Goal: Task Accomplishment & Management: Complete application form

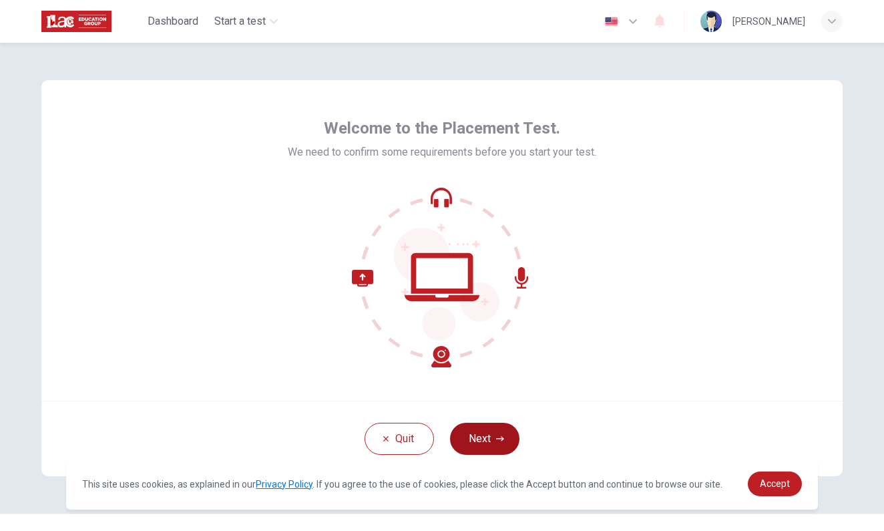
click at [489, 444] on button "Next" at bounding box center [484, 439] width 69 height 32
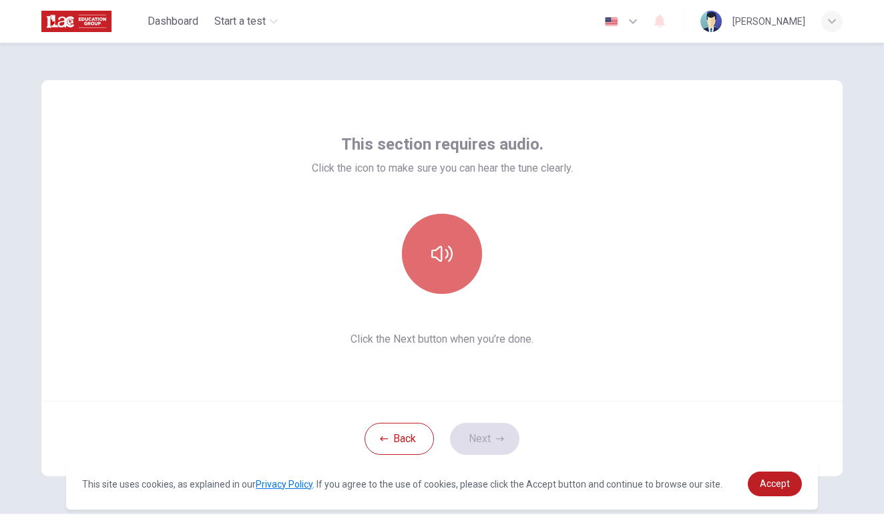
click at [436, 250] on icon "button" at bounding box center [441, 253] width 21 height 21
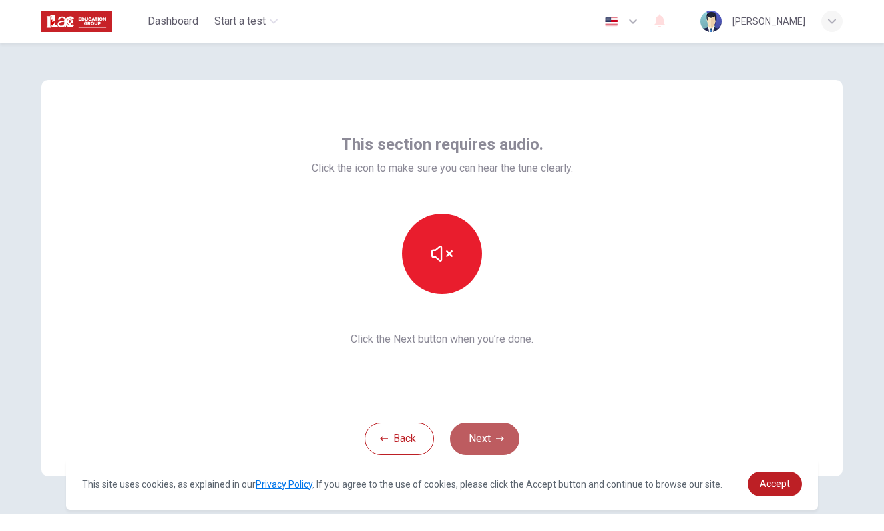
click at [478, 435] on button "Next" at bounding box center [484, 439] width 69 height 32
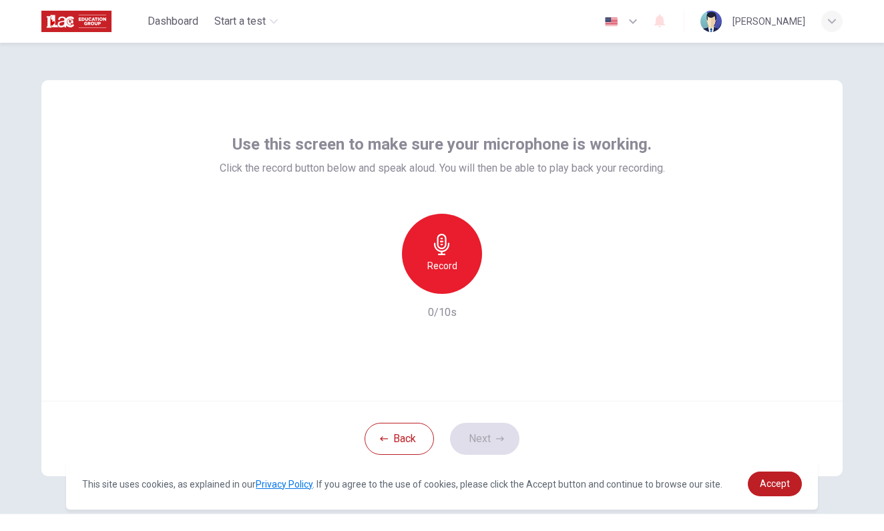
click at [449, 251] on icon "button" at bounding box center [441, 244] width 21 height 21
click at [502, 284] on icon "button" at bounding box center [504, 283] width 6 height 8
click at [497, 440] on icon "button" at bounding box center [500, 439] width 8 height 8
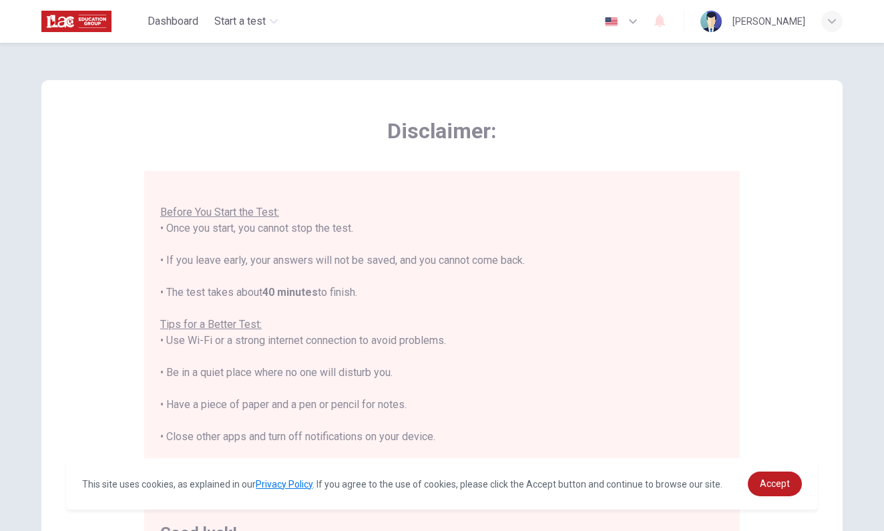
scroll to position [14, 0]
drag, startPoint x: 680, startPoint y: 6, endPoint x: 588, endPoint y: 57, distance: 105.2
click at [588, 57] on div "Disclaimer: You are about to start a Placement Test . Before You Start the Test…" at bounding box center [442, 371] width 844 height 657
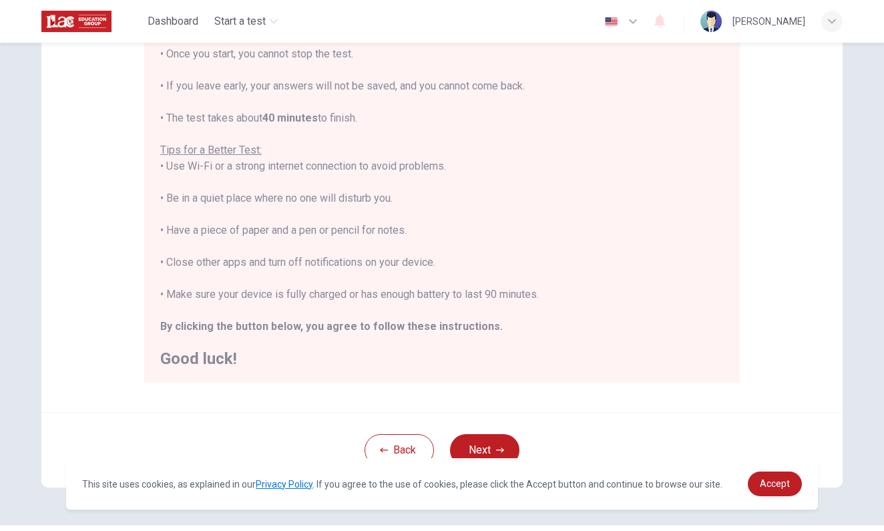
scroll to position [201, 0]
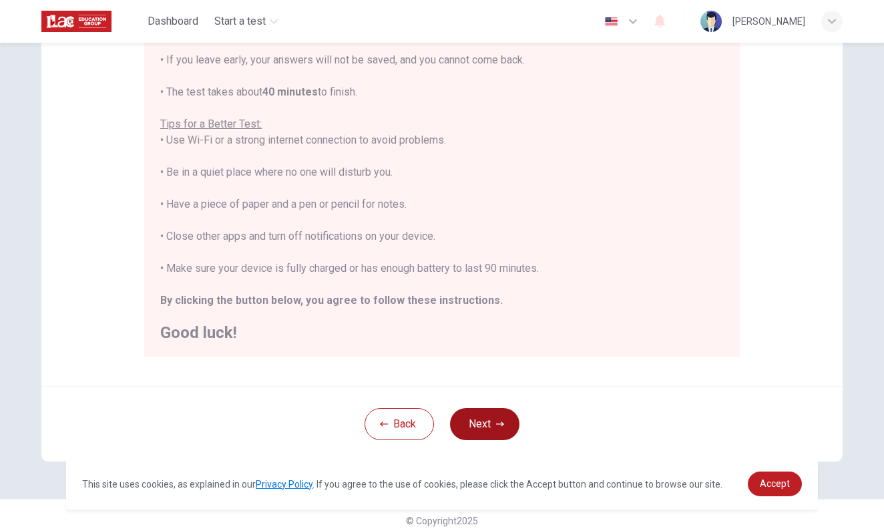
click at [485, 422] on button "Next" at bounding box center [484, 424] width 69 height 32
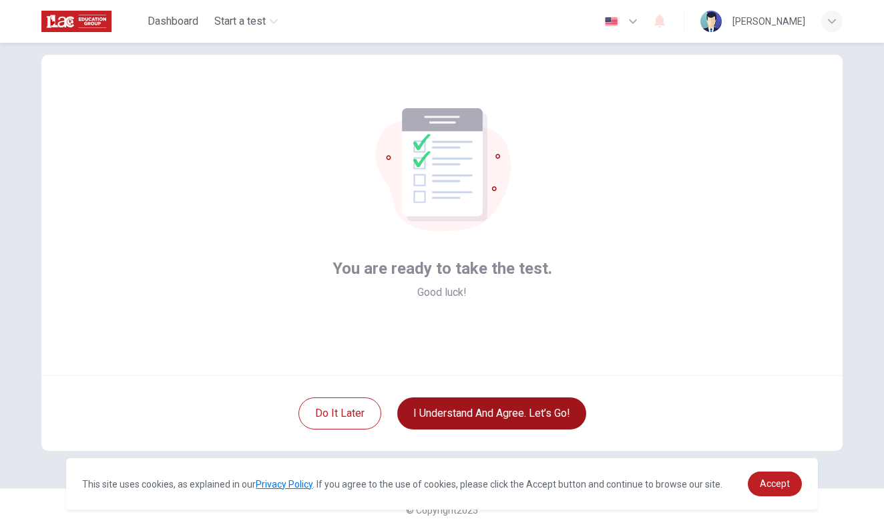
click at [489, 413] on button "I understand and agree. Let’s go!" at bounding box center [491, 413] width 189 height 32
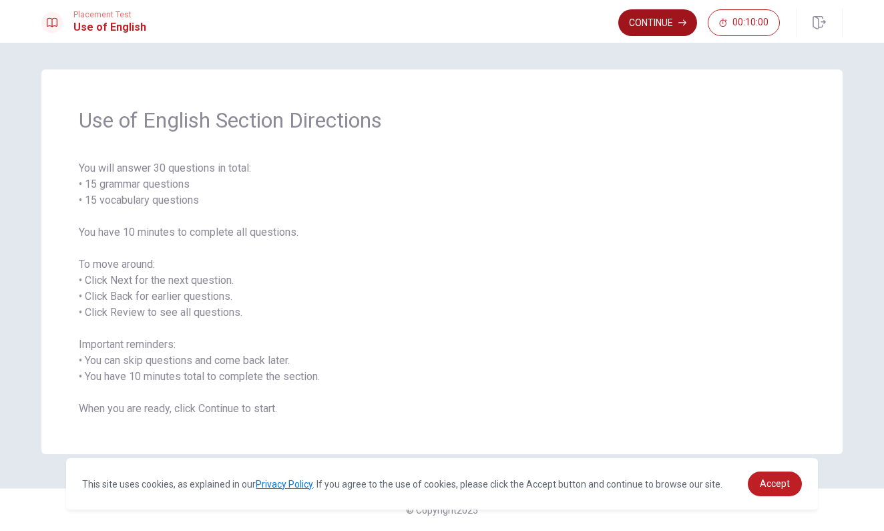
click at [649, 21] on button "Continue" at bounding box center [657, 22] width 79 height 27
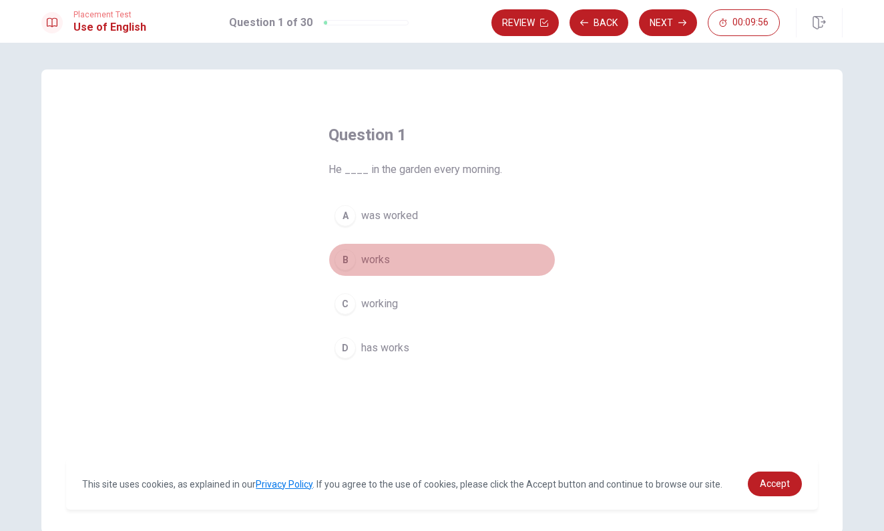
click at [371, 258] on span "works" at bounding box center [375, 260] width 29 height 16
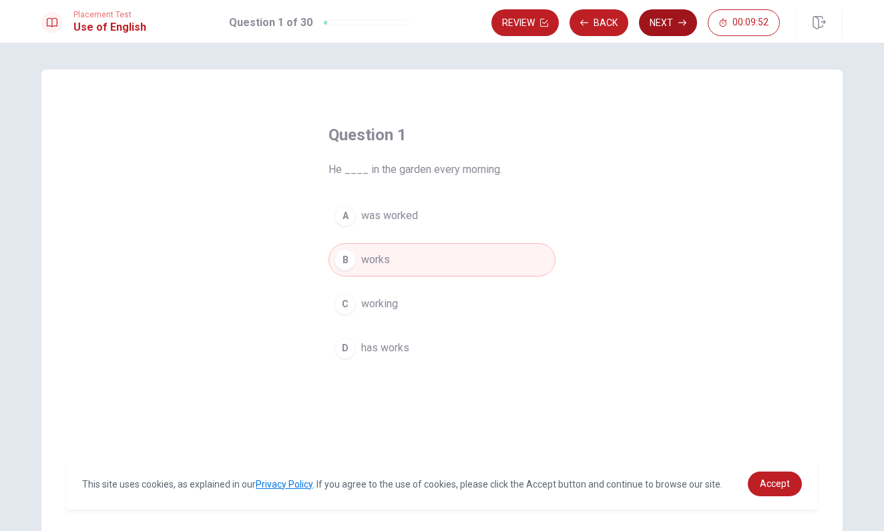
click at [671, 23] on button "Next" at bounding box center [668, 22] width 58 height 27
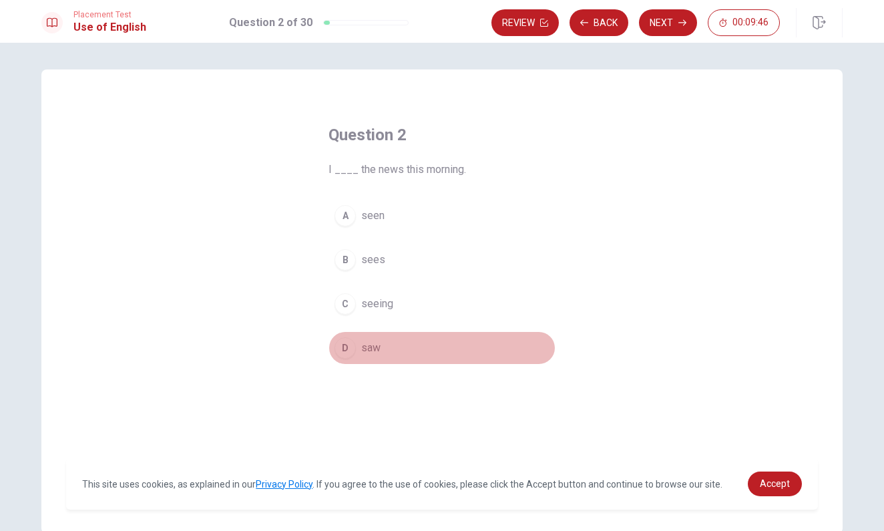
click at [366, 348] on span "saw" at bounding box center [370, 348] width 19 height 16
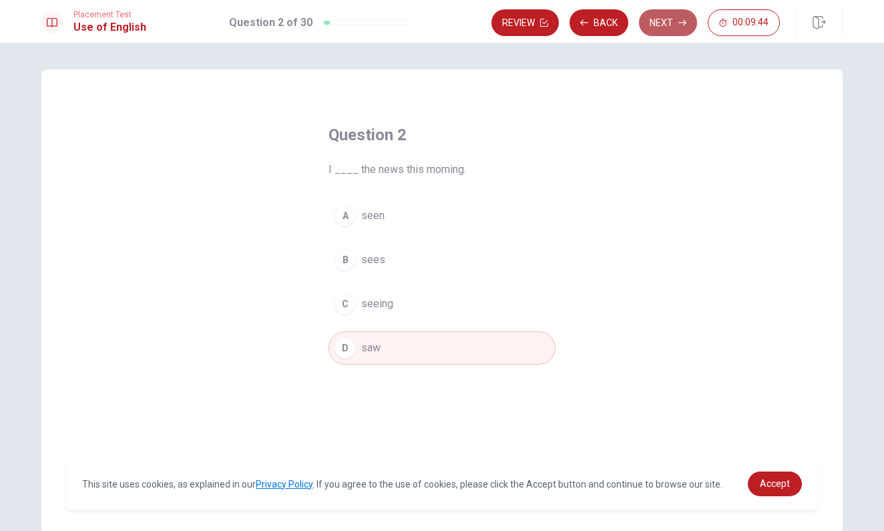
click at [666, 21] on button "Next" at bounding box center [668, 22] width 58 height 27
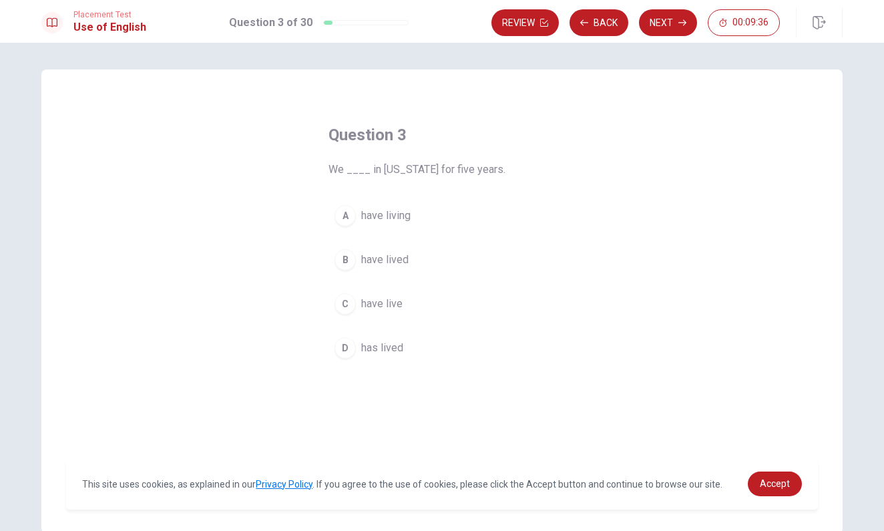
click at [395, 262] on span "have lived" at bounding box center [384, 260] width 47 height 16
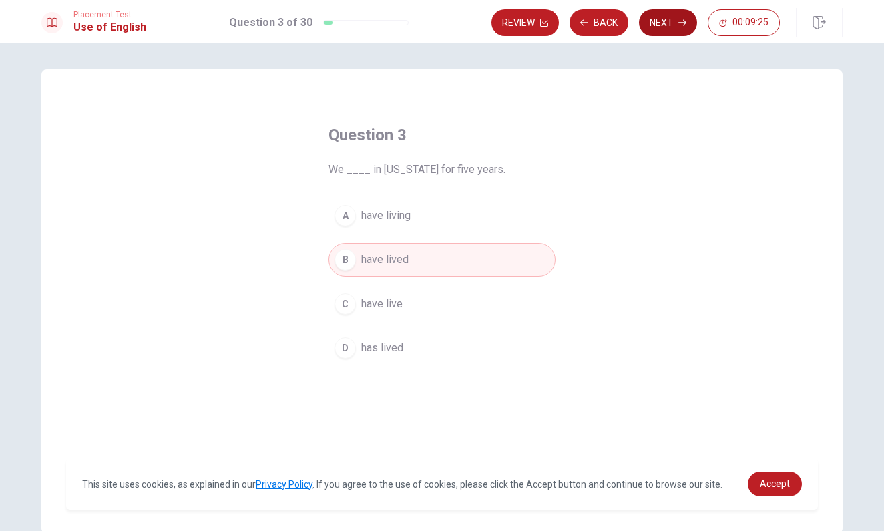
click at [667, 25] on button "Next" at bounding box center [668, 22] width 58 height 27
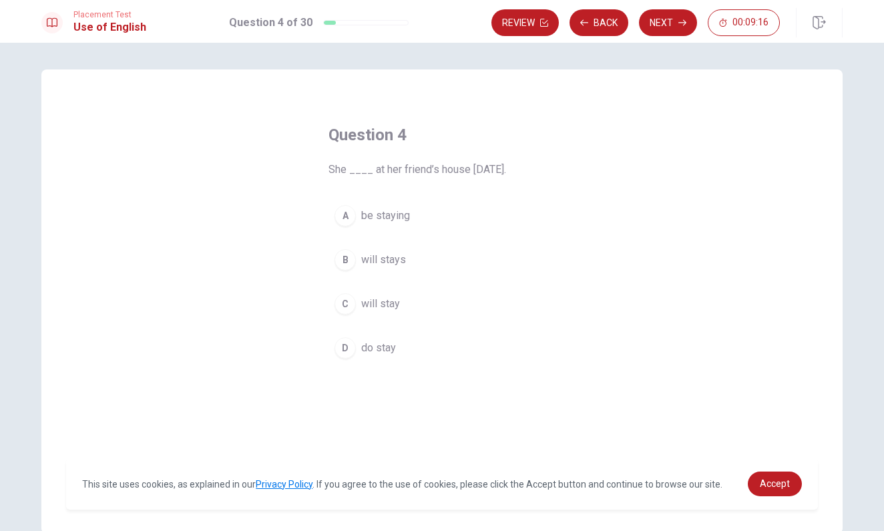
click at [385, 307] on span "will stay" at bounding box center [380, 304] width 39 height 16
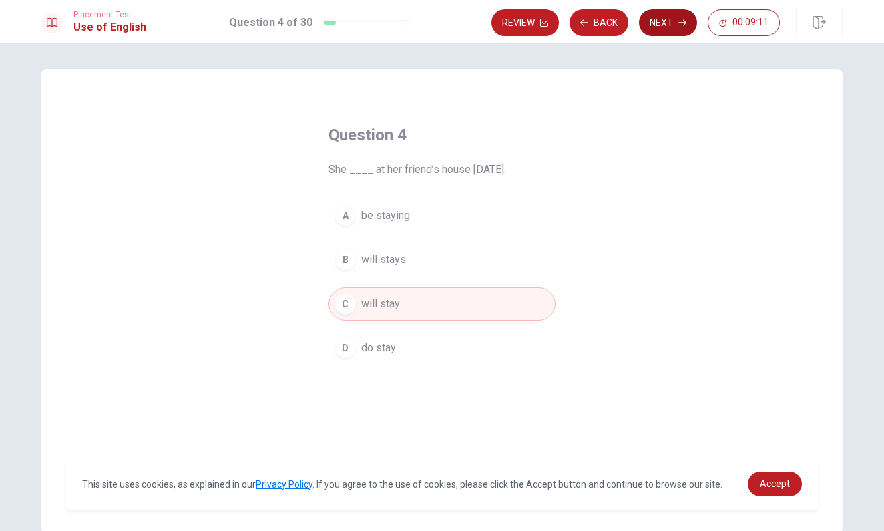
click at [659, 23] on button "Next" at bounding box center [668, 22] width 58 height 27
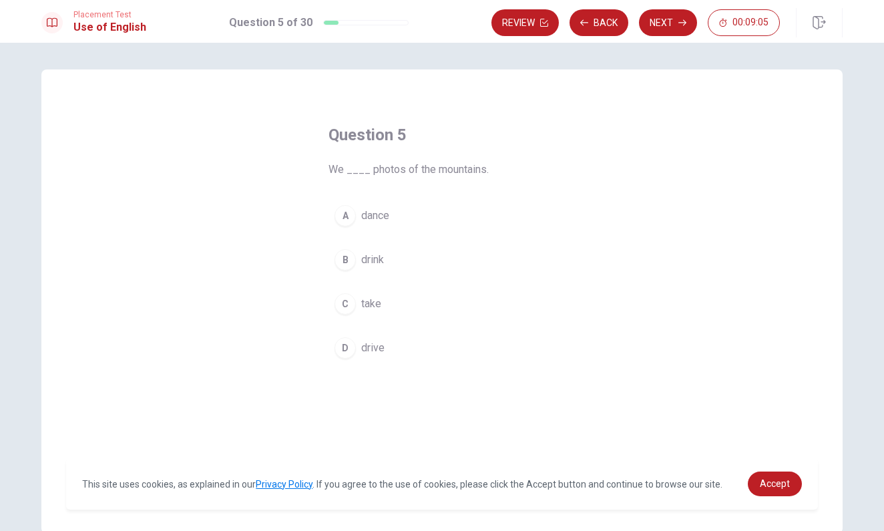
click at [371, 301] on span "take" at bounding box center [371, 304] width 20 height 16
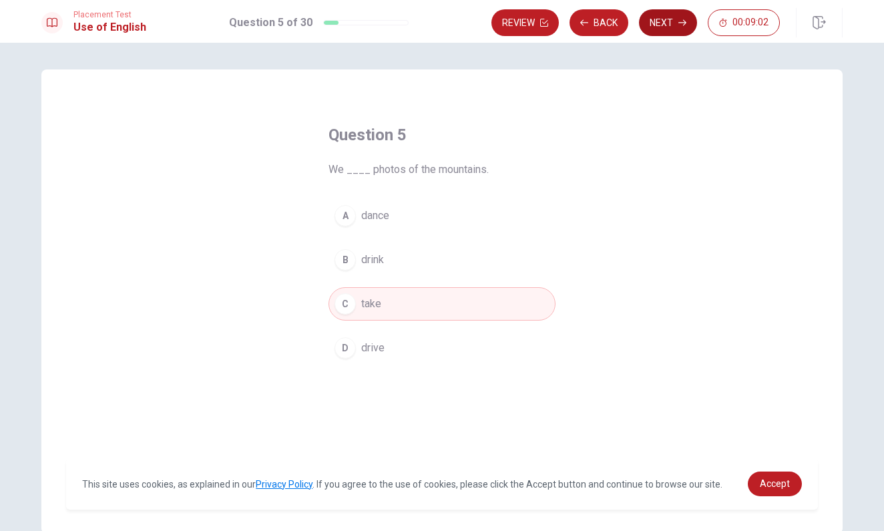
click at [672, 28] on button "Next" at bounding box center [668, 22] width 58 height 27
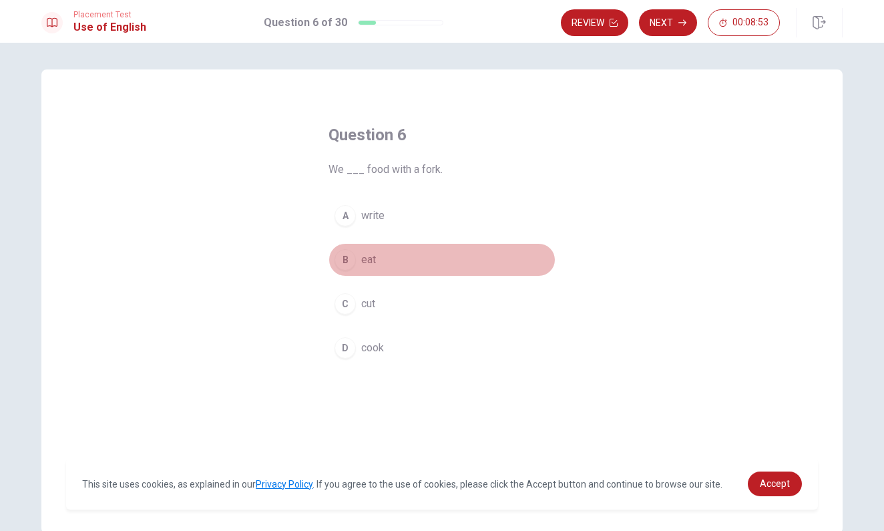
click at [366, 260] on span "eat" at bounding box center [368, 260] width 15 height 16
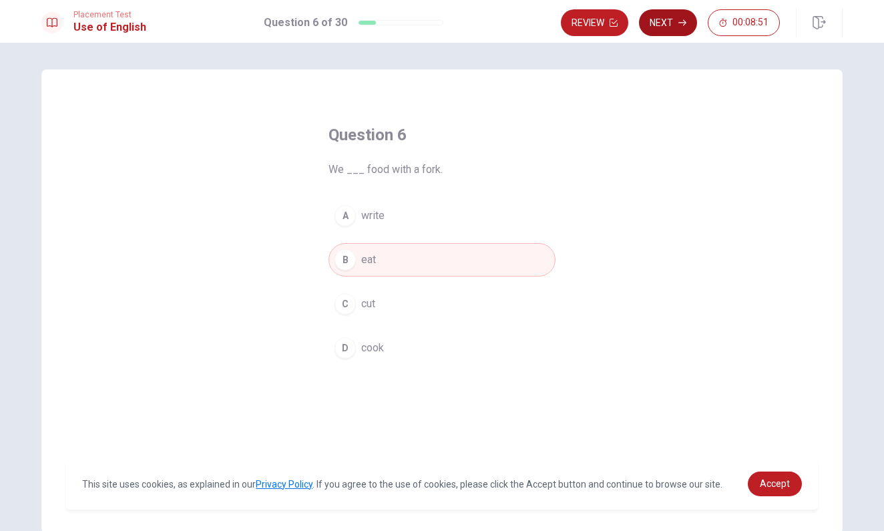
click at [672, 19] on button "Next" at bounding box center [668, 22] width 58 height 27
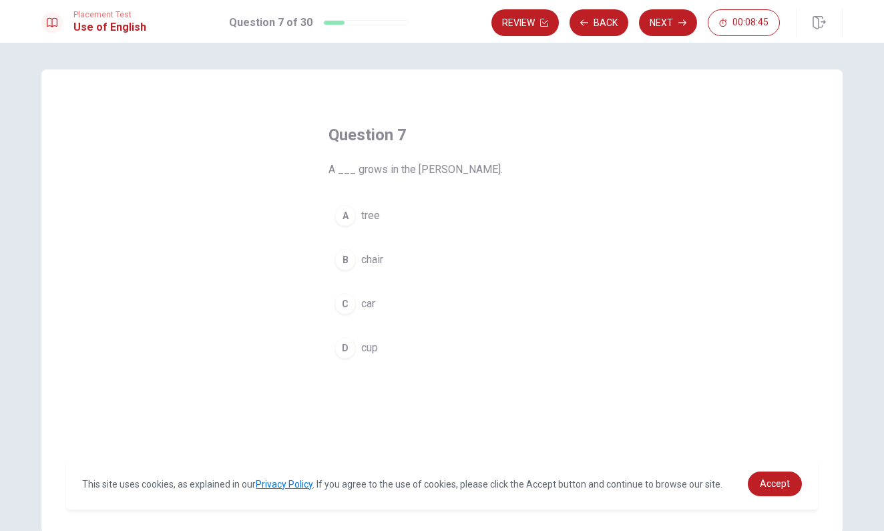
click at [367, 222] on span "tree" at bounding box center [370, 216] width 19 height 16
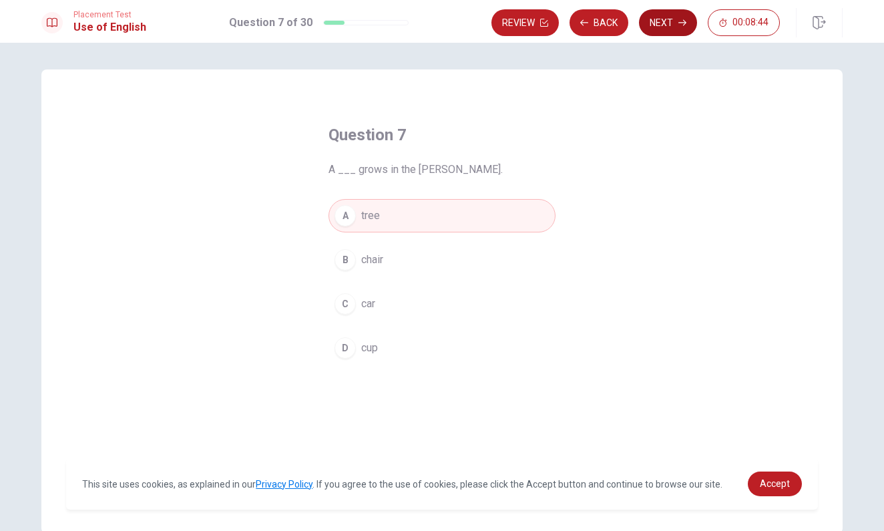
click at [669, 29] on button "Next" at bounding box center [668, 22] width 58 height 27
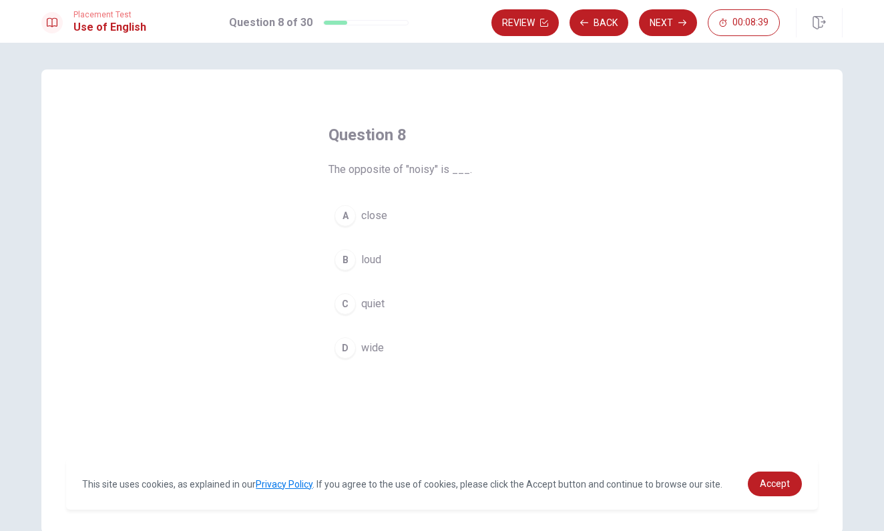
click at [376, 260] on span "loud" at bounding box center [371, 260] width 20 height 16
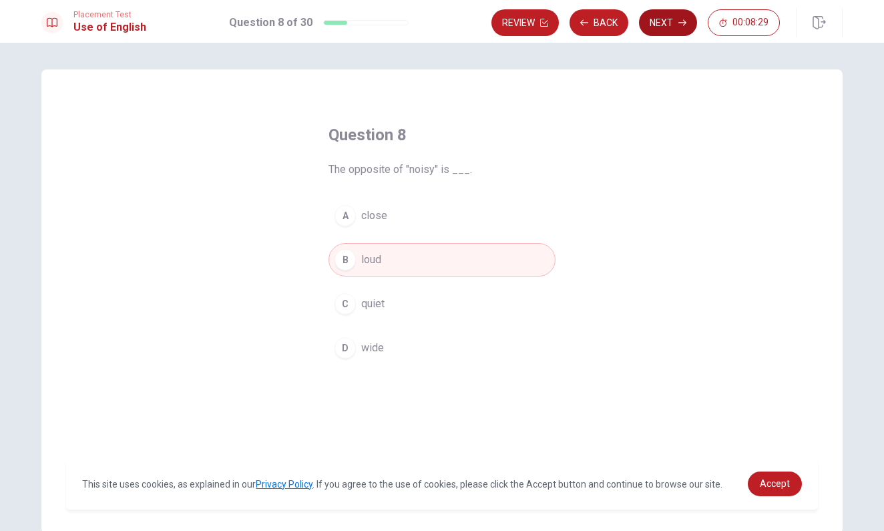
click at [662, 25] on button "Next" at bounding box center [668, 22] width 58 height 27
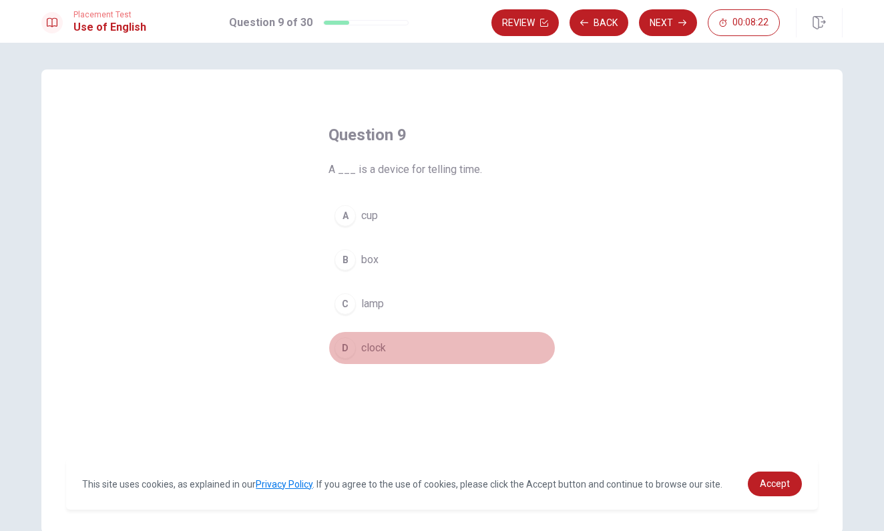
click at [375, 344] on span "clock" at bounding box center [373, 348] width 25 height 16
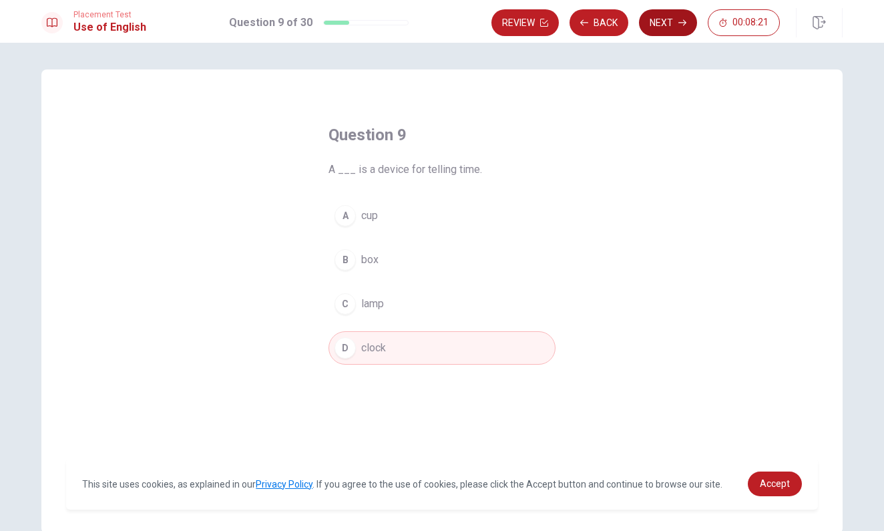
click at [665, 29] on button "Next" at bounding box center [668, 22] width 58 height 27
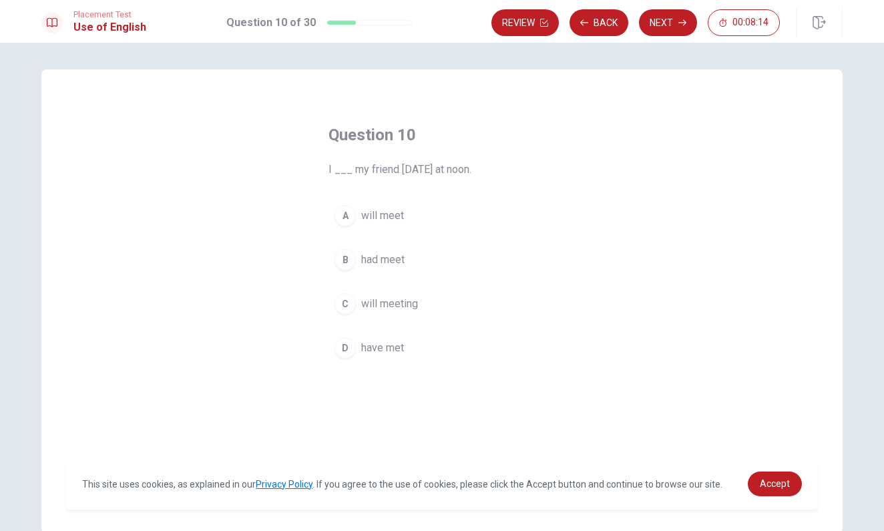
click at [393, 303] on span "will meeting" at bounding box center [389, 304] width 57 height 16
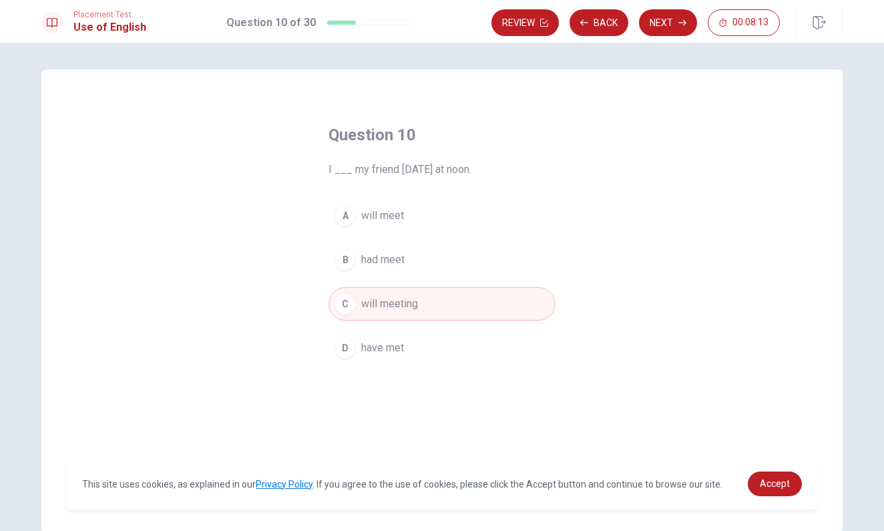
click at [425, 208] on button "A will meet" at bounding box center [442, 215] width 227 height 33
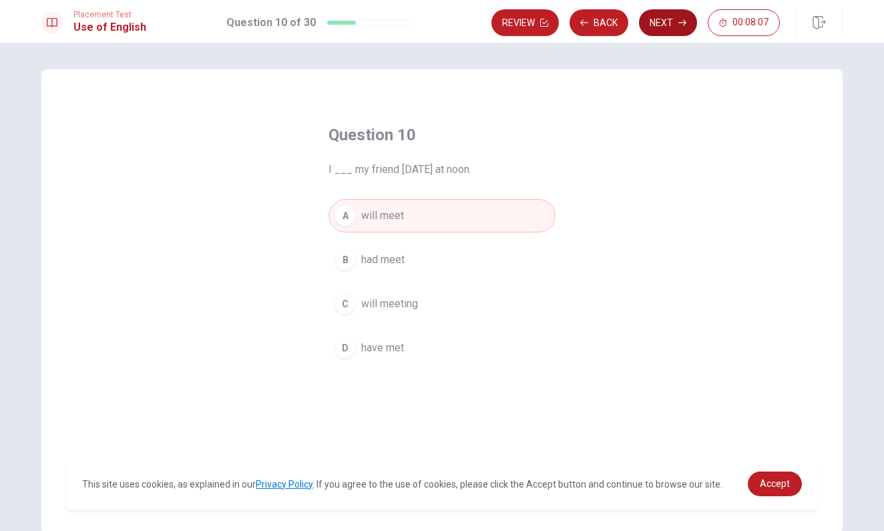
click at [664, 27] on button "Next" at bounding box center [668, 22] width 58 height 27
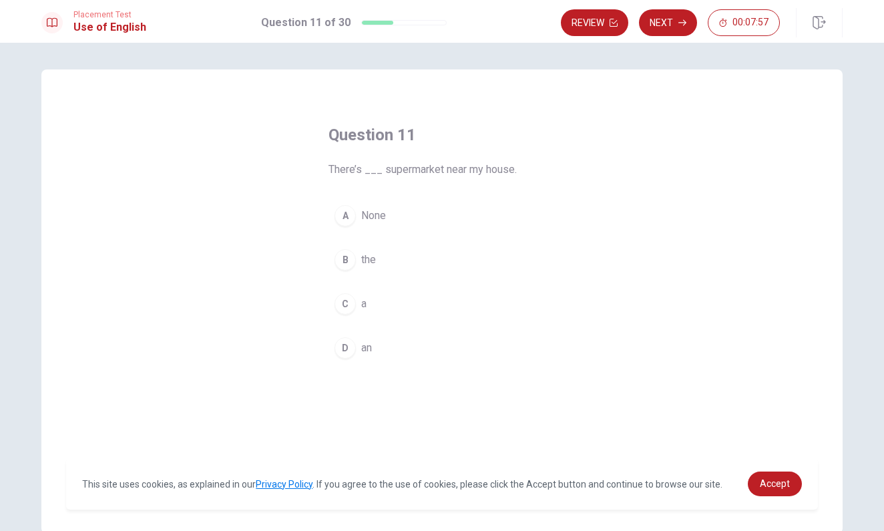
click at [363, 305] on span "a" at bounding box center [363, 304] width 5 height 16
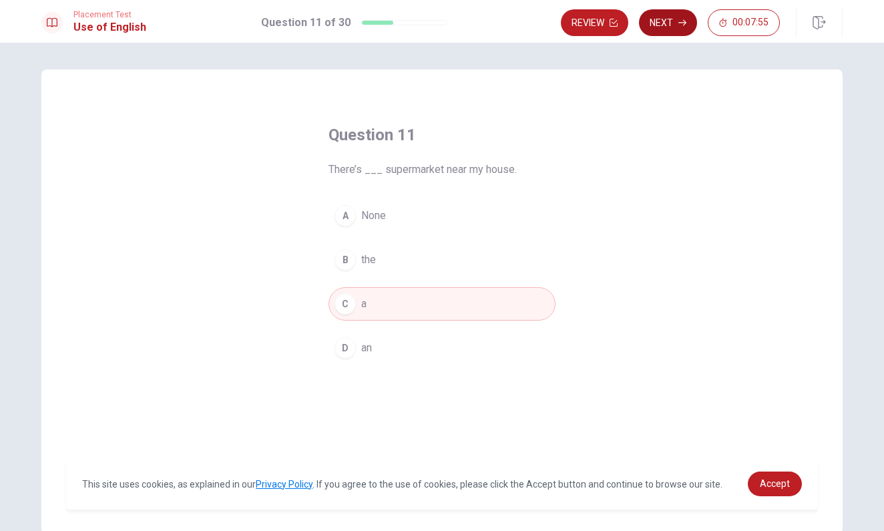
click at [666, 28] on button "Next" at bounding box center [668, 22] width 58 height 27
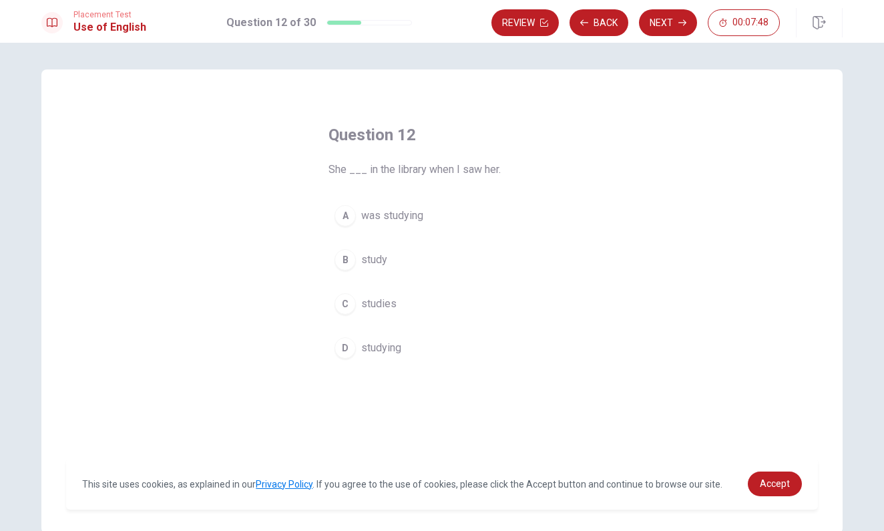
click at [395, 215] on span "was studying" at bounding box center [392, 216] width 62 height 16
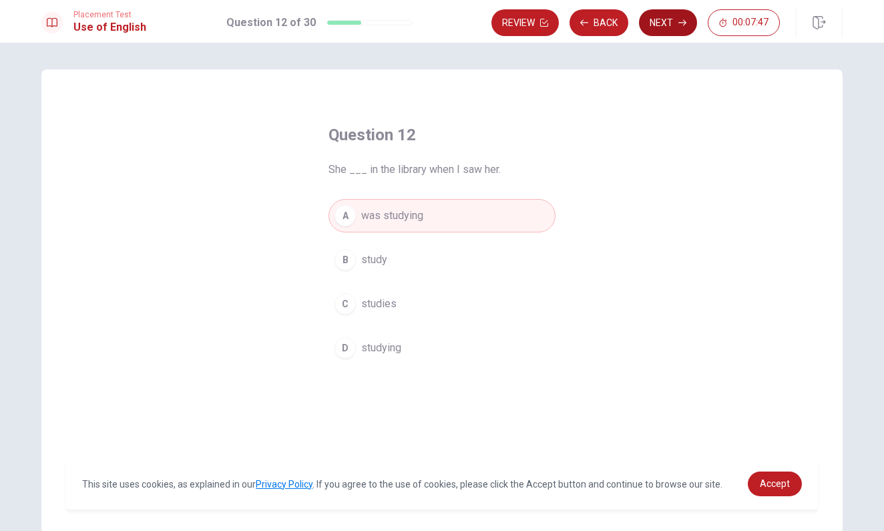
click at [656, 17] on button "Next" at bounding box center [668, 22] width 58 height 27
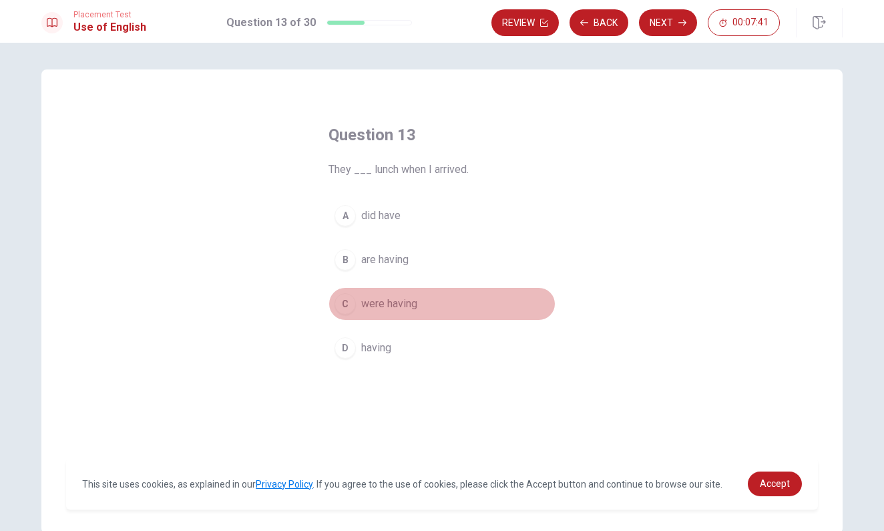
click at [397, 304] on span "were having" at bounding box center [389, 304] width 56 height 16
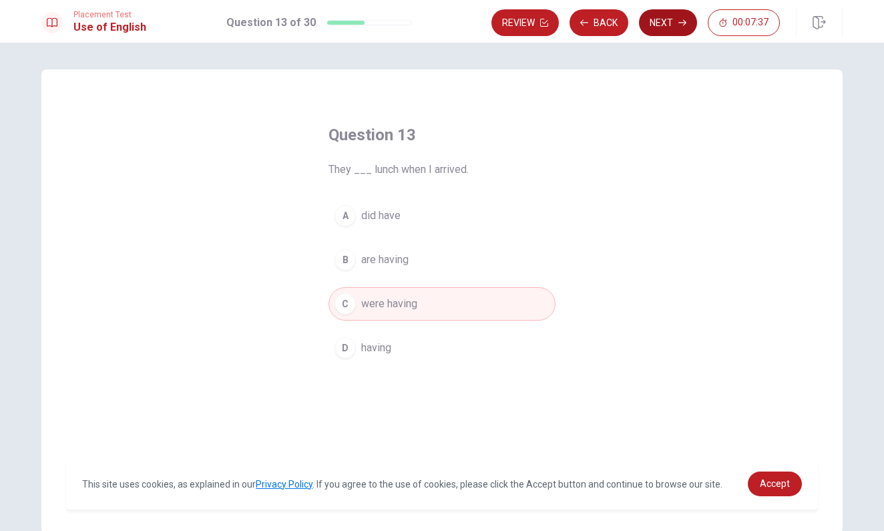
click at [662, 19] on button "Next" at bounding box center [668, 22] width 58 height 27
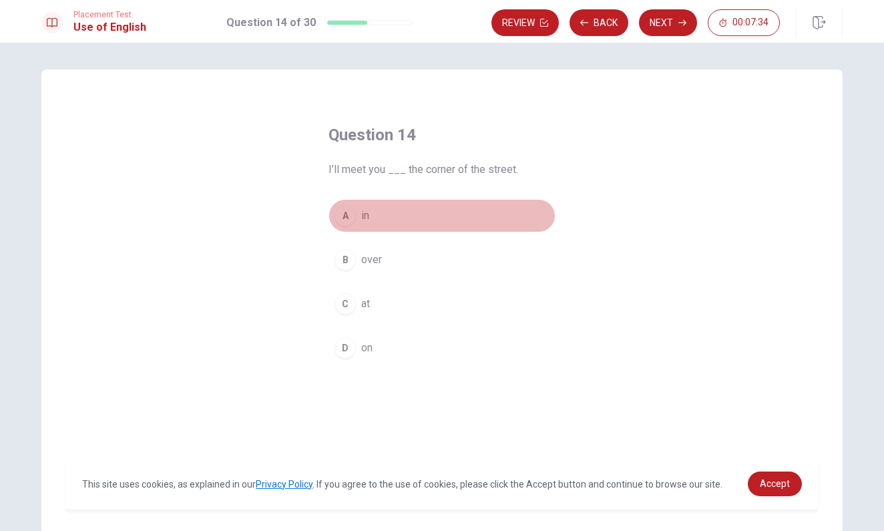
click at [376, 211] on button "A in" at bounding box center [442, 215] width 227 height 33
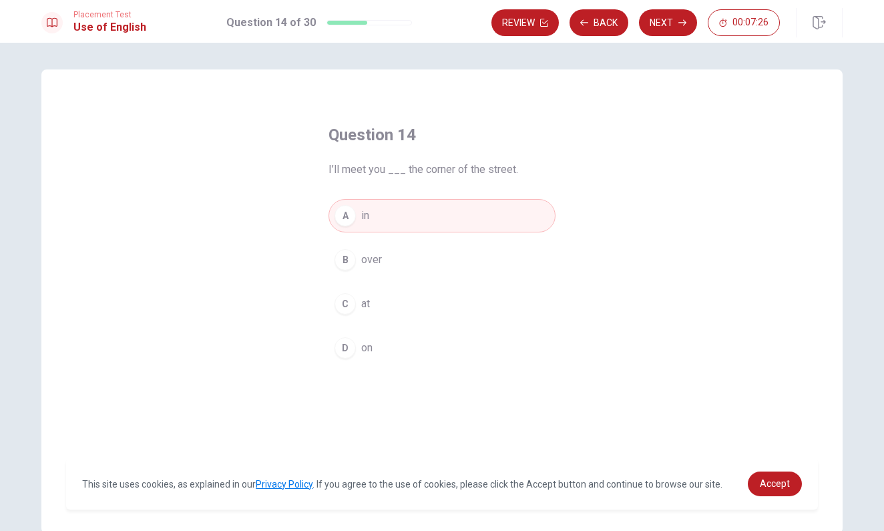
click at [387, 300] on button "C at" at bounding box center [442, 303] width 227 height 33
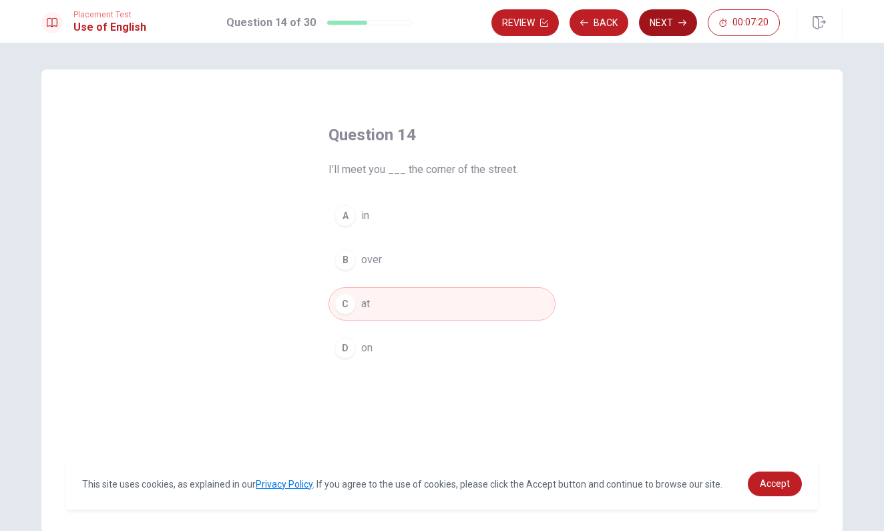
click at [662, 25] on button "Next" at bounding box center [668, 22] width 58 height 27
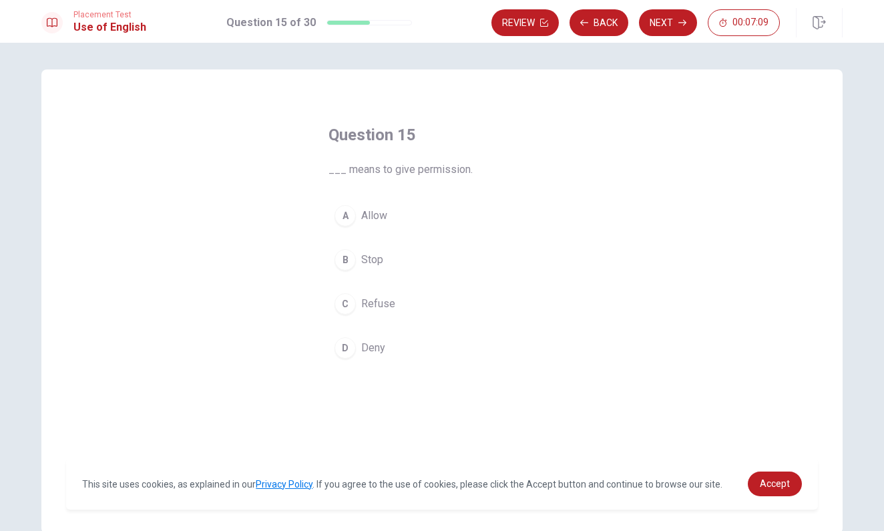
click at [381, 216] on span "Allow" at bounding box center [374, 216] width 26 height 16
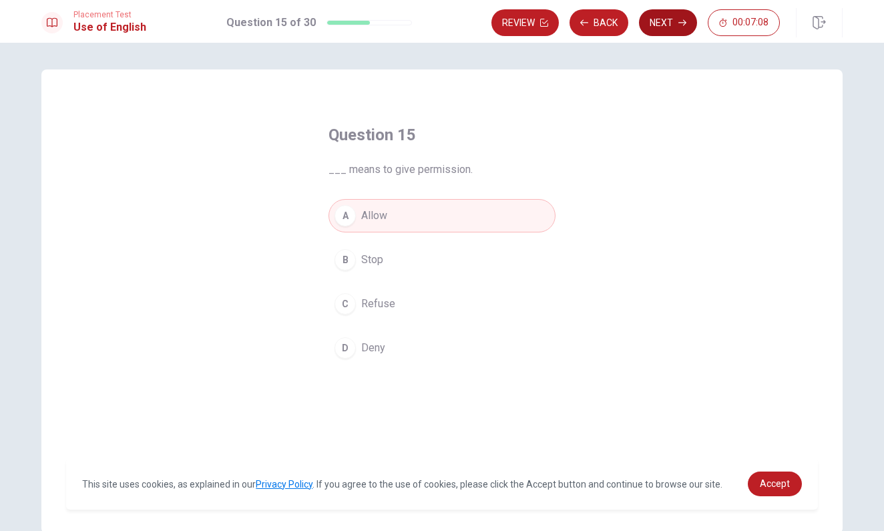
click at [661, 25] on button "Next" at bounding box center [668, 22] width 58 height 27
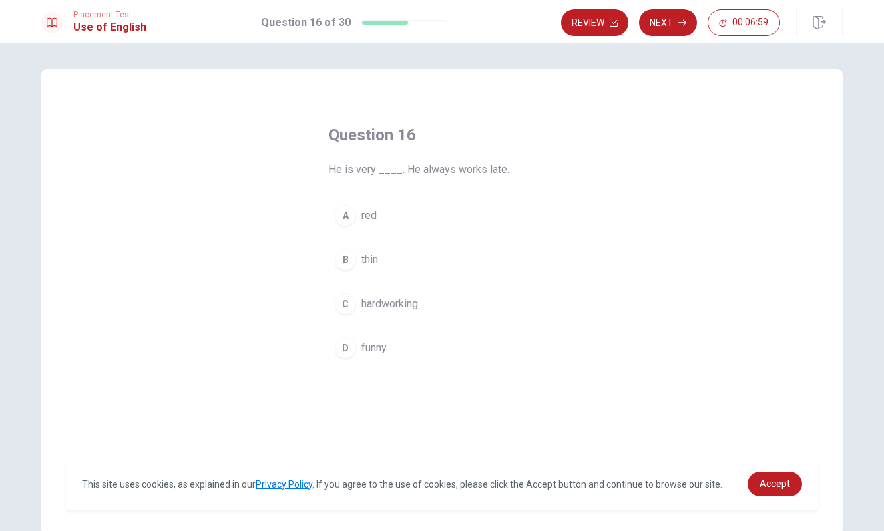
click at [398, 306] on span "hardworking" at bounding box center [389, 304] width 57 height 16
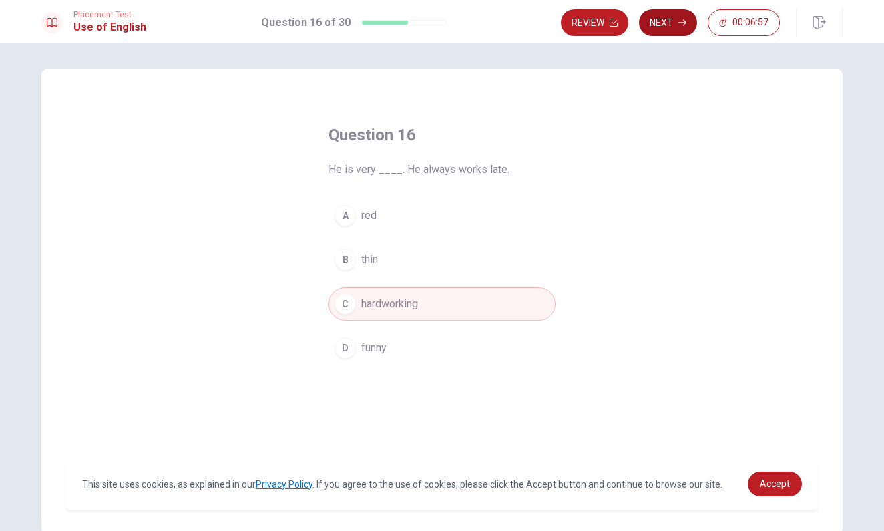
click at [664, 19] on button "Next" at bounding box center [668, 22] width 58 height 27
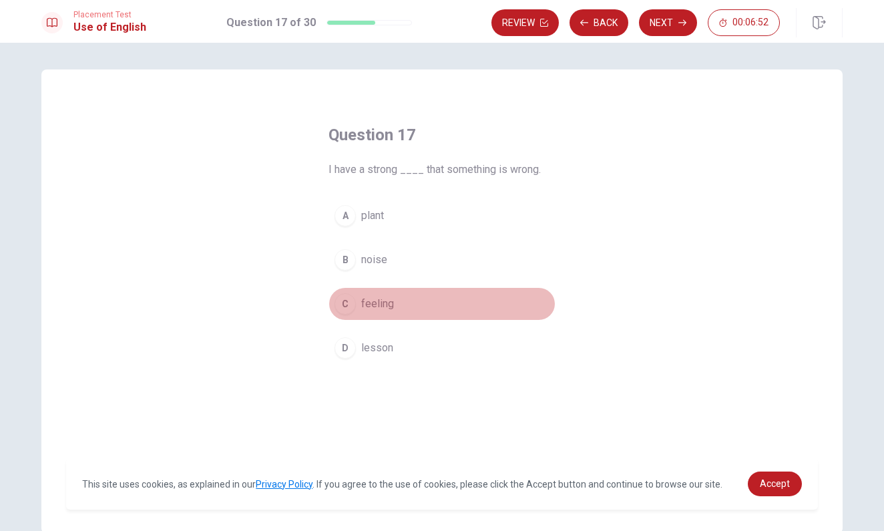
click at [389, 306] on span "feeling" at bounding box center [377, 304] width 33 height 16
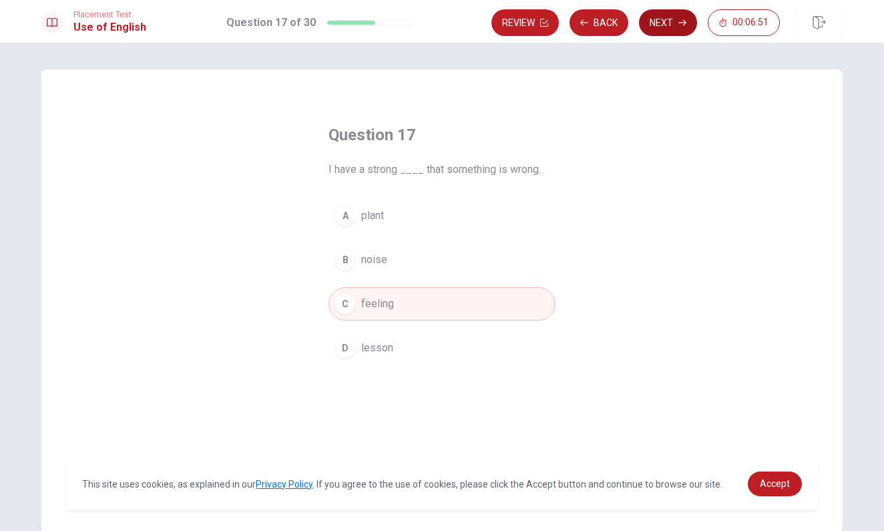
click at [658, 23] on button "Next" at bounding box center [668, 22] width 58 height 27
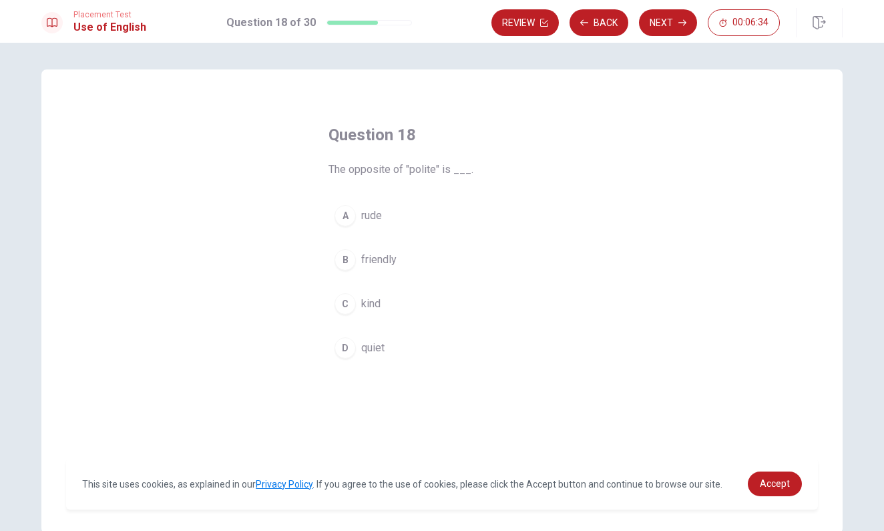
click at [379, 212] on span "rude" at bounding box center [371, 216] width 21 height 16
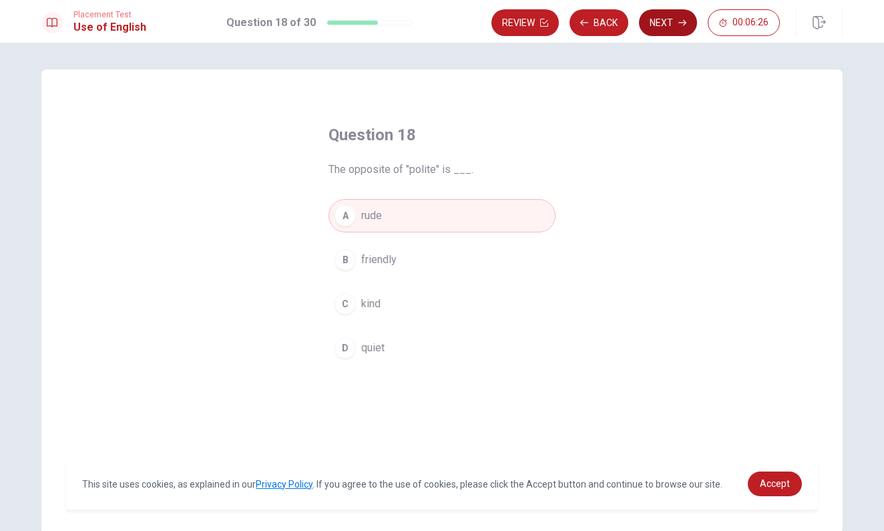
click at [656, 26] on button "Next" at bounding box center [668, 22] width 58 height 27
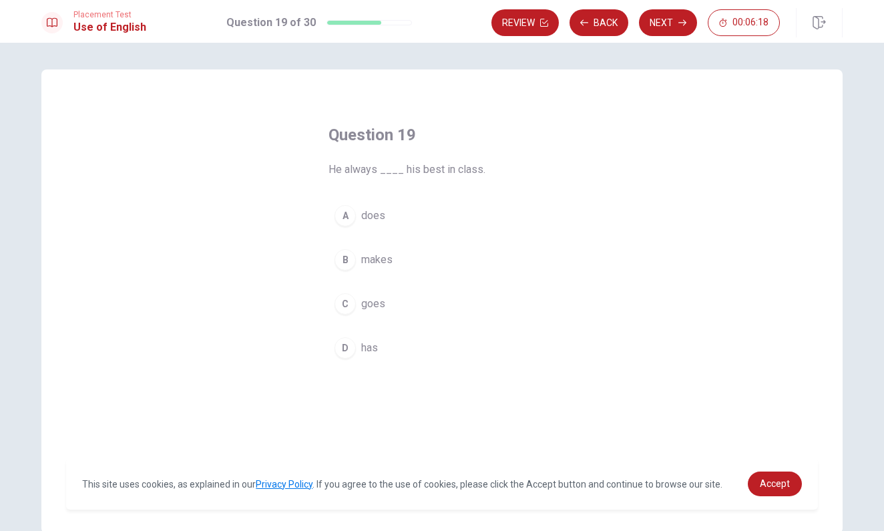
click at [375, 216] on span "does" at bounding box center [373, 216] width 24 height 16
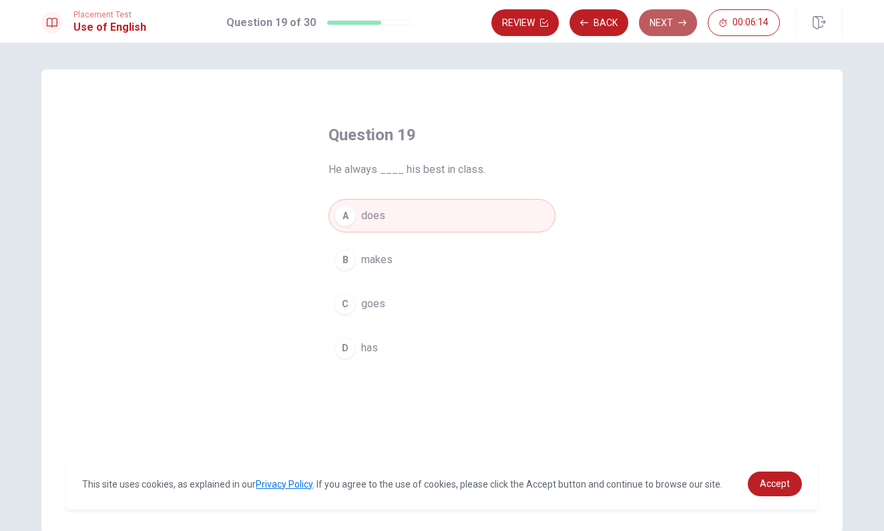
click at [653, 31] on button "Next" at bounding box center [668, 22] width 58 height 27
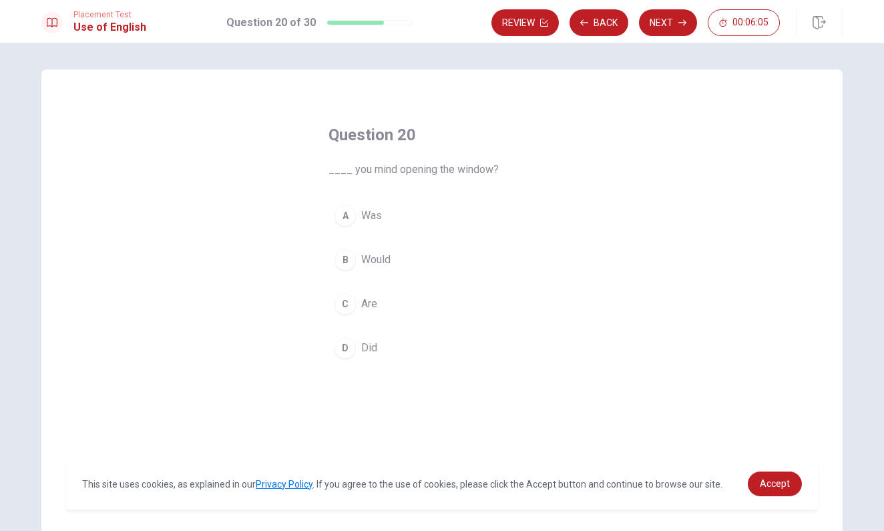
click at [389, 257] on button "B Would" at bounding box center [442, 259] width 227 height 33
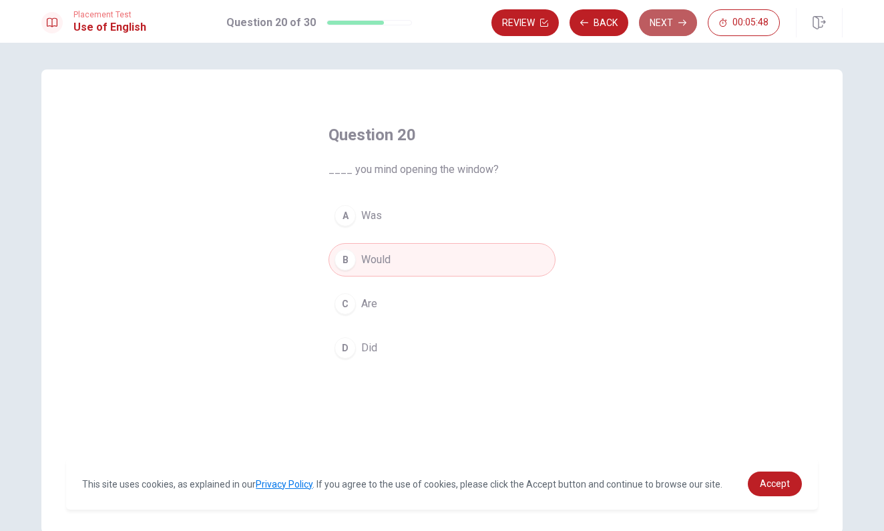
click at [676, 29] on button "Next" at bounding box center [668, 22] width 58 height 27
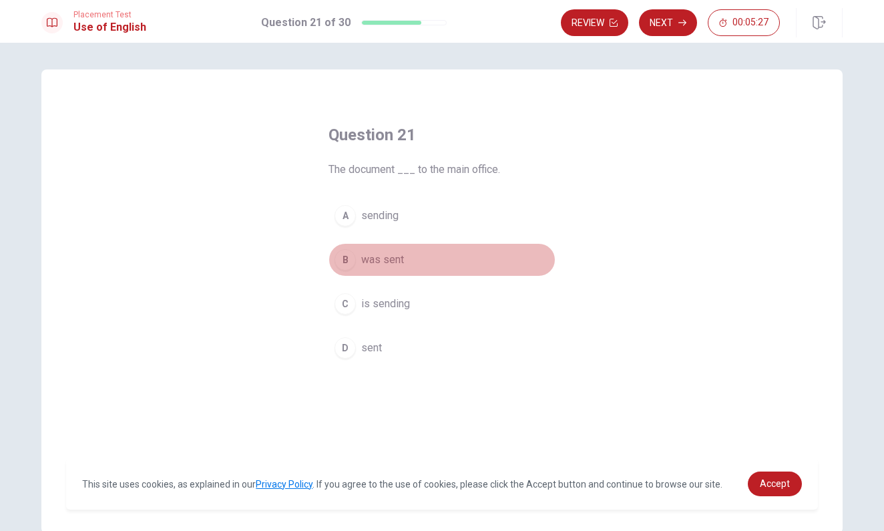
click at [388, 260] on span "was sent" at bounding box center [382, 260] width 43 height 16
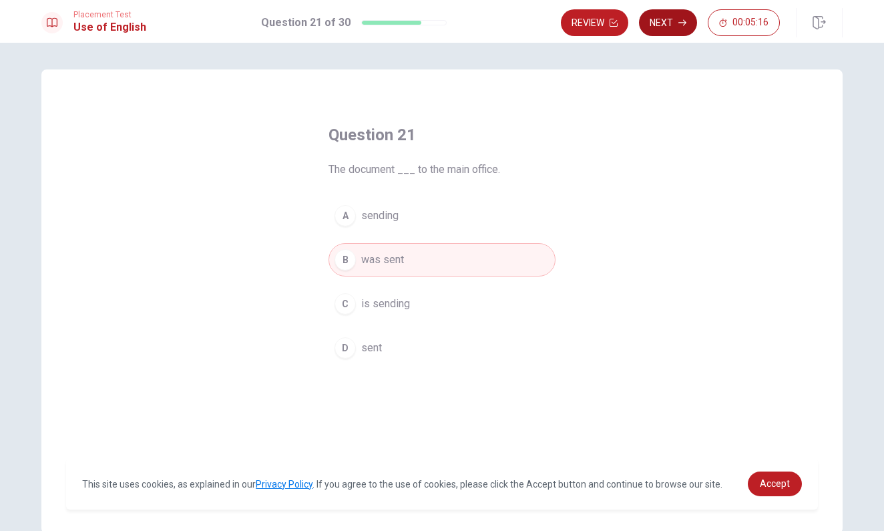
click at [654, 27] on button "Next" at bounding box center [668, 22] width 58 height 27
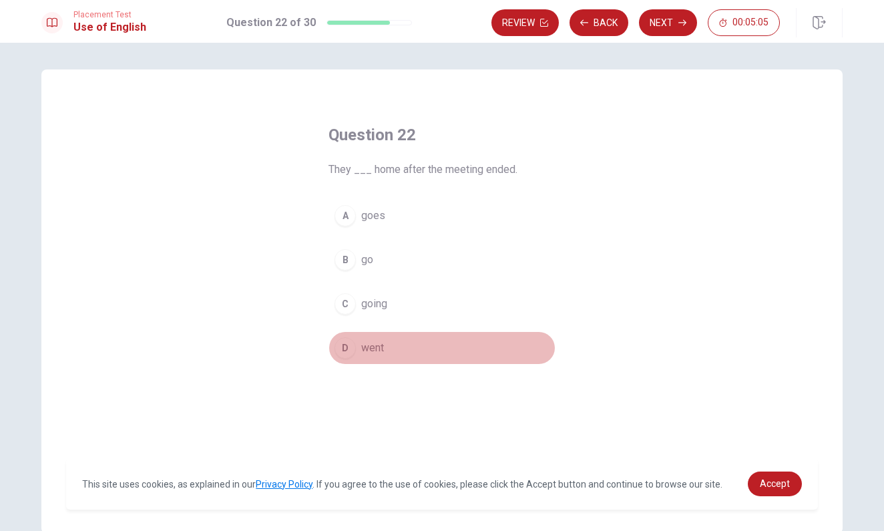
click at [377, 344] on span "went" at bounding box center [372, 348] width 23 height 16
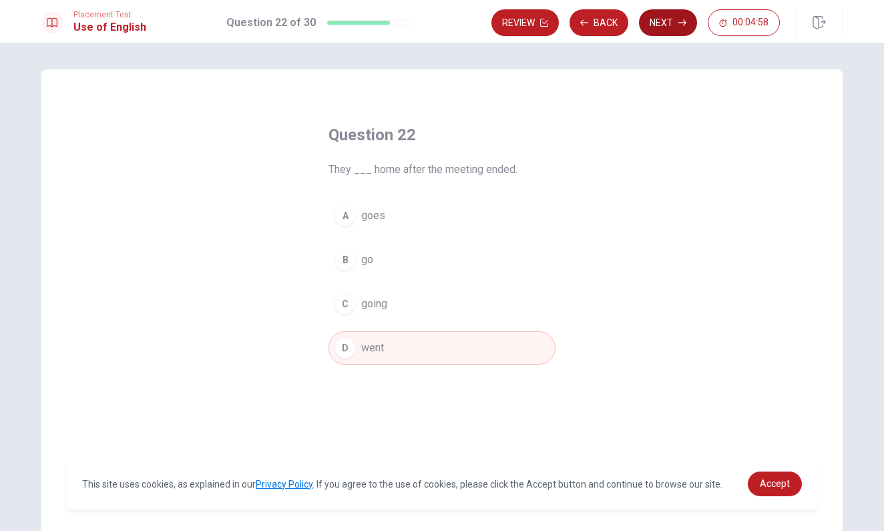
click at [659, 24] on button "Next" at bounding box center [668, 22] width 58 height 27
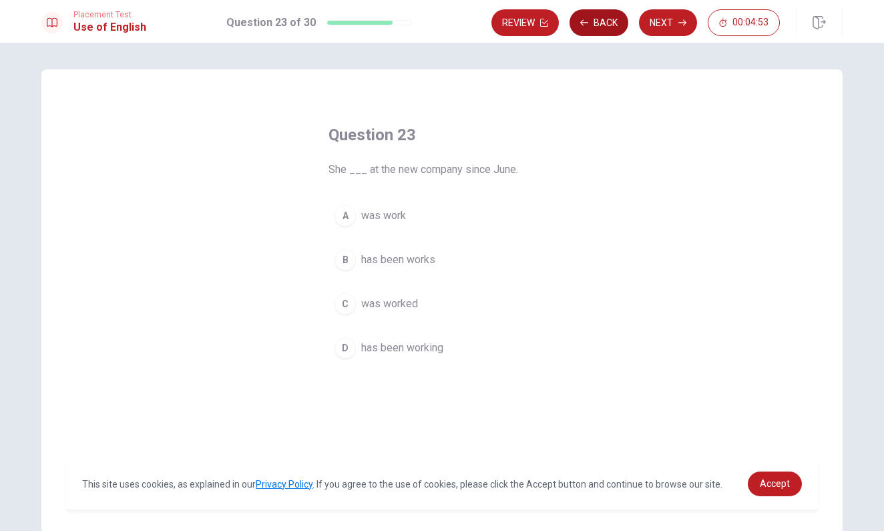
click at [592, 25] on button "Back" at bounding box center [599, 22] width 59 height 27
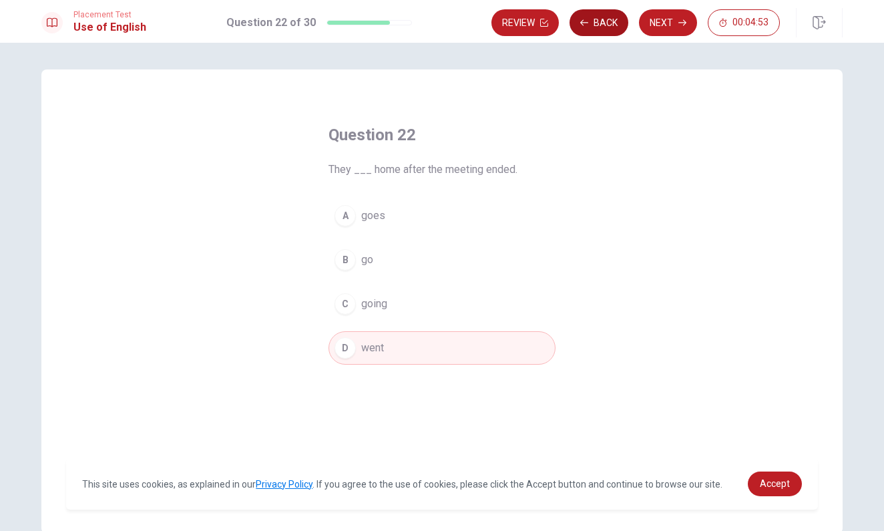
click at [592, 25] on button "Back" at bounding box center [599, 22] width 59 height 27
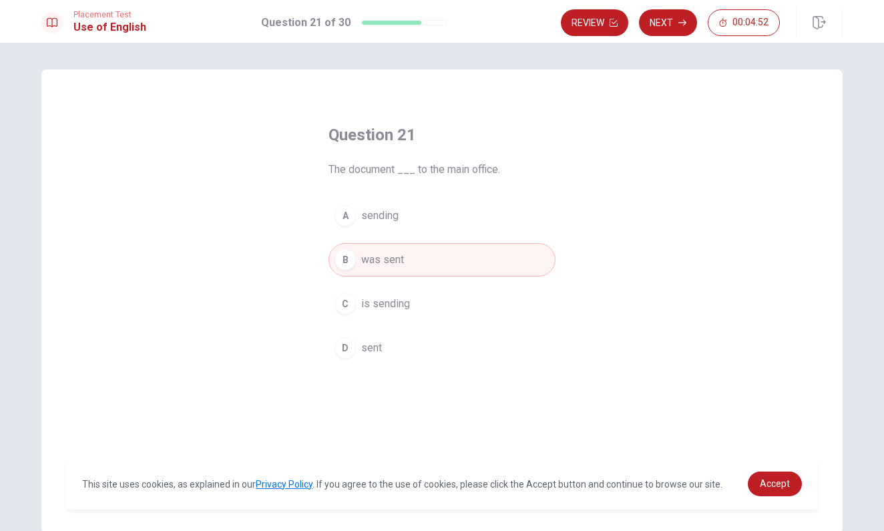
click at [592, 25] on button "Review" at bounding box center [594, 22] width 67 height 27
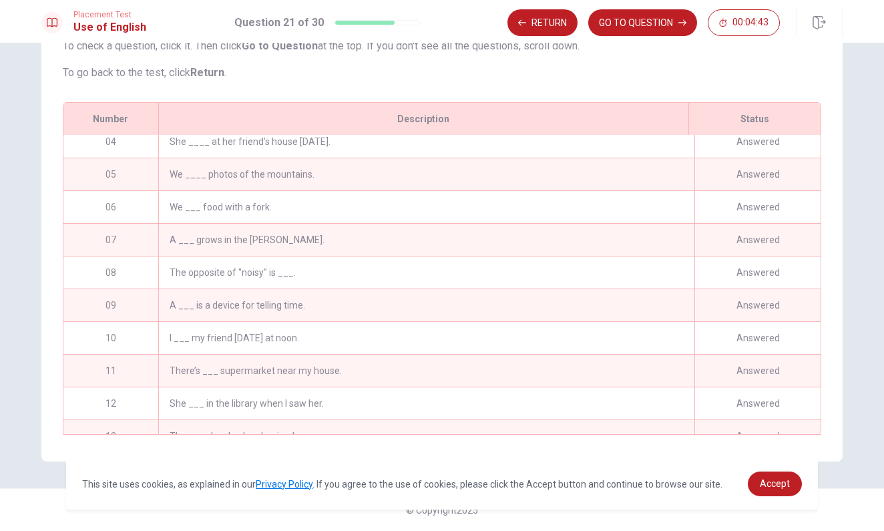
scroll to position [102, 0]
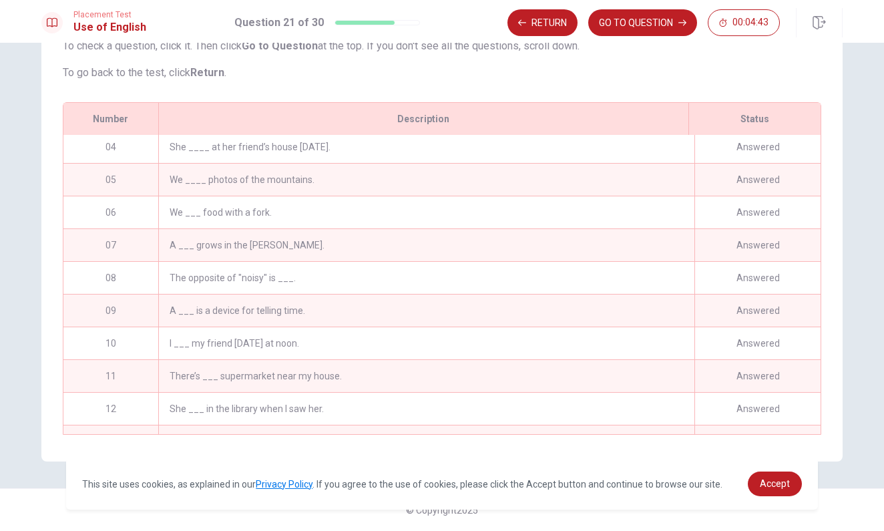
click at [314, 284] on div "The opposite of "noisy" is ___." at bounding box center [426, 278] width 536 height 32
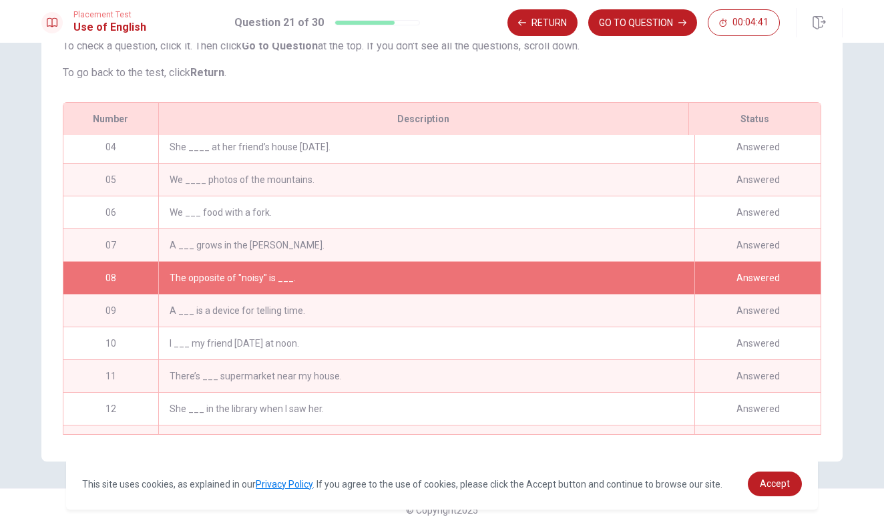
click at [749, 271] on div "Answered" at bounding box center [757, 278] width 126 height 32
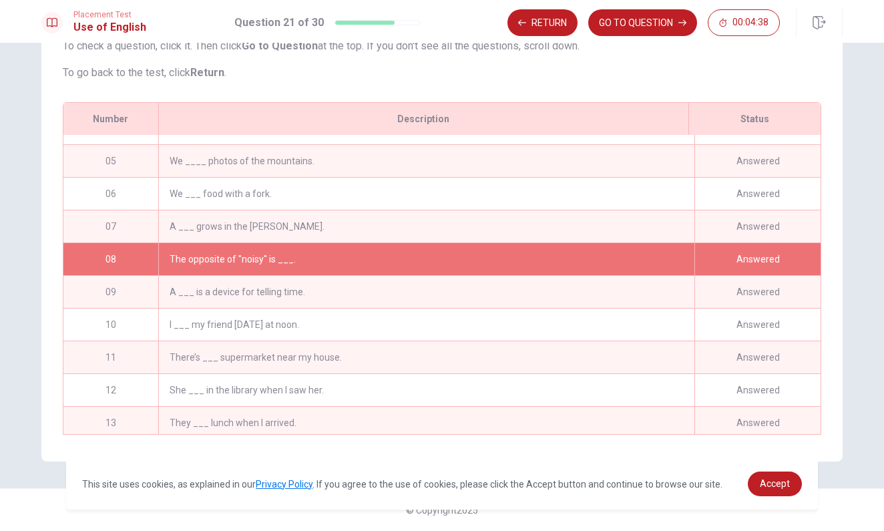
scroll to position [122, 0]
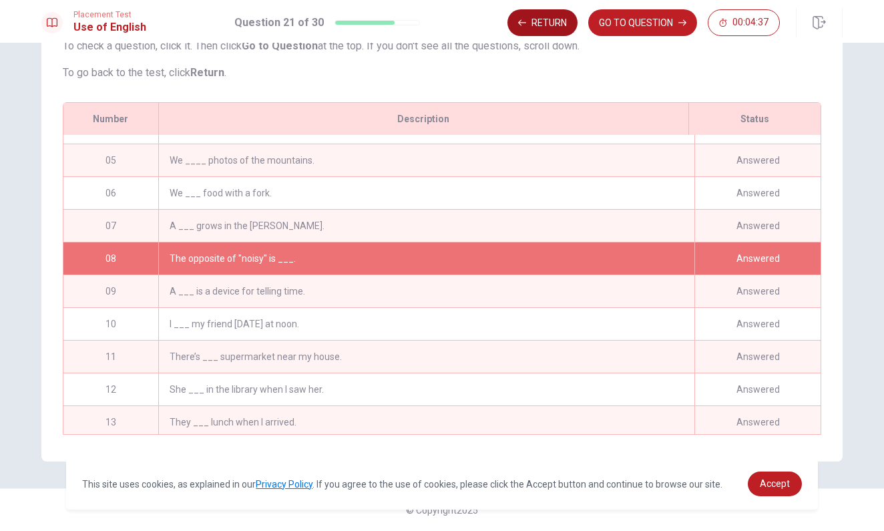
click at [541, 19] on button "Return" at bounding box center [542, 22] width 70 height 27
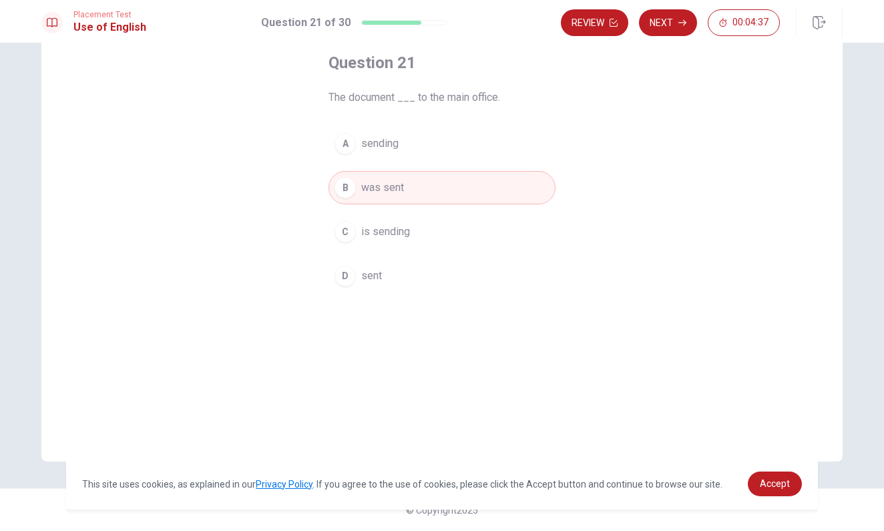
scroll to position [72, 0]
click at [599, 26] on button "Review" at bounding box center [594, 22] width 67 height 27
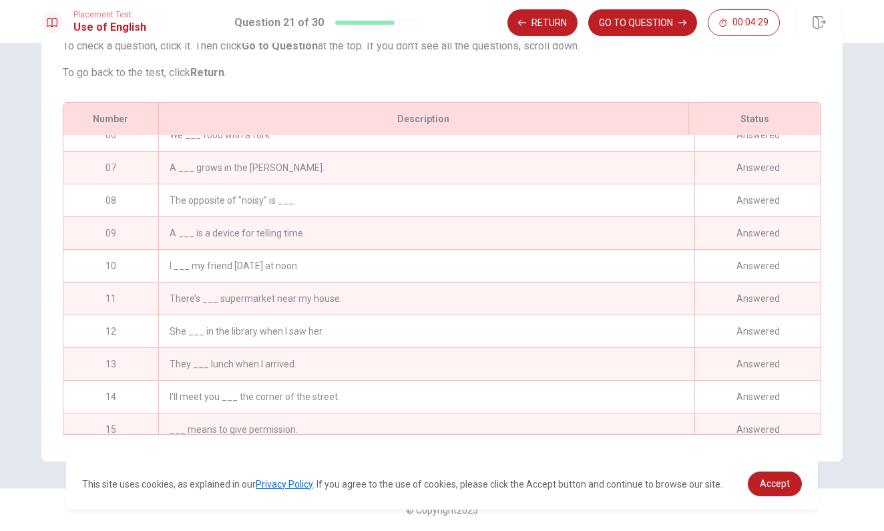
scroll to position [178, 0]
click at [433, 202] on div "The opposite of "noisy" is ___." at bounding box center [426, 202] width 536 height 32
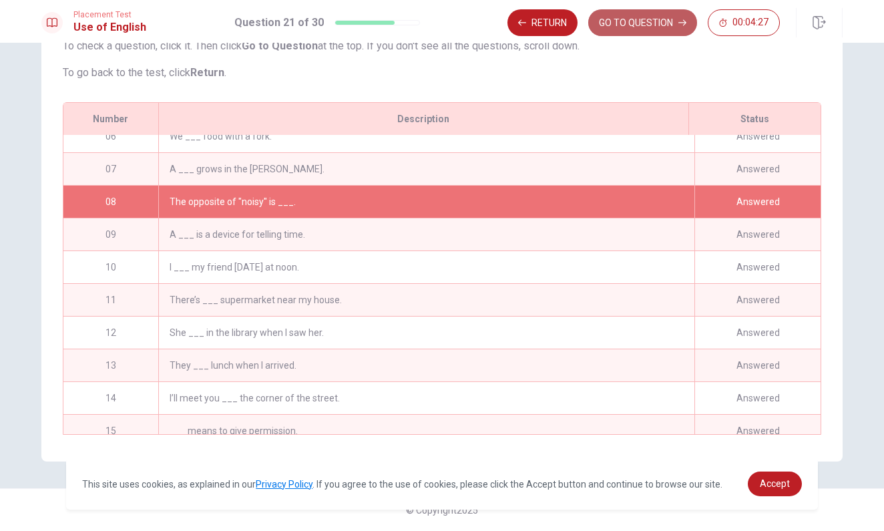
click at [637, 23] on button "GO TO QUESTION" at bounding box center [642, 22] width 109 height 27
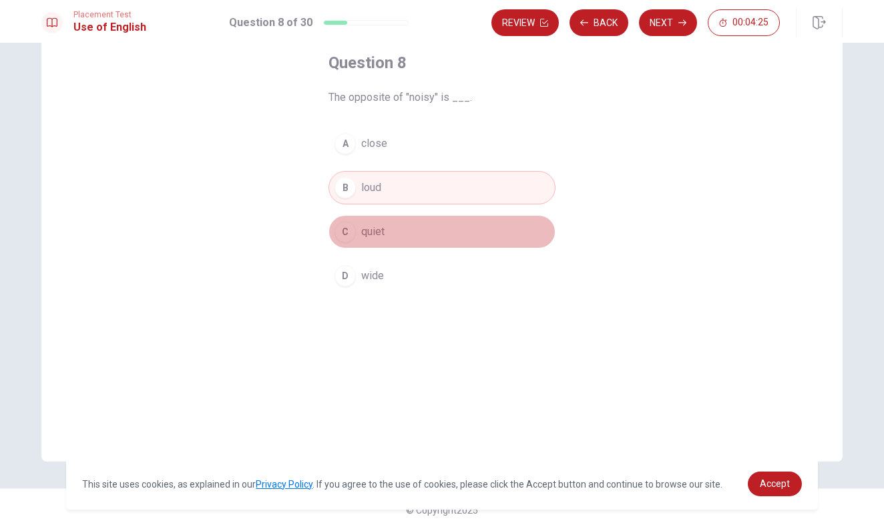
click at [385, 240] on button "C quiet" at bounding box center [442, 231] width 227 height 33
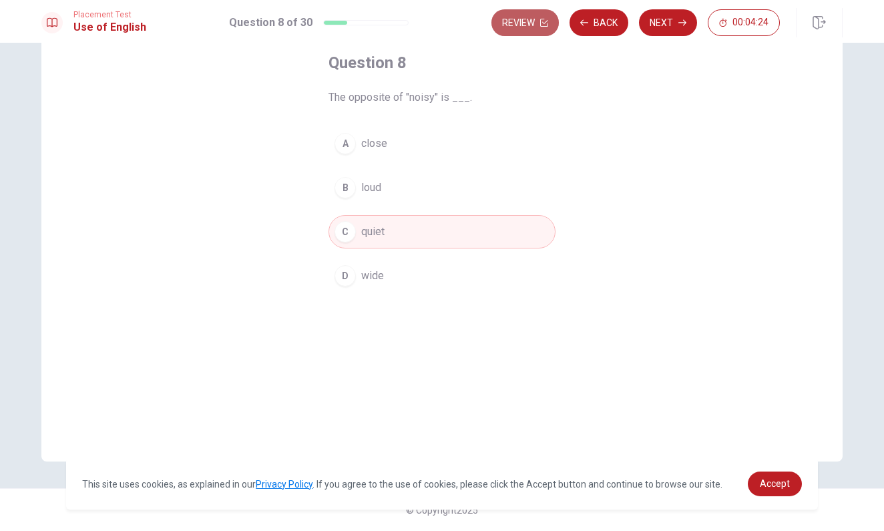
click at [531, 33] on button "Review" at bounding box center [524, 22] width 67 height 27
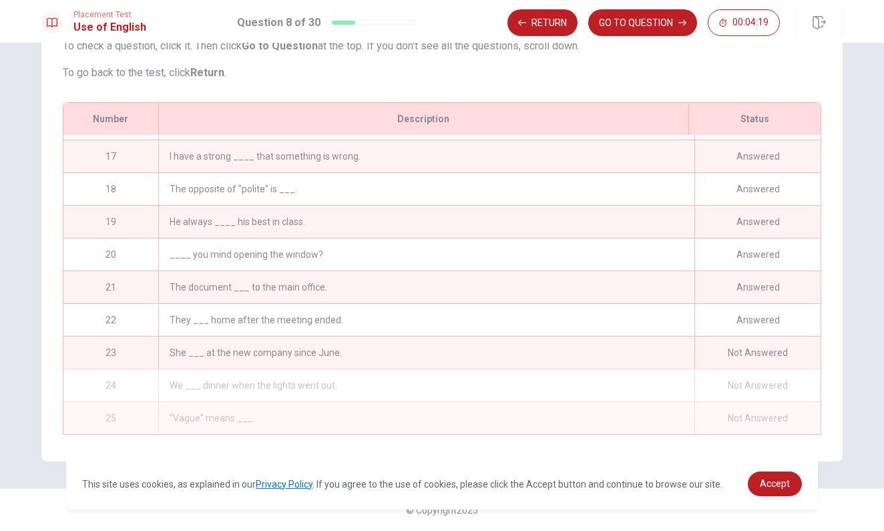
scroll to position [522, 0]
click at [650, 347] on div "She ___ at the new company since June." at bounding box center [426, 353] width 536 height 32
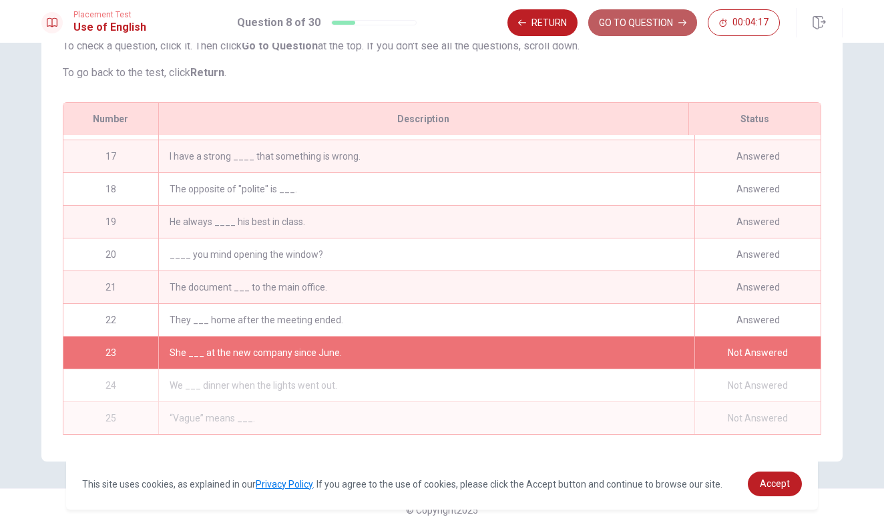
click at [634, 20] on button "GO TO QUESTION" at bounding box center [642, 22] width 109 height 27
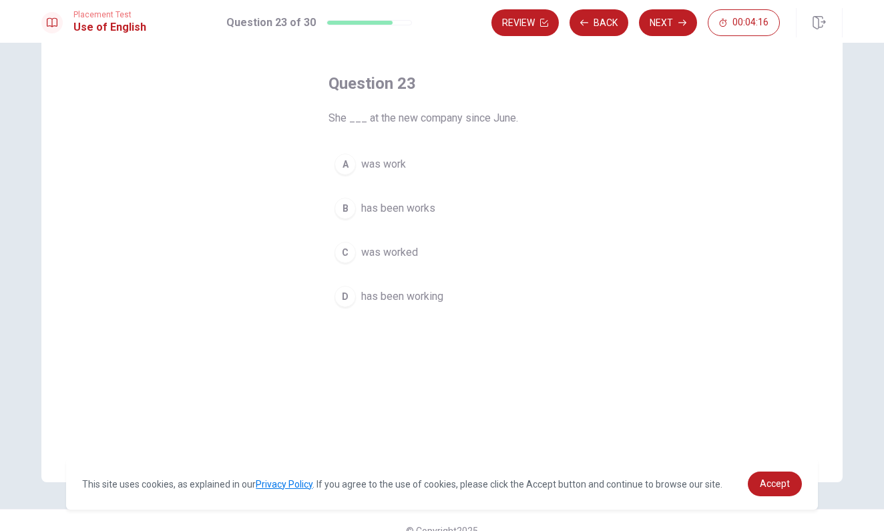
scroll to position [37, 0]
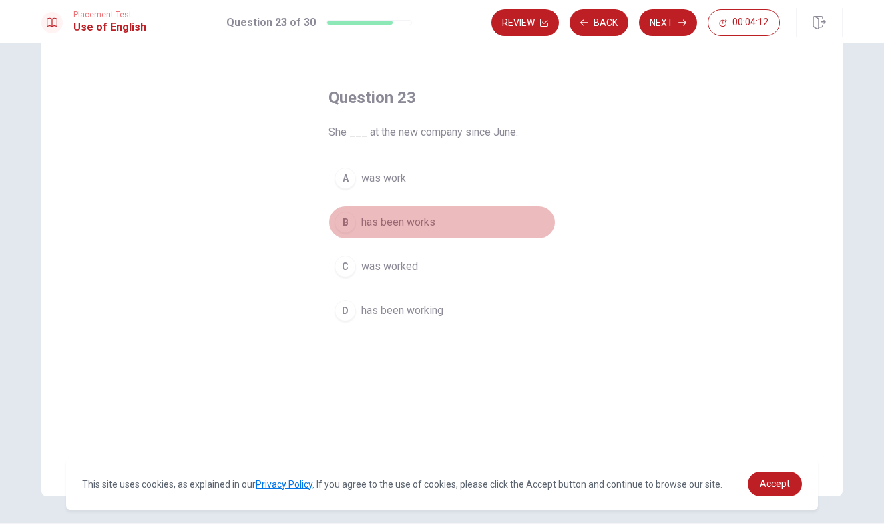
click at [397, 228] on span "has been works" at bounding box center [398, 222] width 74 height 16
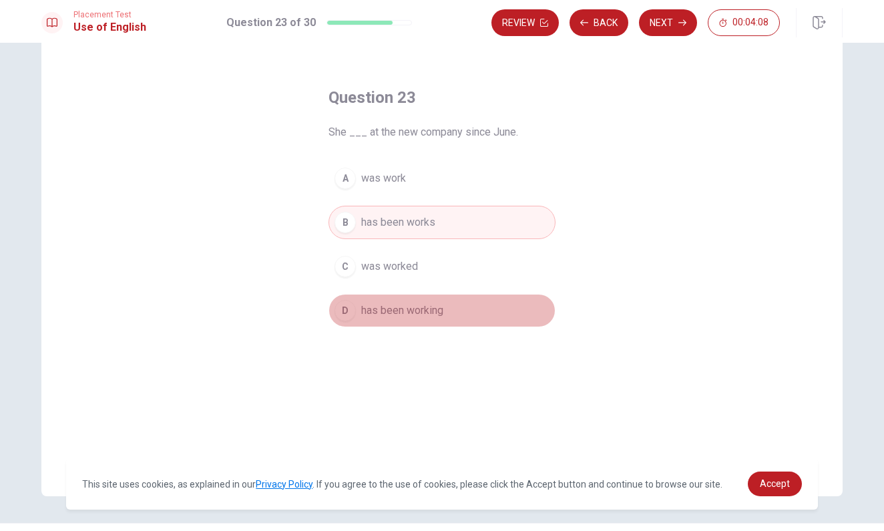
click at [420, 317] on span "has been working" at bounding box center [402, 310] width 82 height 16
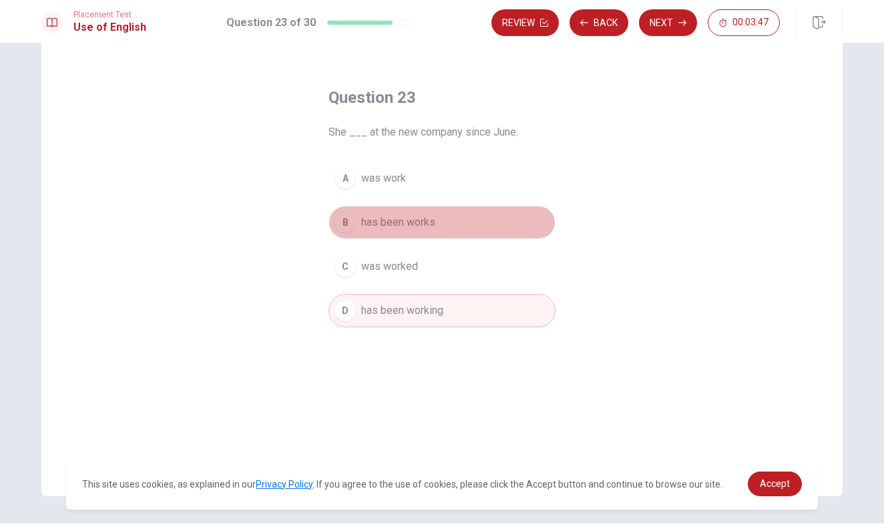
click at [414, 223] on span "has been works" at bounding box center [398, 222] width 74 height 16
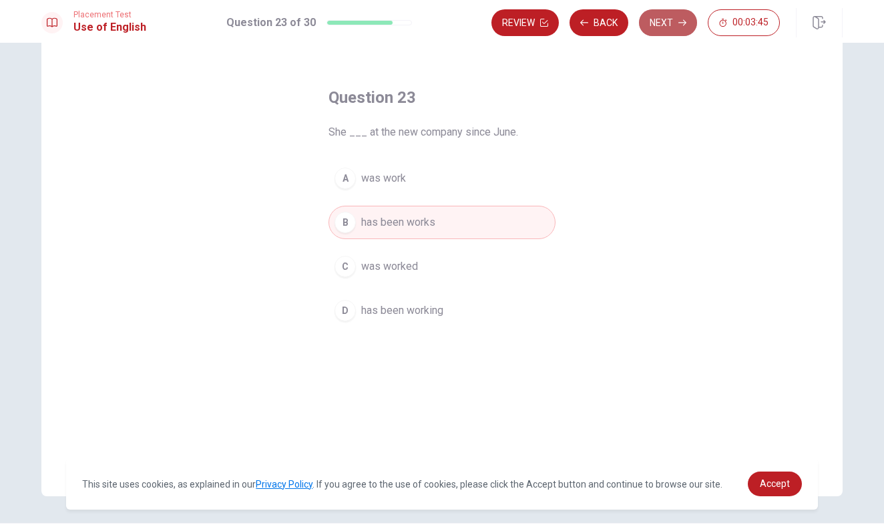
click at [656, 24] on button "Next" at bounding box center [668, 22] width 58 height 27
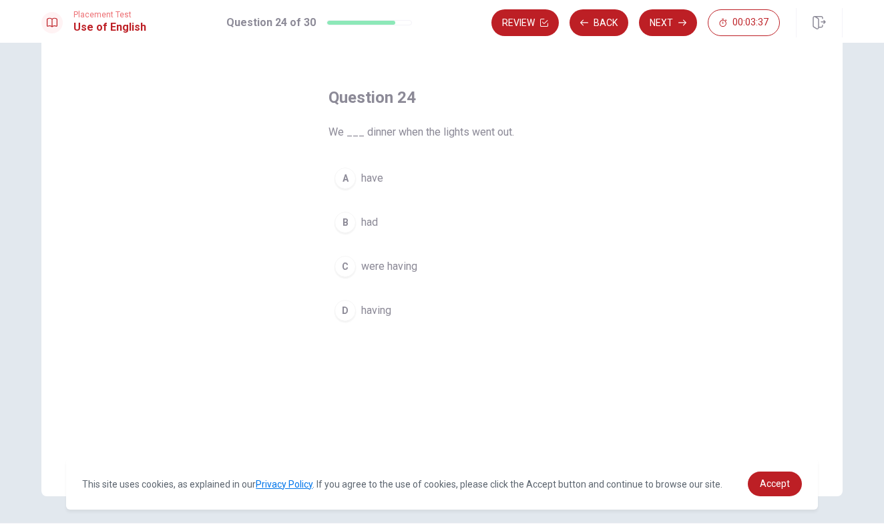
click at [370, 219] on span "had" at bounding box center [369, 222] width 17 height 16
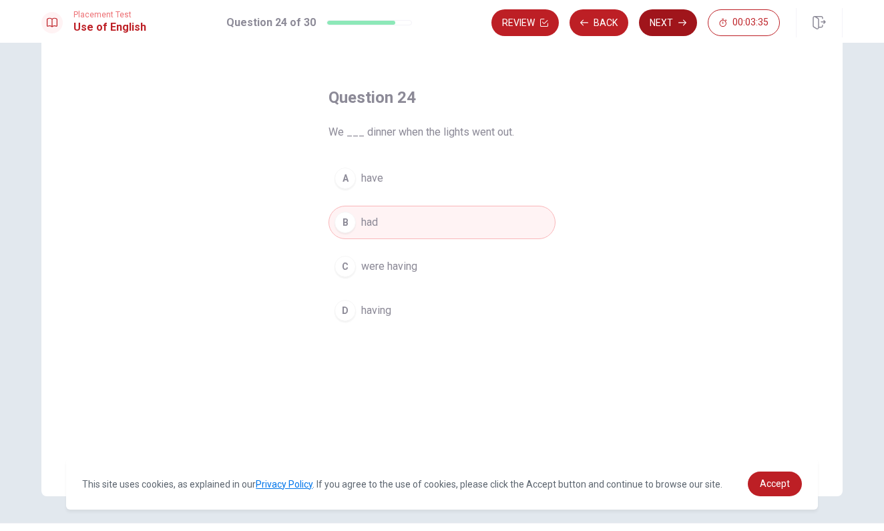
click at [660, 25] on button "Next" at bounding box center [668, 22] width 58 height 27
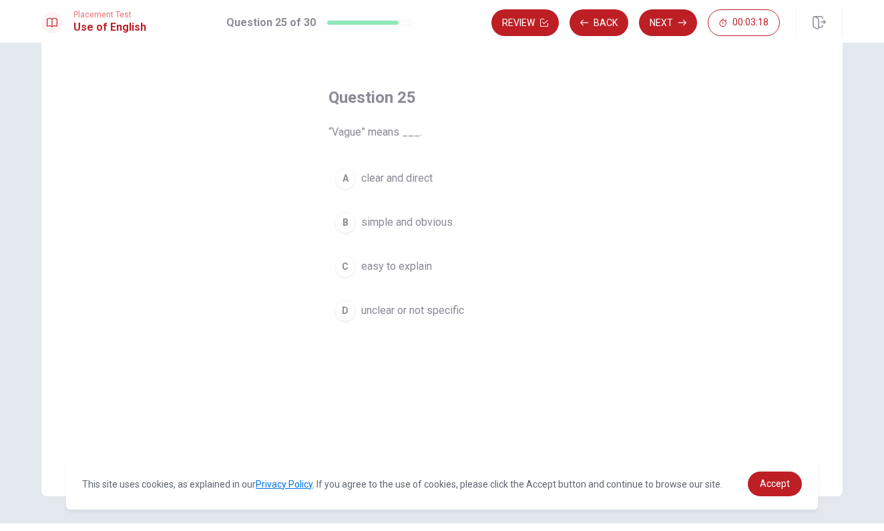
click at [451, 313] on span "unclear or not specific" at bounding box center [412, 310] width 103 height 16
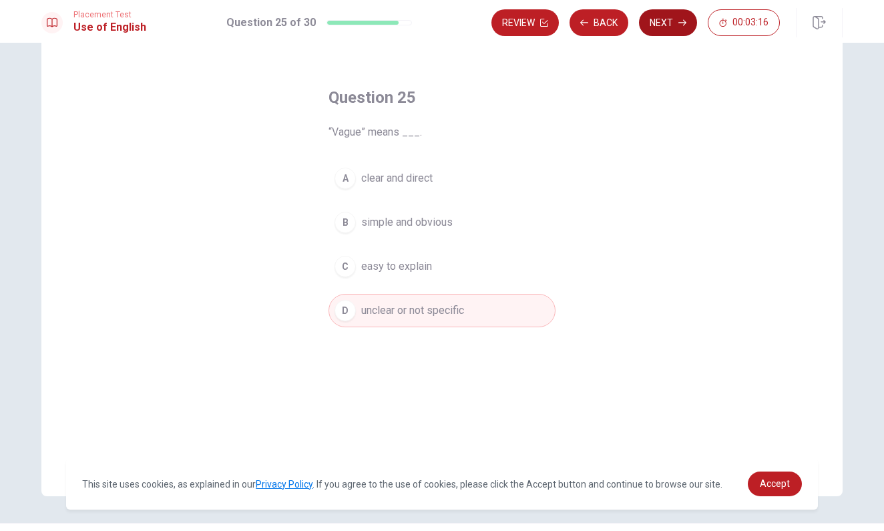
click at [668, 22] on button "Next" at bounding box center [668, 22] width 58 height 27
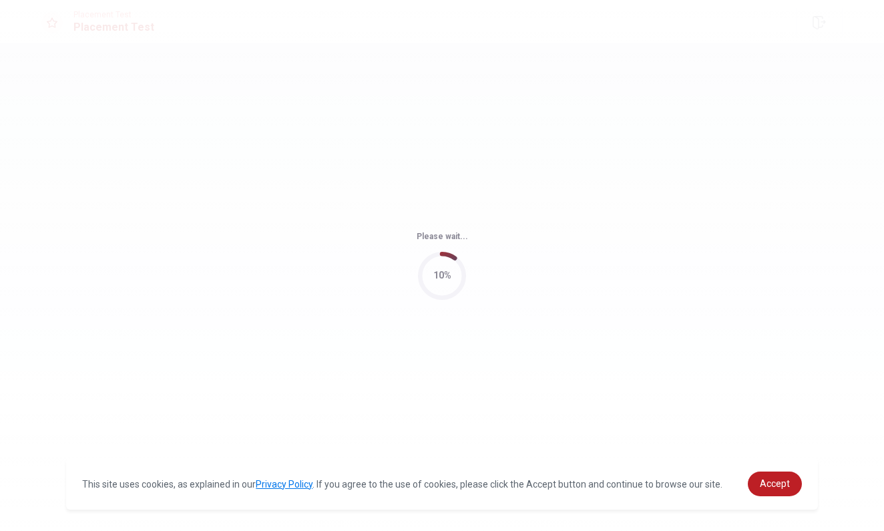
scroll to position [0, 0]
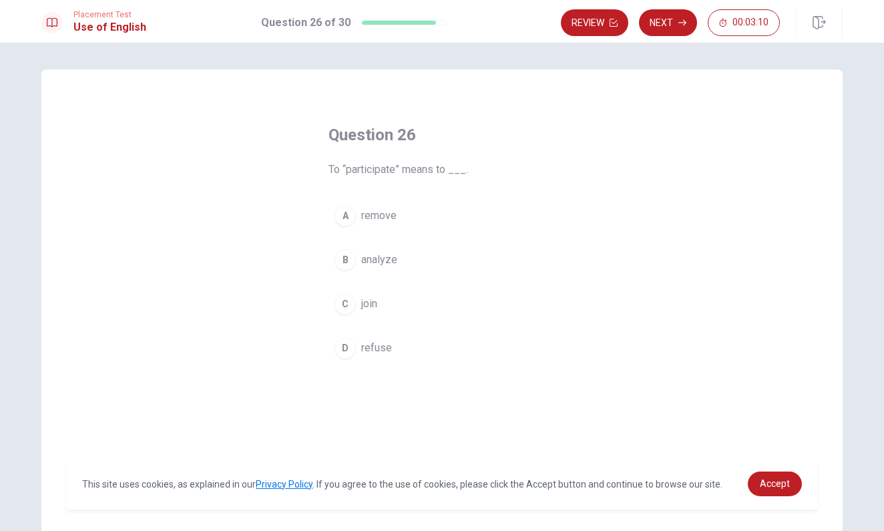
click at [399, 304] on button "C join" at bounding box center [442, 303] width 227 height 33
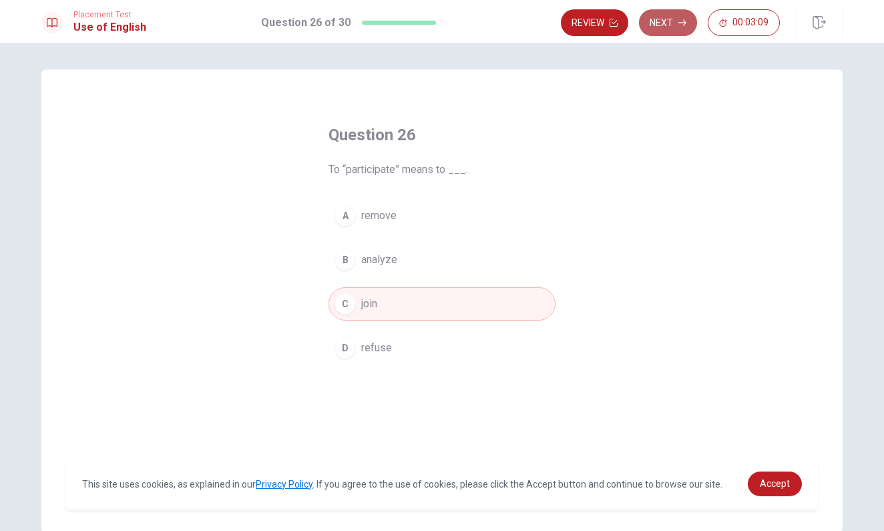
click at [664, 25] on button "Next" at bounding box center [668, 22] width 58 height 27
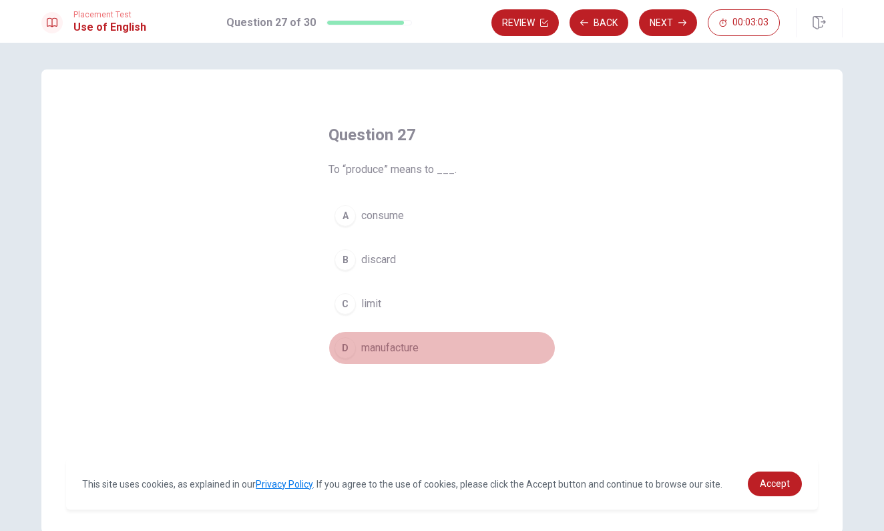
click at [405, 351] on span "manufacture" at bounding box center [389, 348] width 57 height 16
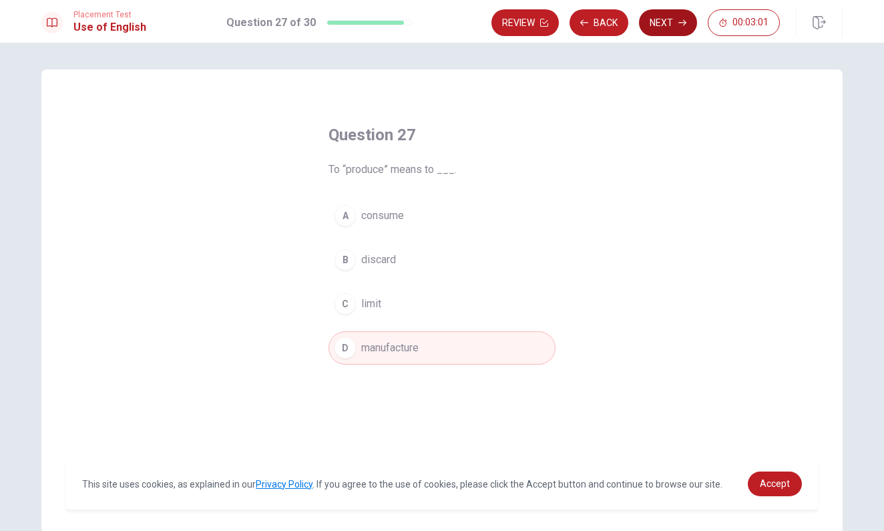
click at [656, 28] on button "Next" at bounding box center [668, 22] width 58 height 27
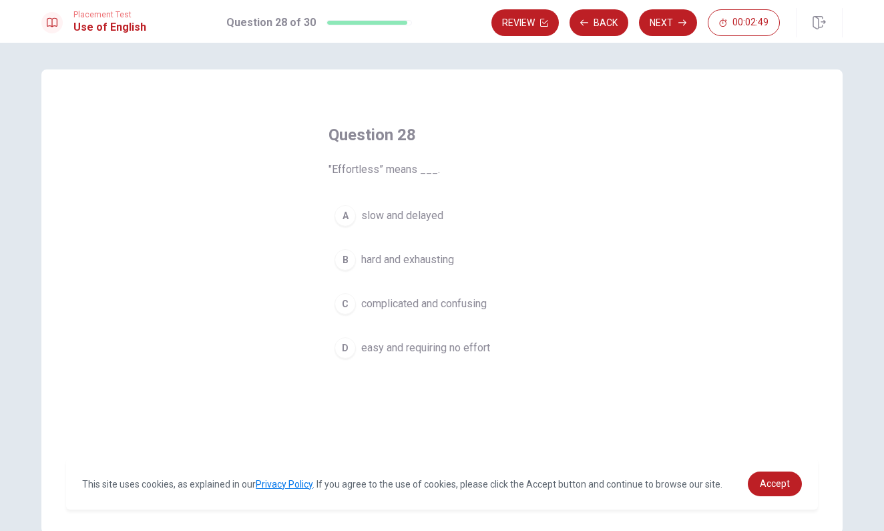
click at [446, 351] on span "easy and requiring no effort" at bounding box center [425, 348] width 129 height 16
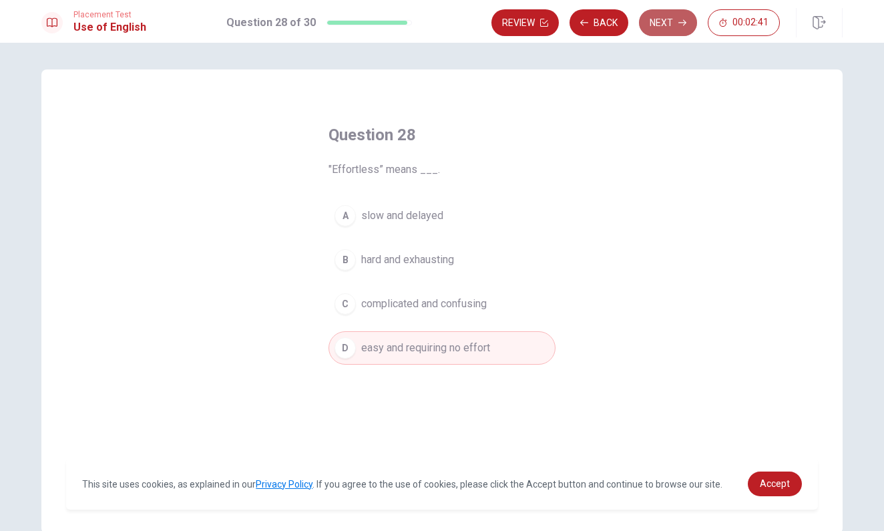
click at [664, 25] on button "Next" at bounding box center [668, 22] width 58 height 27
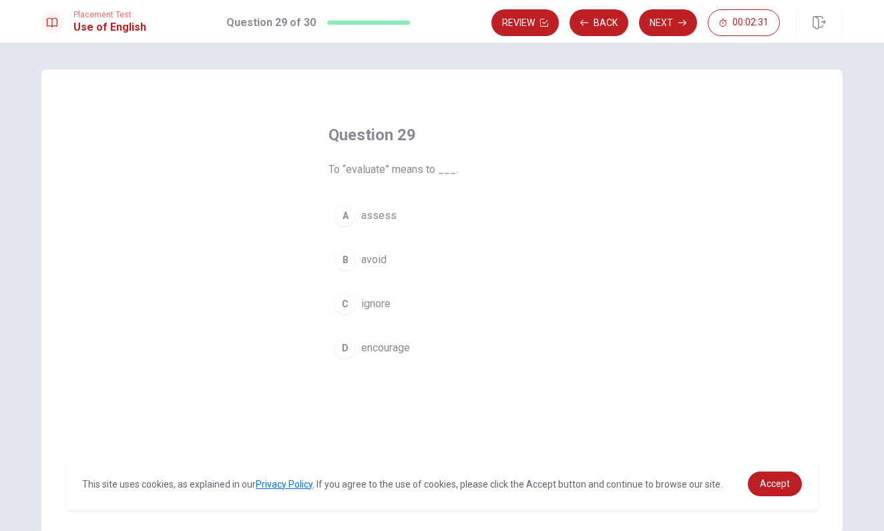
click at [395, 351] on span "encourage" at bounding box center [385, 348] width 49 height 16
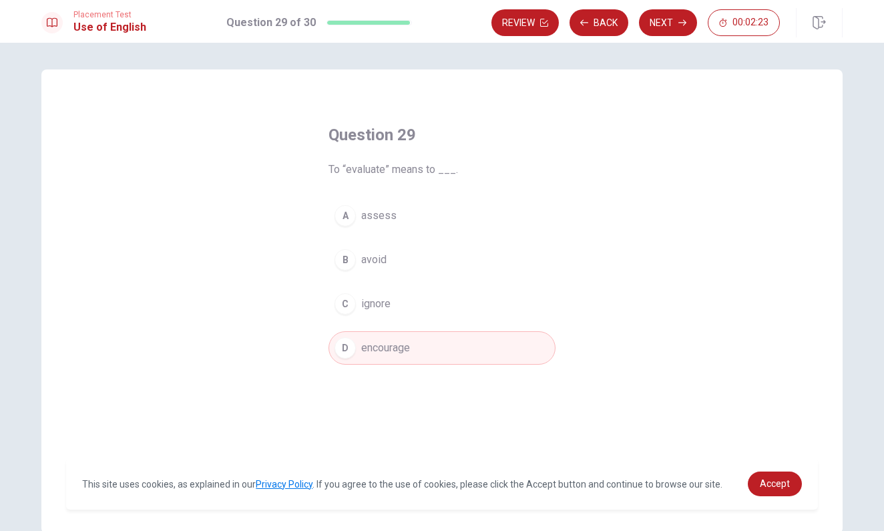
click at [404, 210] on button "A assess" at bounding box center [442, 215] width 227 height 33
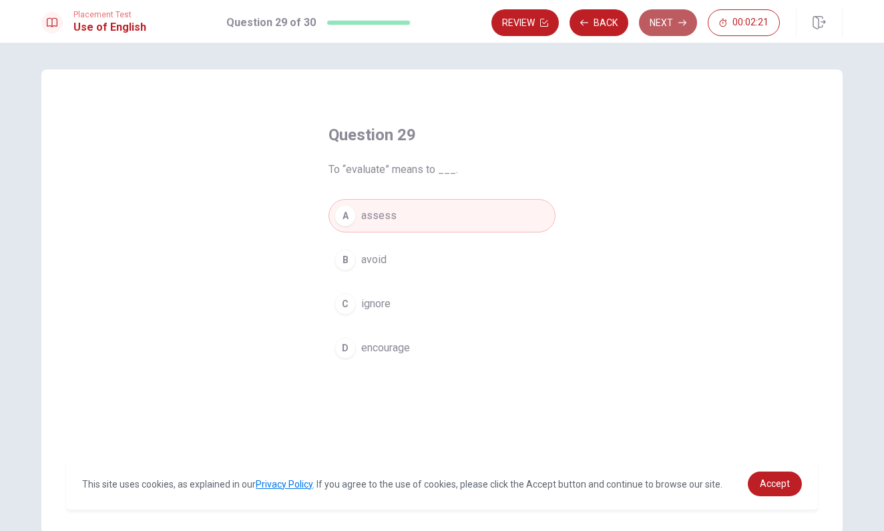
click at [670, 23] on button "Next" at bounding box center [668, 22] width 58 height 27
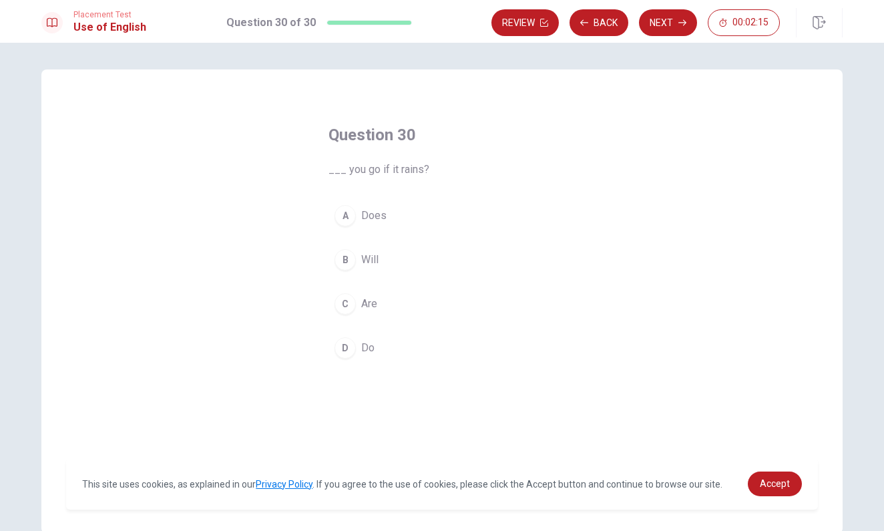
click at [375, 255] on span "Will" at bounding box center [369, 260] width 17 height 16
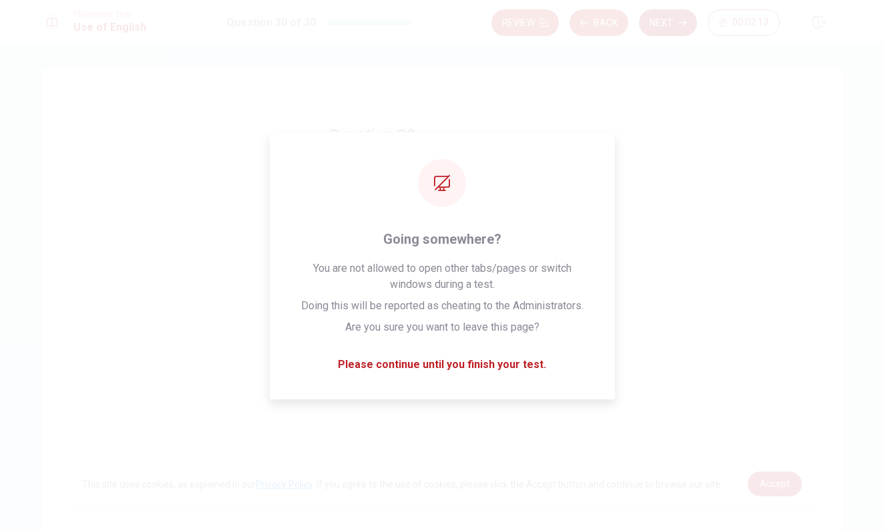
click at [663, 19] on button "Next" at bounding box center [668, 22] width 58 height 27
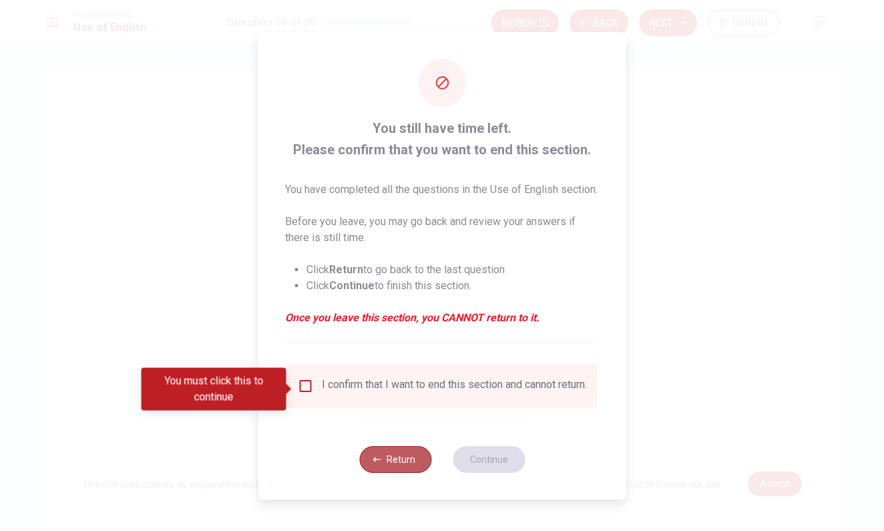
click at [381, 465] on button "Return" at bounding box center [395, 459] width 72 height 27
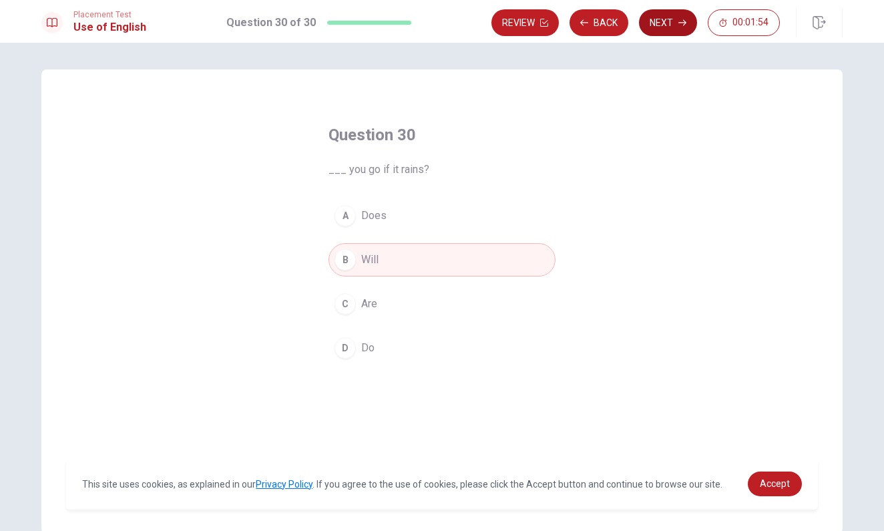
click at [663, 28] on button "Next" at bounding box center [668, 22] width 58 height 27
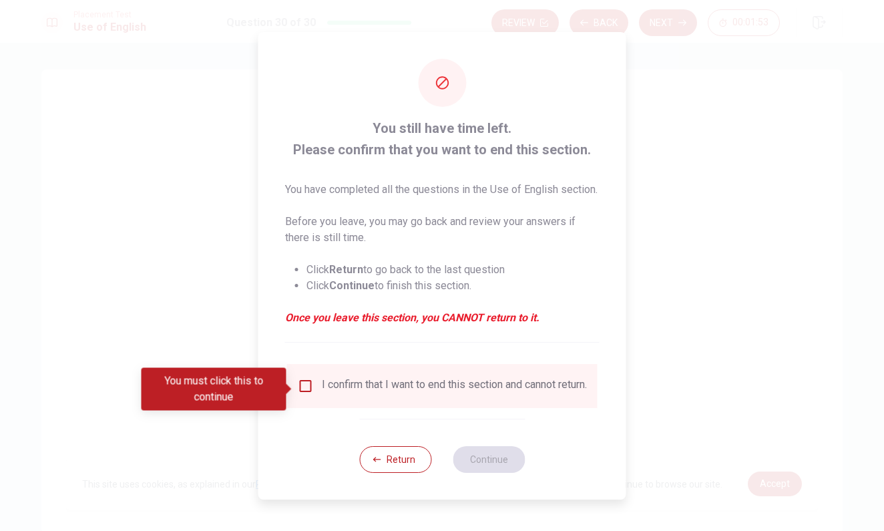
click at [388, 387] on div "I confirm that I want to end this section and cannot return." at bounding box center [454, 386] width 265 height 16
click at [307, 384] on input "You must click this to continue" at bounding box center [306, 386] width 16 height 16
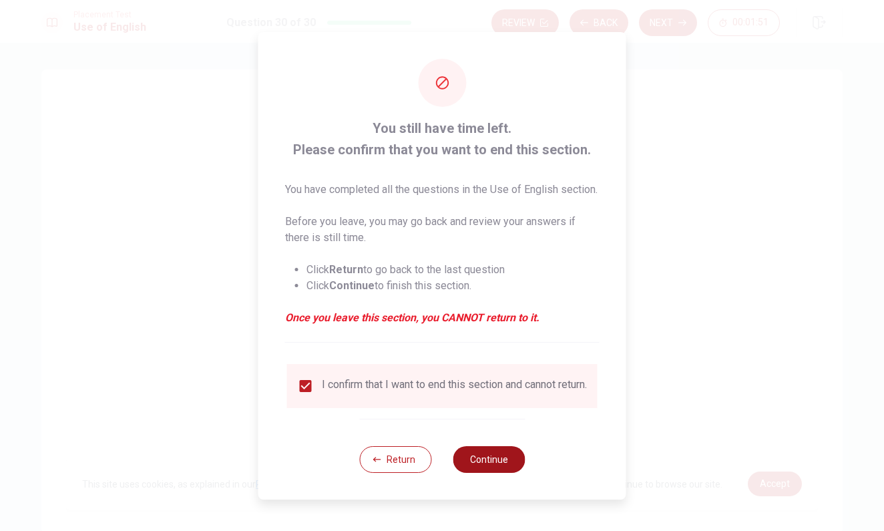
click at [495, 473] on button "Continue" at bounding box center [489, 459] width 72 height 27
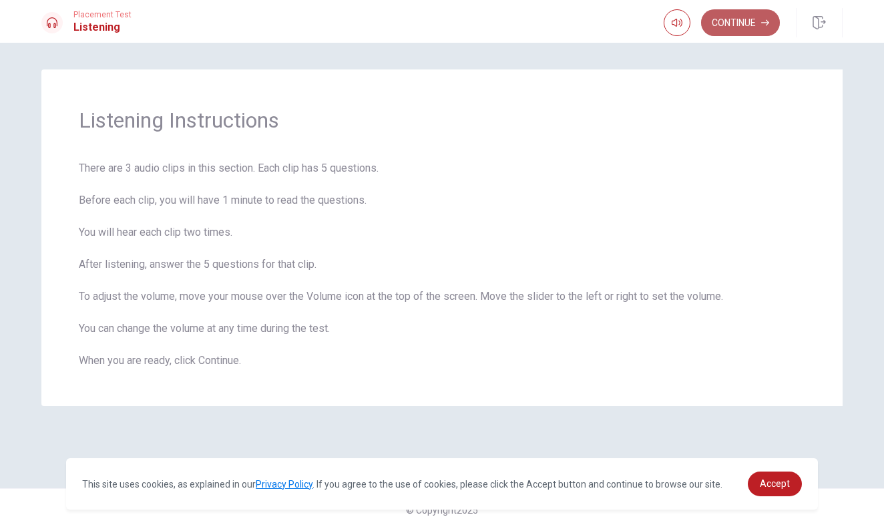
click at [741, 23] on button "Continue" at bounding box center [740, 22] width 79 height 27
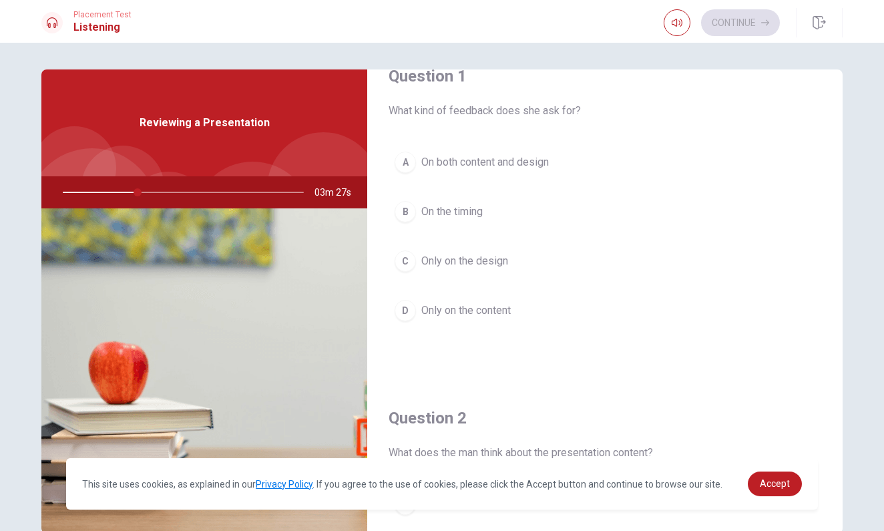
scroll to position [31, 0]
click at [522, 169] on span "On both content and design" at bounding box center [485, 162] width 128 height 16
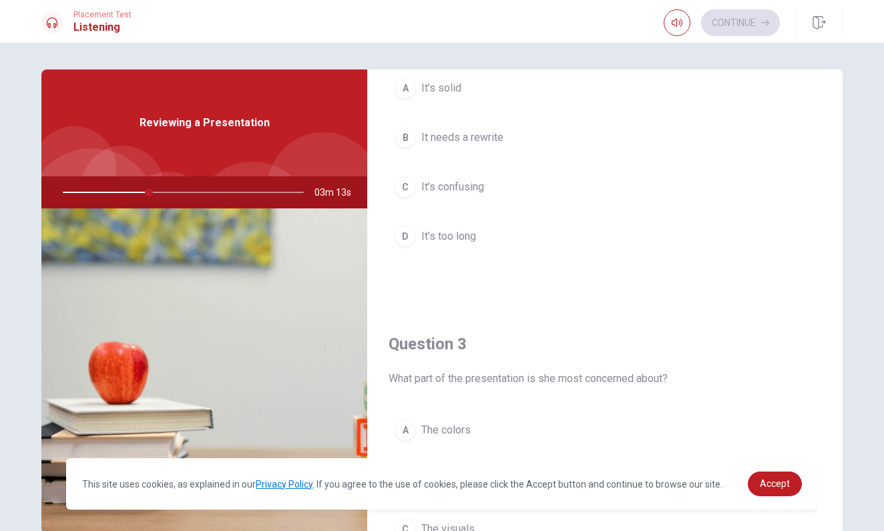
scroll to position [445, 0]
click at [438, 87] on span "It’s solid" at bounding box center [441, 89] width 40 height 16
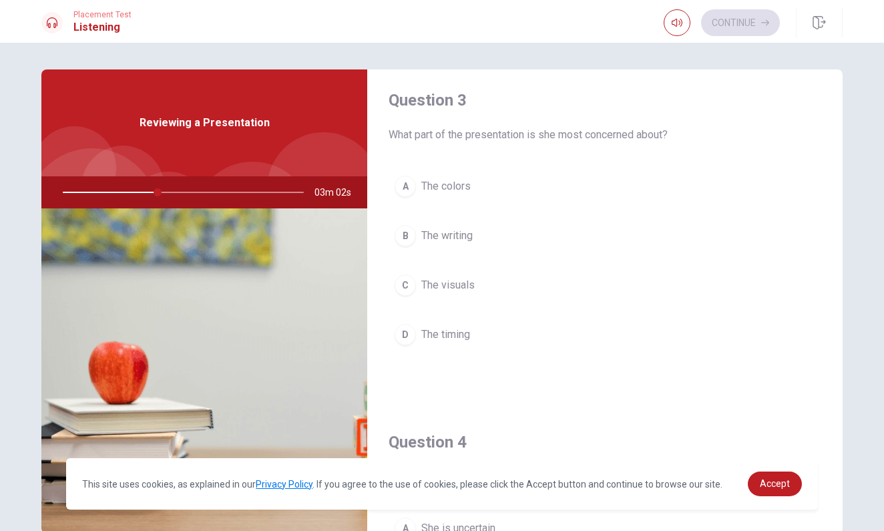
scroll to position [691, 0]
click at [460, 286] on span "The visuals" at bounding box center [447, 284] width 53 height 16
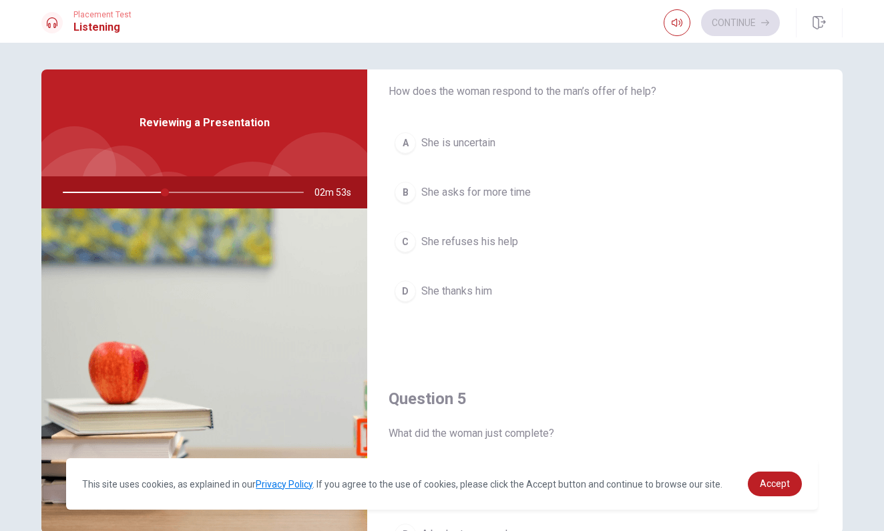
scroll to position [1077, 0]
click at [481, 294] on span "She thanks him" at bounding box center [456, 290] width 71 height 16
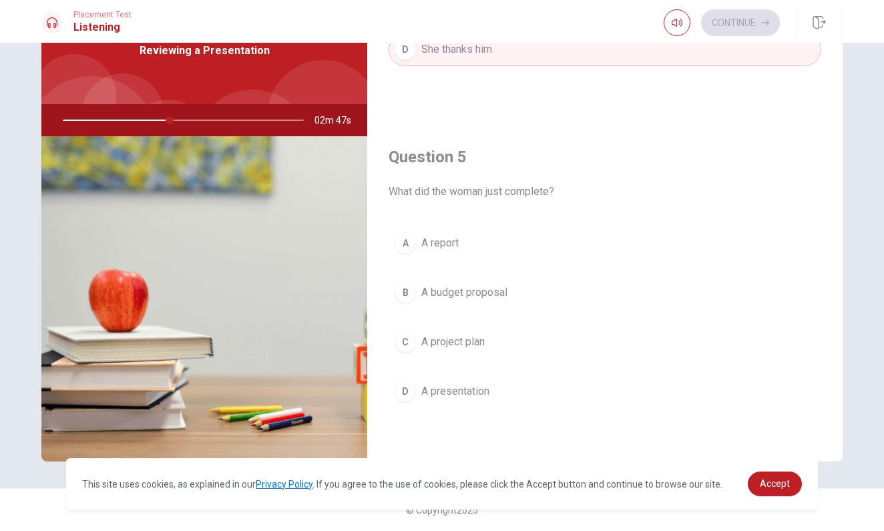
scroll to position [72, 0]
click at [473, 393] on span "A presentation" at bounding box center [455, 391] width 68 height 16
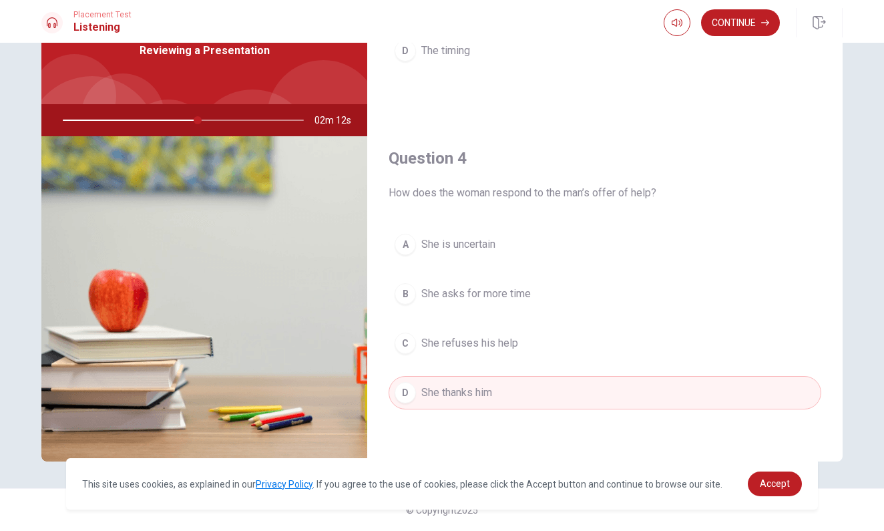
scroll to position [764, 0]
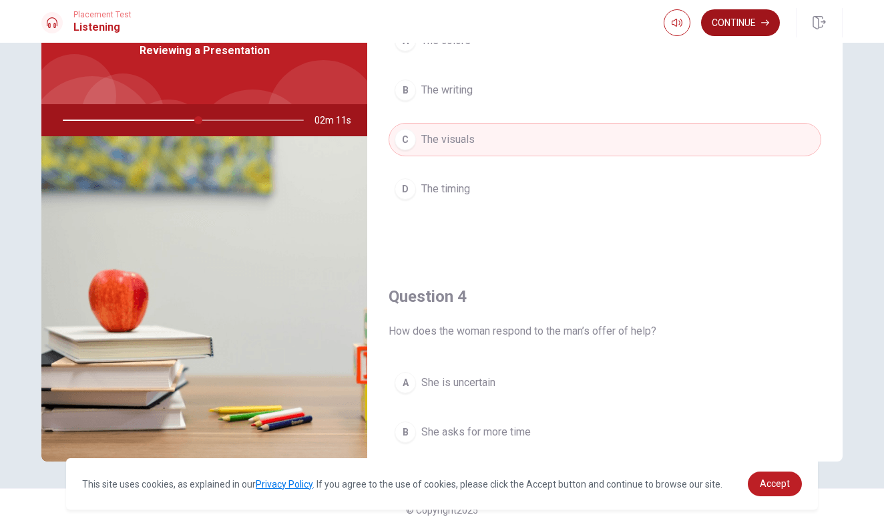
click at [743, 29] on button "Continue" at bounding box center [740, 22] width 79 height 27
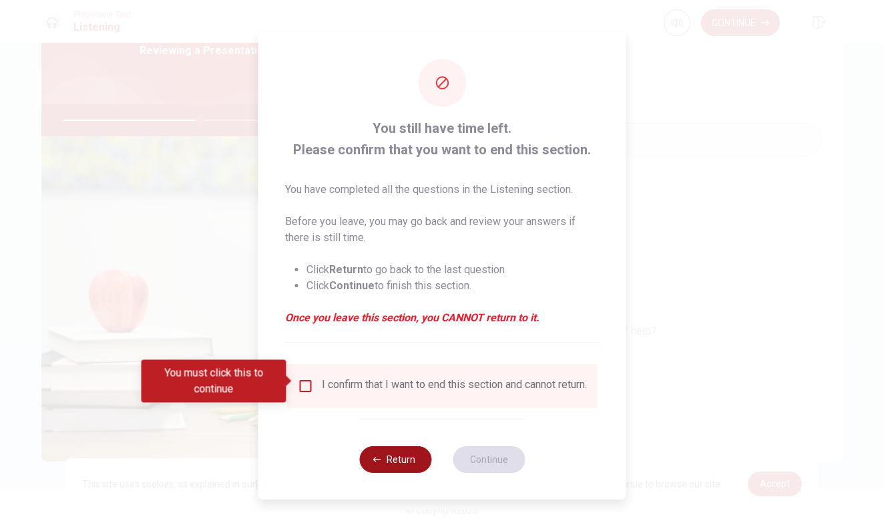
click at [406, 461] on button "Return" at bounding box center [395, 459] width 72 height 27
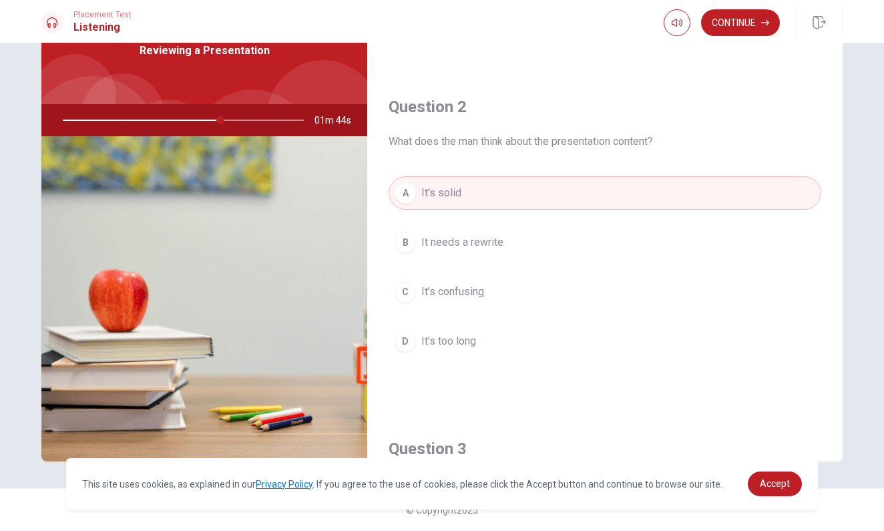
scroll to position [268, 0]
click at [741, 21] on button "Continue" at bounding box center [740, 22] width 79 height 27
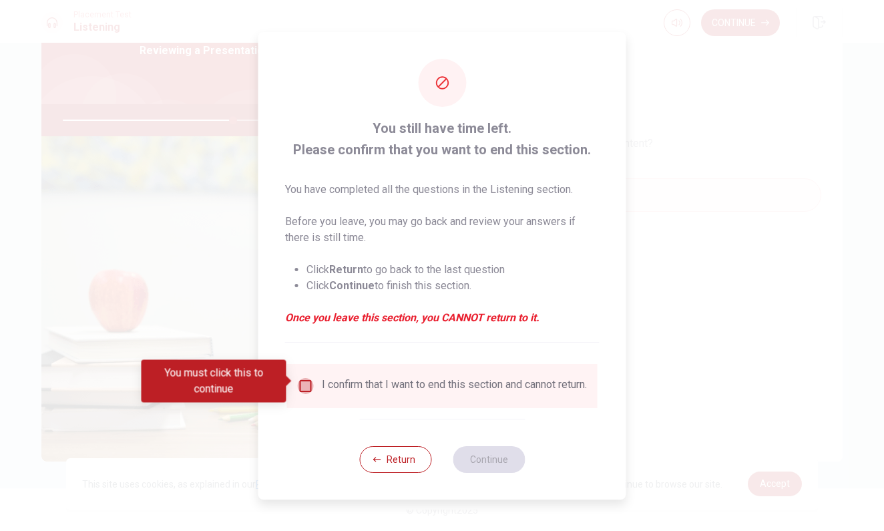
click at [306, 384] on input "You must click this to continue" at bounding box center [306, 386] width 16 height 16
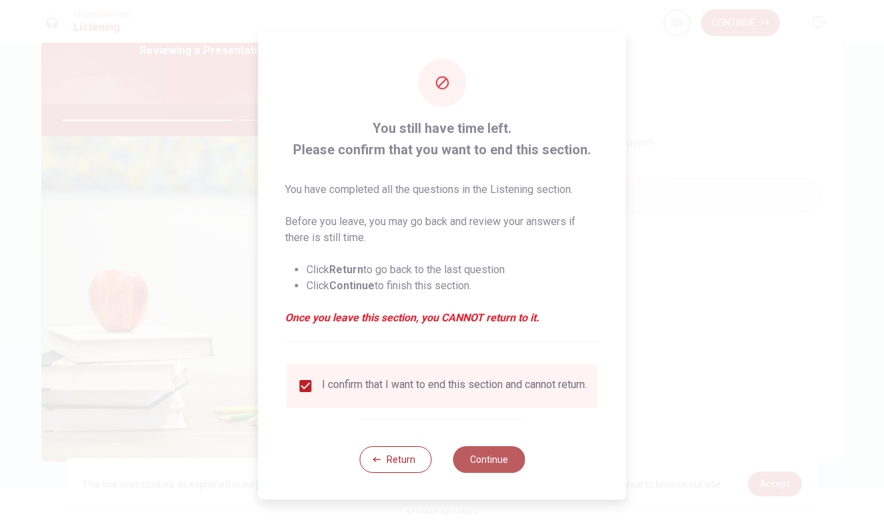
click at [489, 463] on button "Continue" at bounding box center [489, 459] width 72 height 27
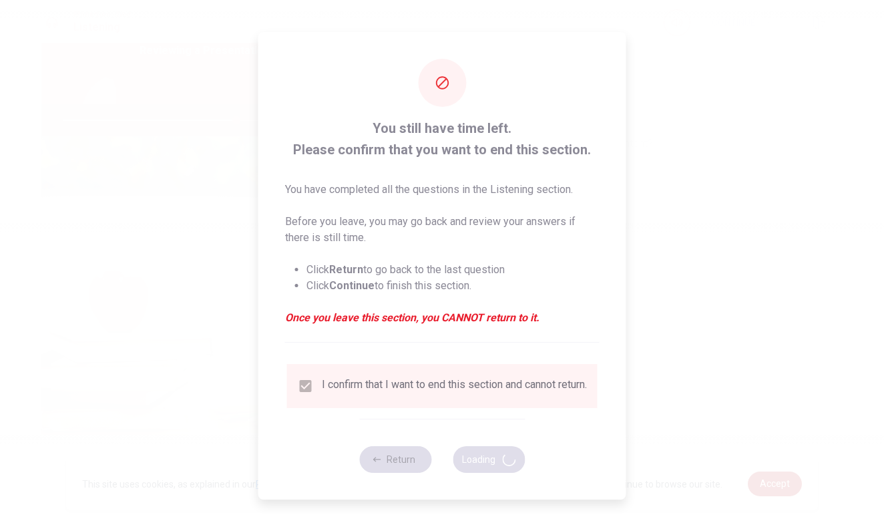
type input "72"
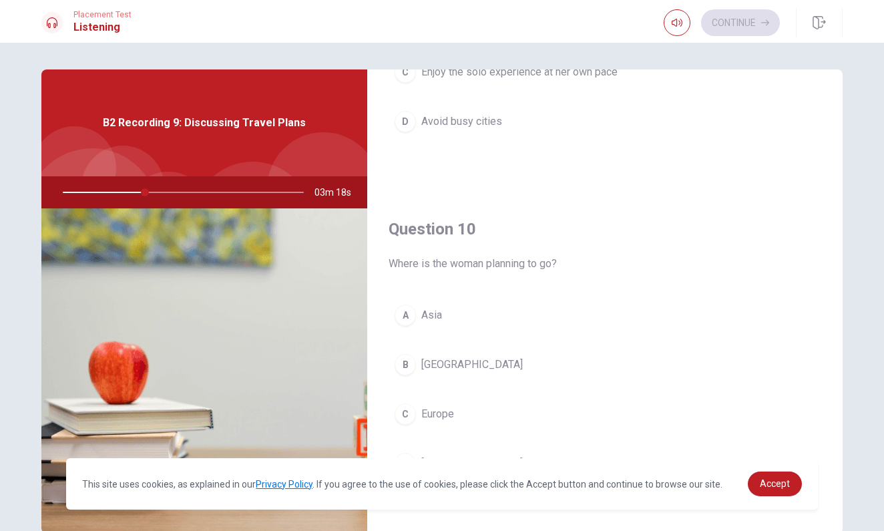
scroll to position [1245, 0]
click at [435, 416] on span "Europe" at bounding box center [437, 414] width 33 height 16
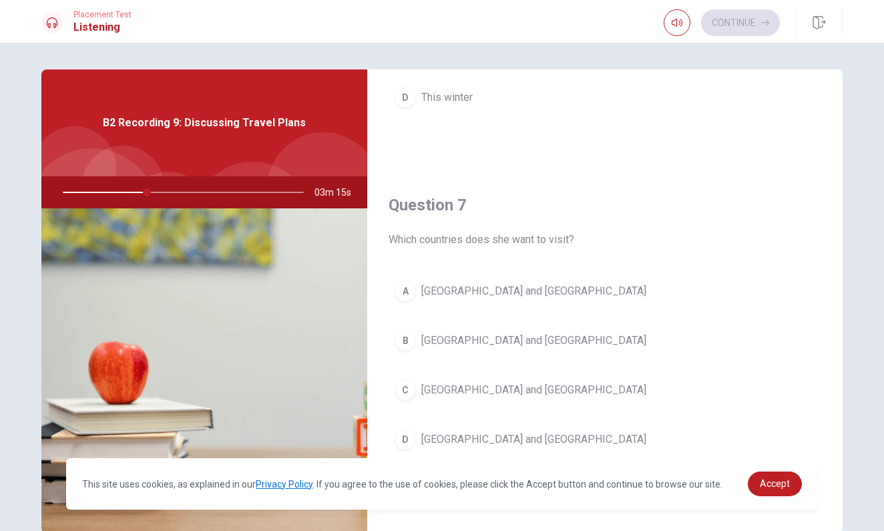
scroll to position [242, 0]
click at [461, 293] on span "[GEOGRAPHIC_DATA] and [GEOGRAPHIC_DATA]" at bounding box center [533, 292] width 225 height 16
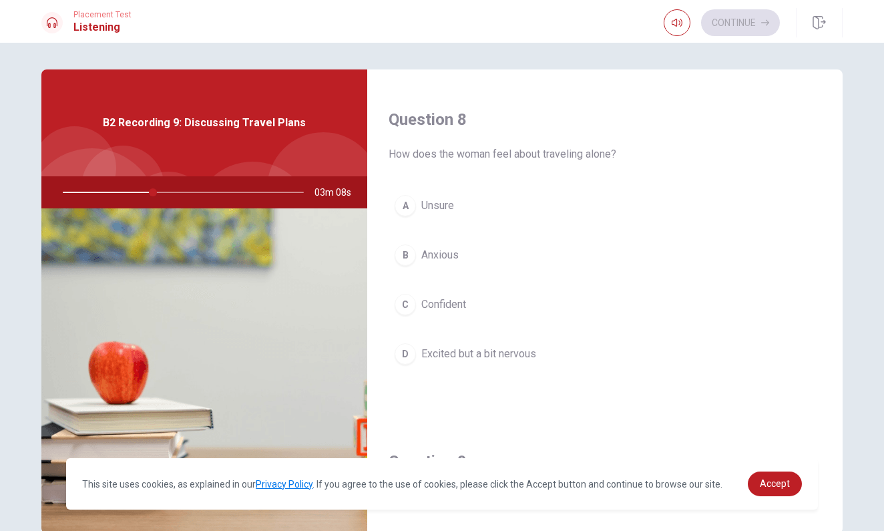
scroll to position [672, 0]
click at [482, 355] on span "Excited but a bit nervous" at bounding box center [478, 353] width 115 height 16
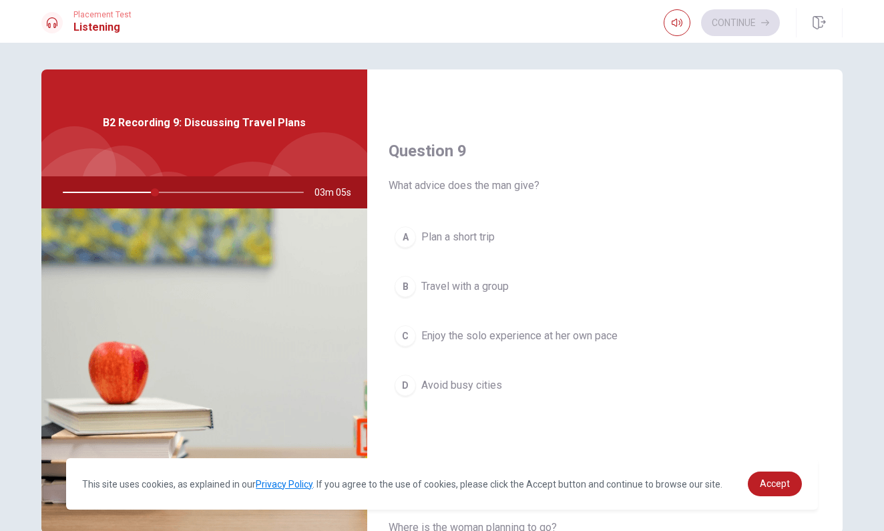
scroll to position [986, 0]
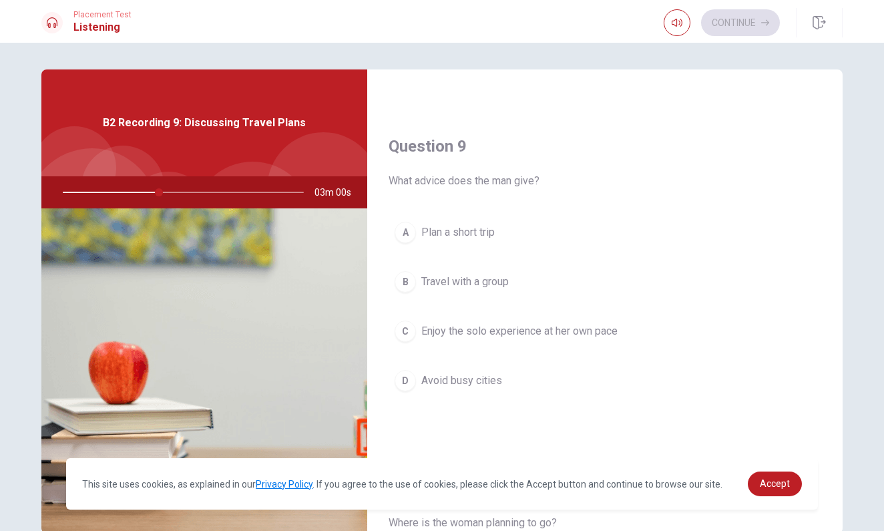
click at [542, 333] on span "Enjoy the solo experience at her own pace" at bounding box center [519, 331] width 196 height 16
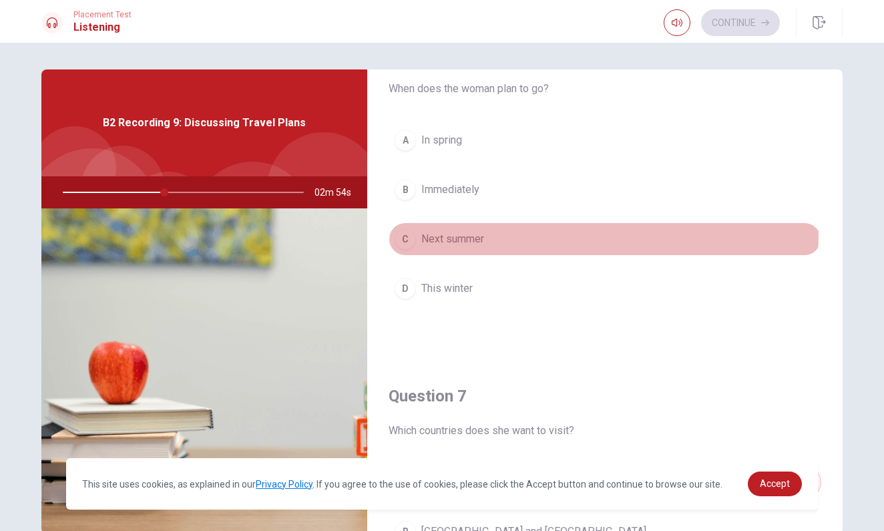
click at [475, 233] on span "Next summer" at bounding box center [452, 239] width 63 height 16
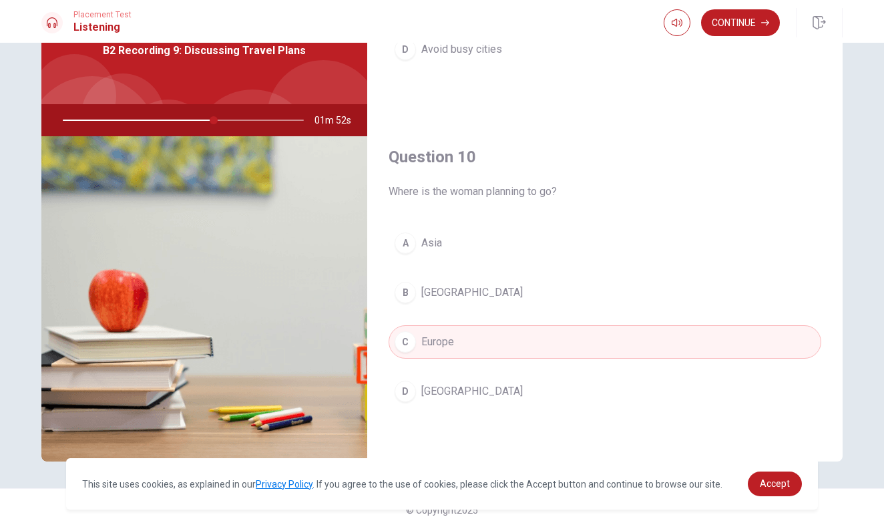
scroll to position [1122, 0]
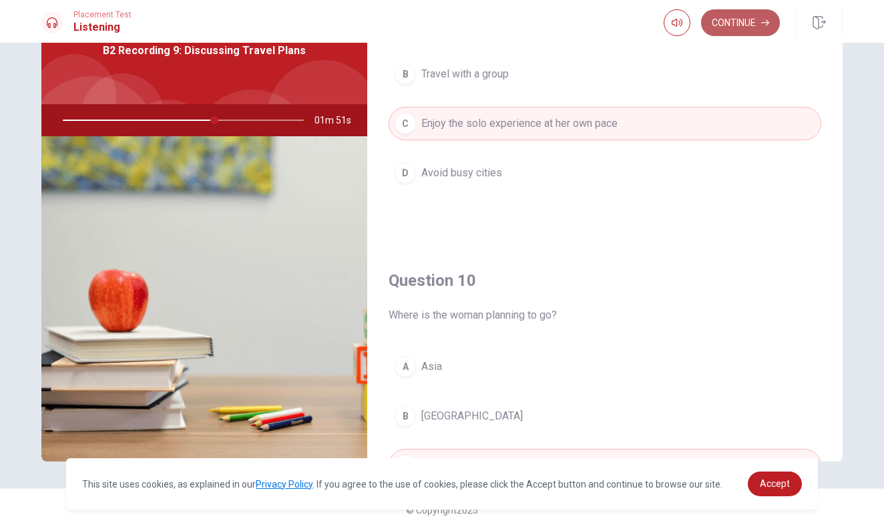
click at [742, 21] on button "Continue" at bounding box center [740, 22] width 79 height 27
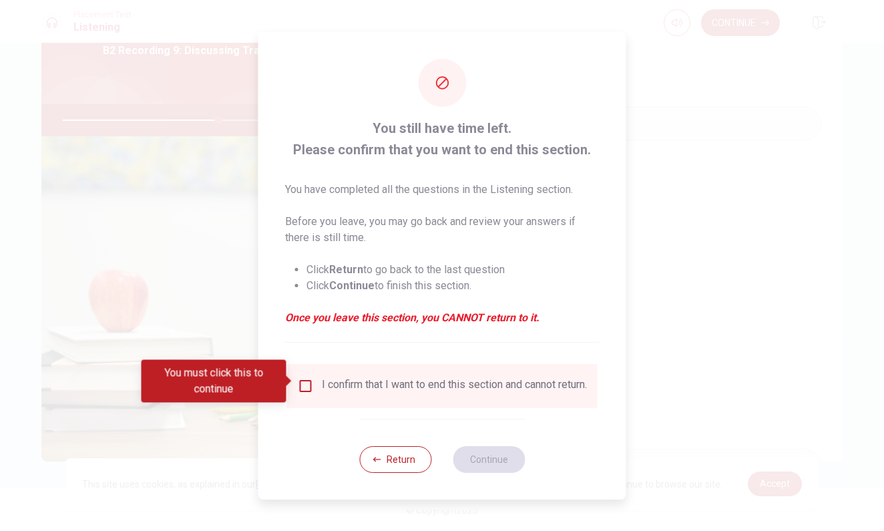
click at [355, 378] on div "I confirm that I want to end this section and cannot return." at bounding box center [454, 386] width 265 height 16
click at [300, 385] on input "You must click this to continue" at bounding box center [306, 386] width 16 height 16
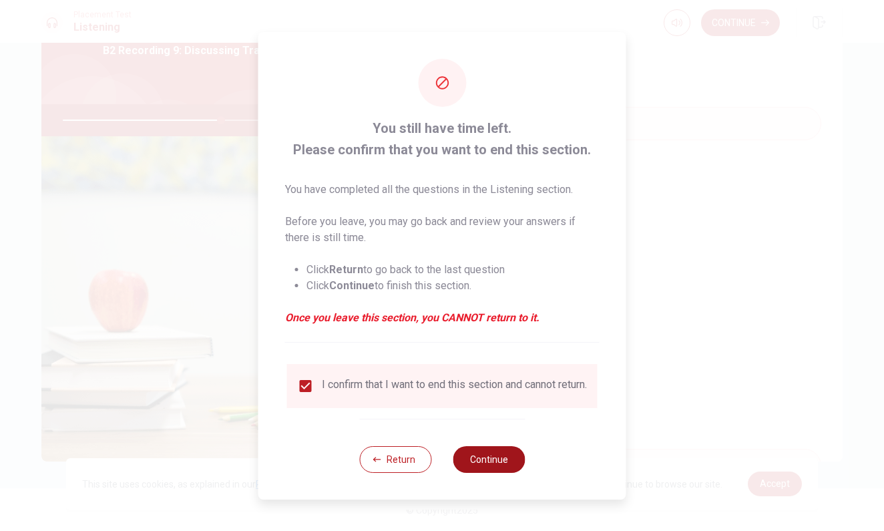
click at [486, 457] on button "Continue" at bounding box center [489, 459] width 72 height 27
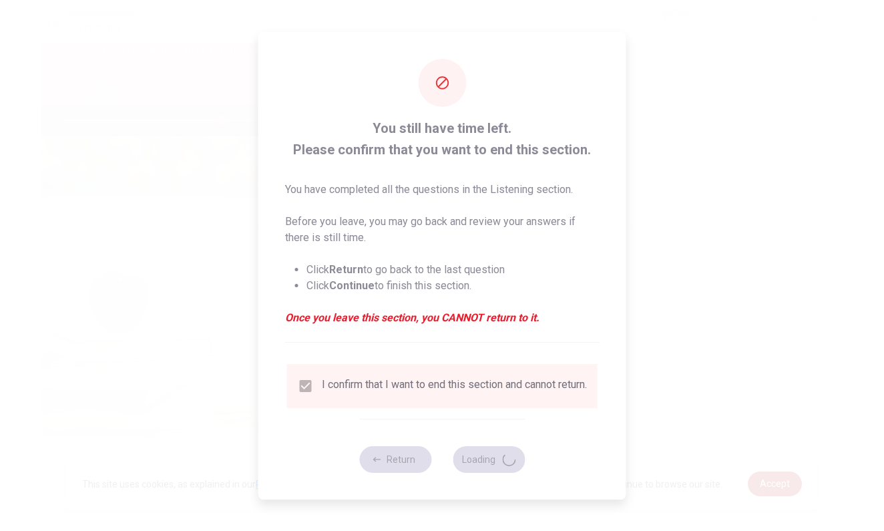
type input "66"
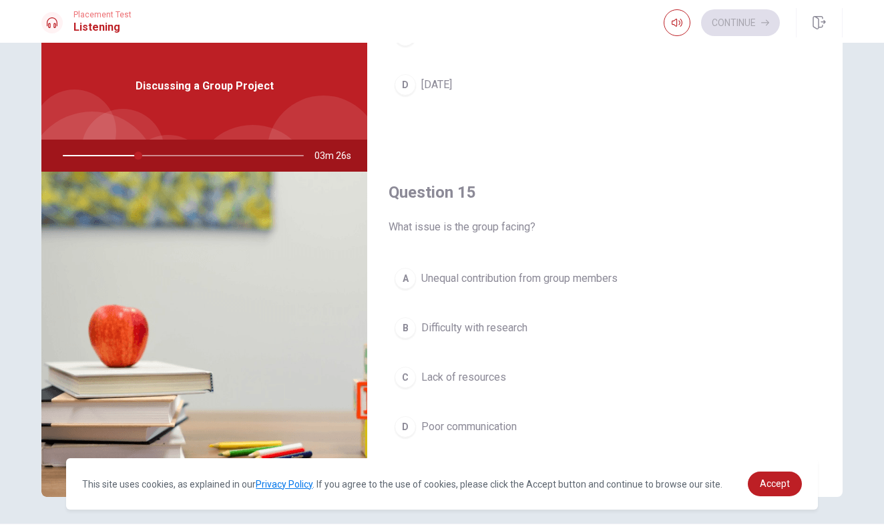
scroll to position [1243, 0]
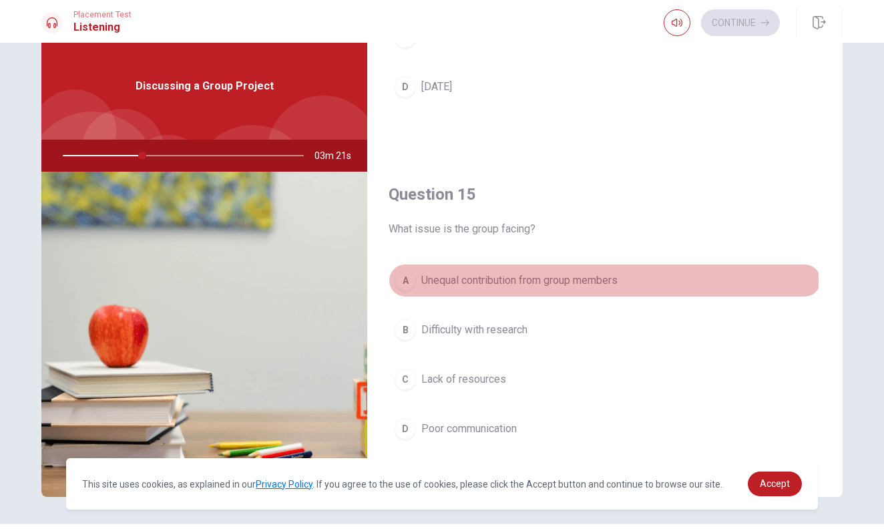
click at [534, 280] on span "Unequal contribution from group members" at bounding box center [519, 280] width 196 height 16
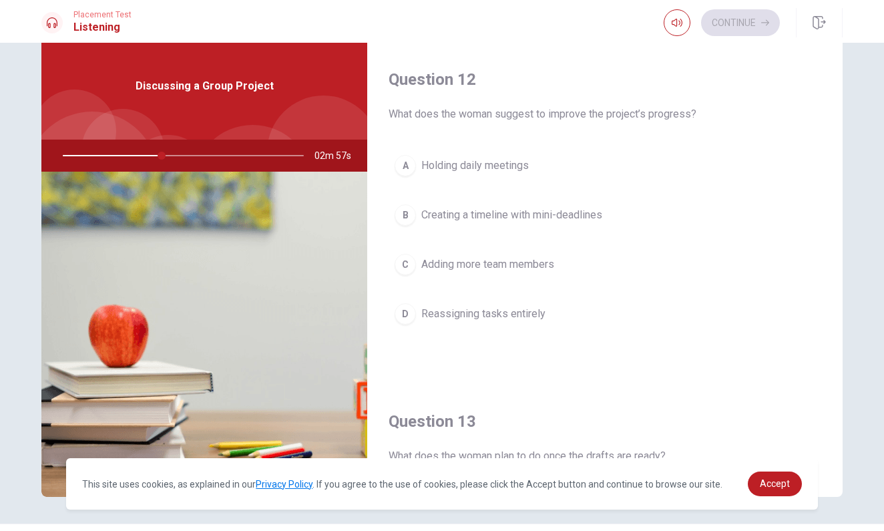
scroll to position [331, 0]
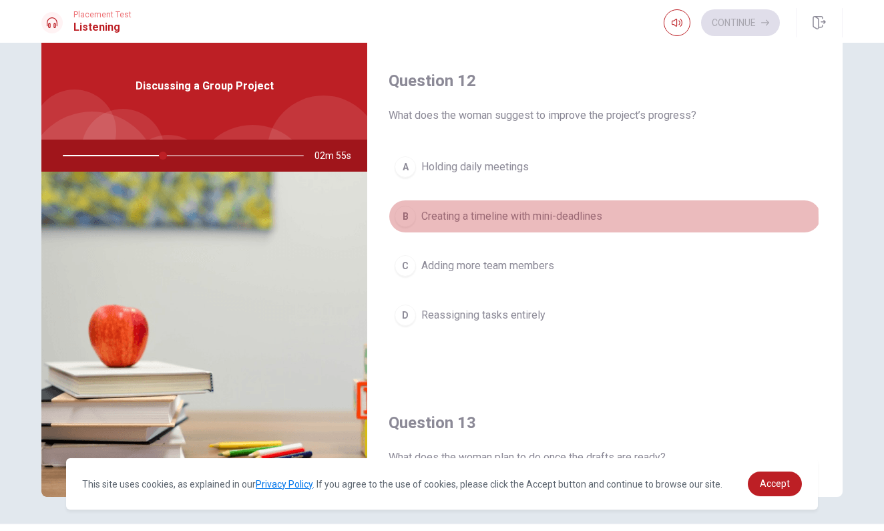
click at [496, 218] on span "Creating a timeline with mini-deadlines" at bounding box center [511, 216] width 181 height 16
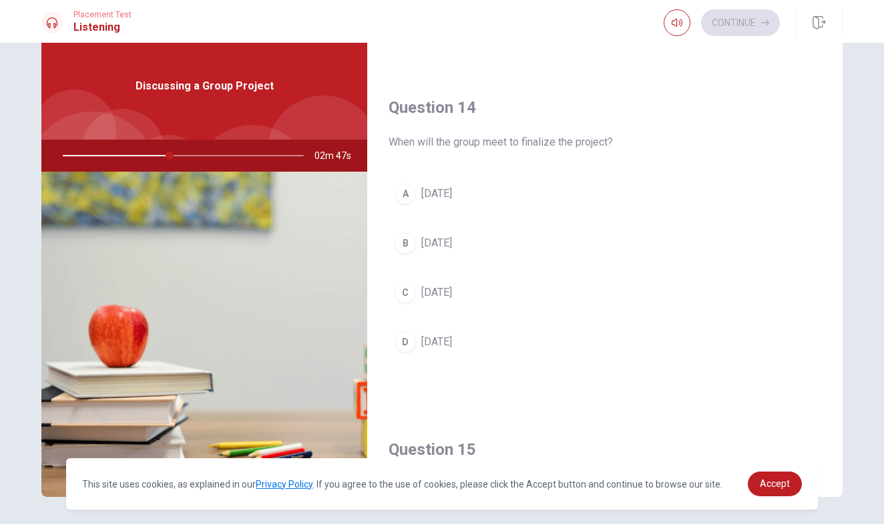
scroll to position [990, 0]
click at [445, 287] on span "[DATE]" at bounding box center [436, 291] width 31 height 16
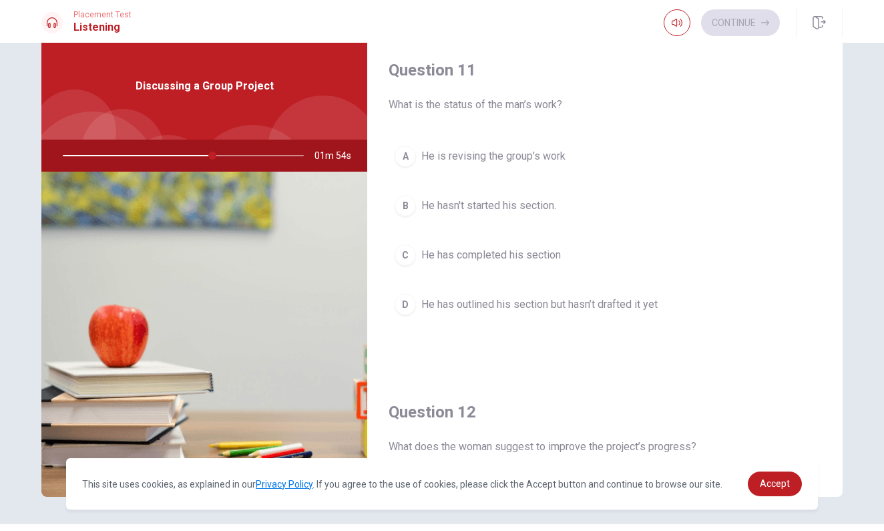
scroll to position [0, 0]
click at [526, 306] on span "He has outlined his section but hasn’t drafted it yet" at bounding box center [539, 304] width 236 height 16
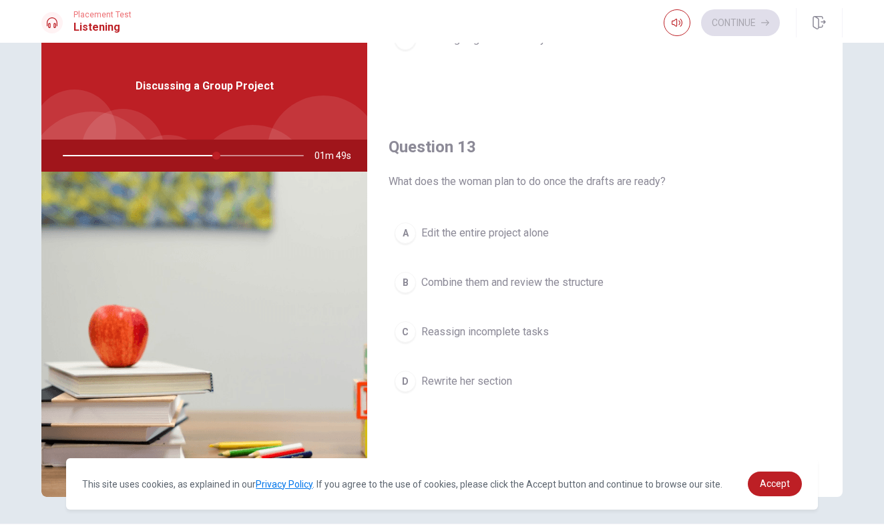
scroll to position [611, 0]
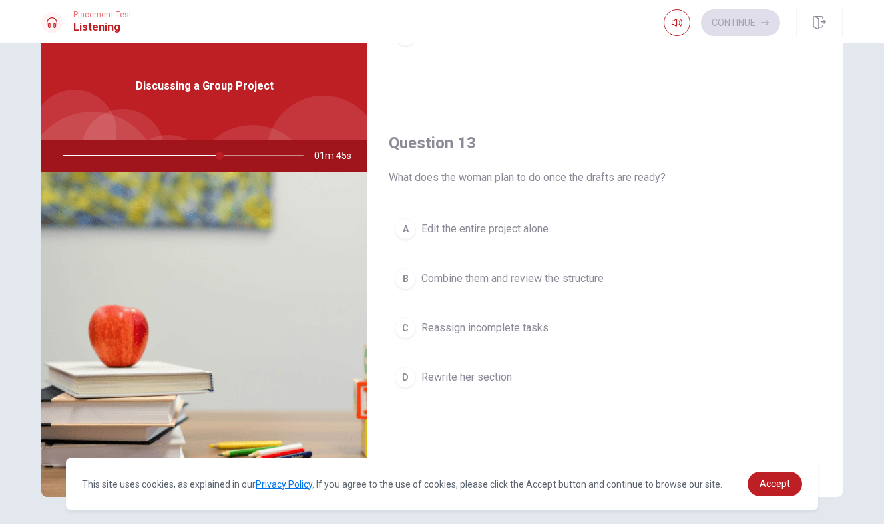
click at [494, 280] on span "Combine them and review the structure" at bounding box center [512, 278] width 182 height 16
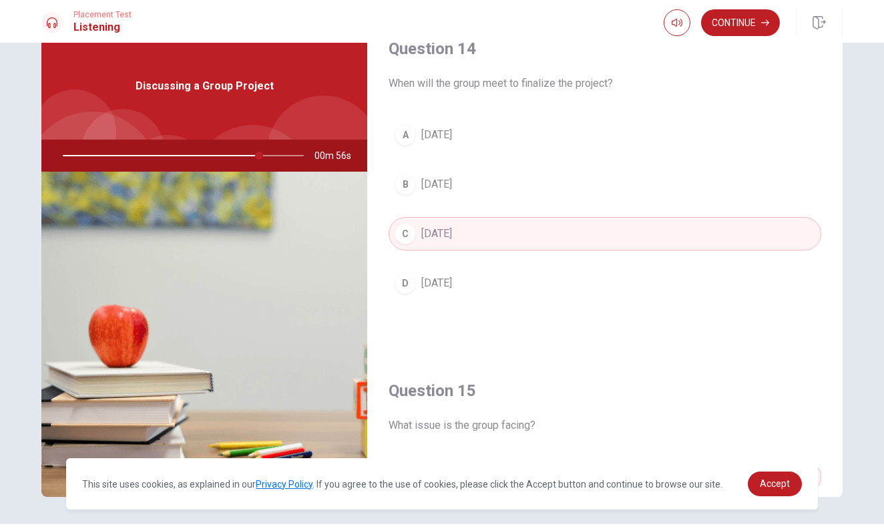
scroll to position [1042, 0]
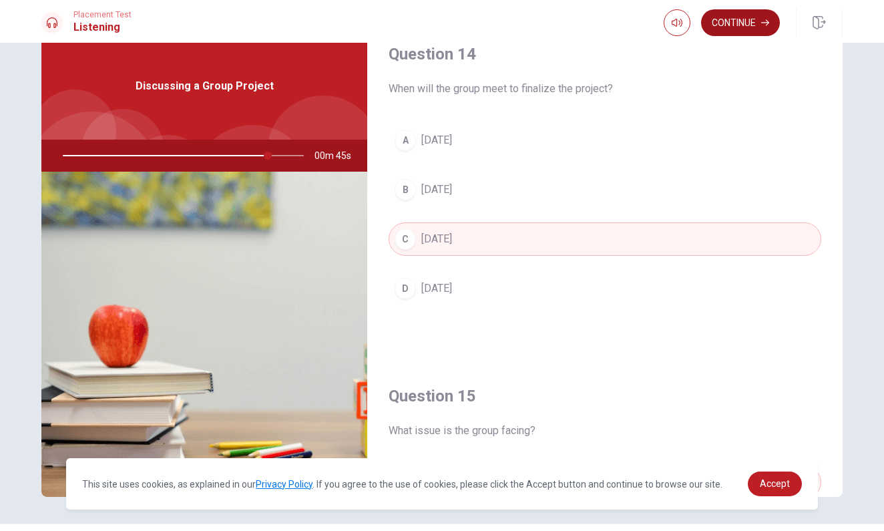
click at [745, 22] on button "Continue" at bounding box center [740, 22] width 79 height 27
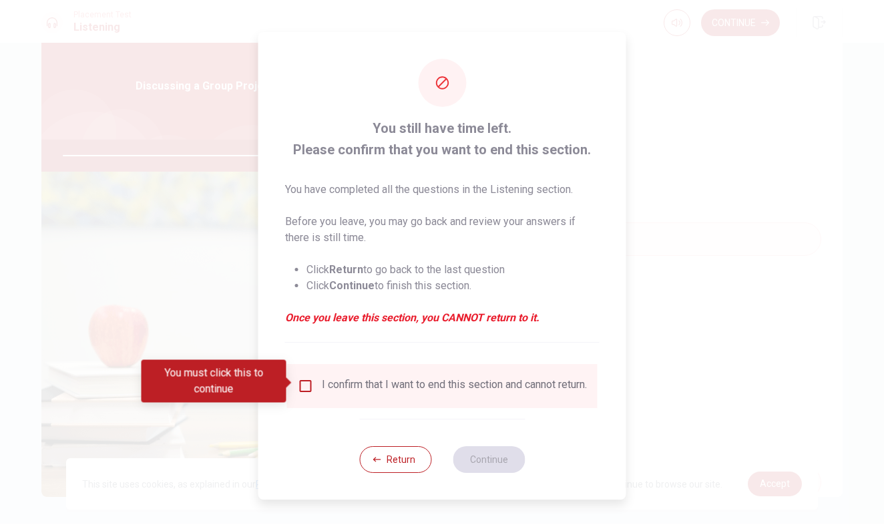
click at [443, 385] on div "I confirm that I want to end this section and cannot return." at bounding box center [454, 386] width 265 height 16
click at [309, 380] on input "You must click this to continue" at bounding box center [306, 386] width 16 height 16
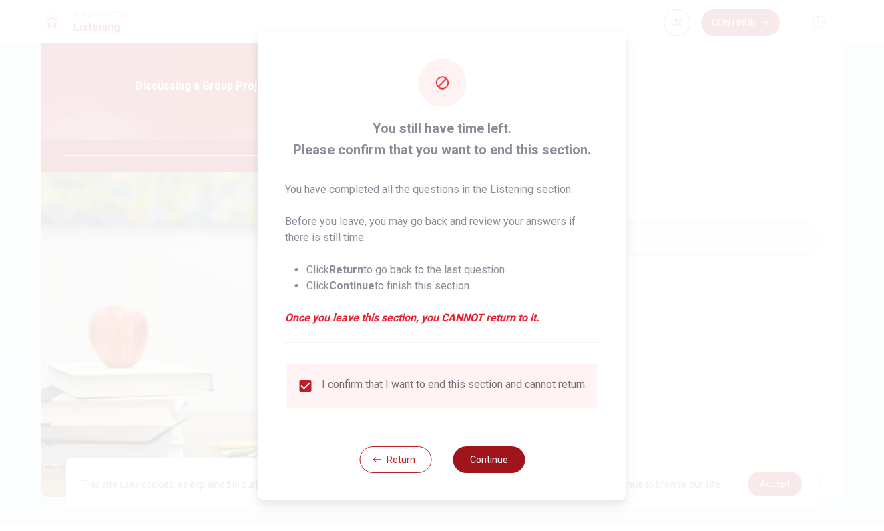
click at [481, 464] on button "Continue" at bounding box center [489, 459] width 72 height 27
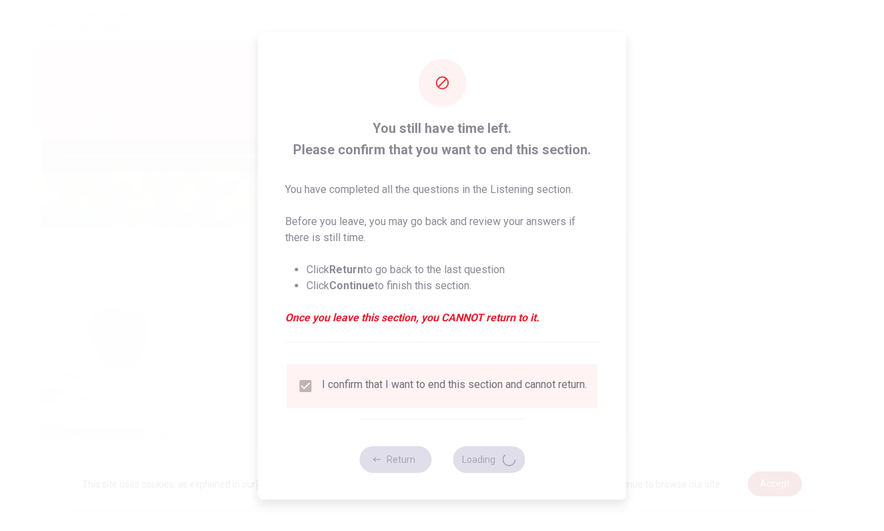
type input "87"
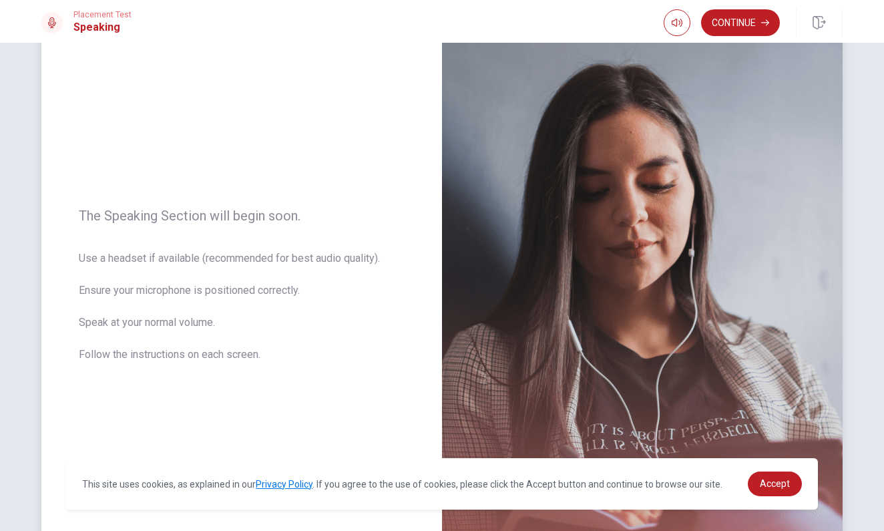
scroll to position [69, 0]
click at [753, 17] on button "Continue" at bounding box center [740, 22] width 79 height 27
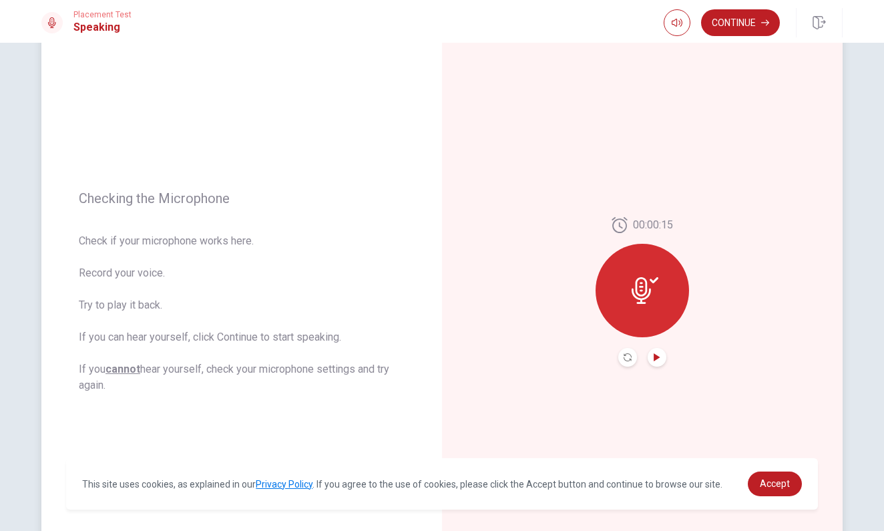
click at [653, 357] on icon "Play Audio" at bounding box center [657, 357] width 8 height 8
click at [626, 357] on icon "Record Again" at bounding box center [628, 357] width 8 height 8
click at [658, 357] on icon "Play Audio" at bounding box center [657, 357] width 6 height 8
click at [733, 27] on button "Continue" at bounding box center [740, 22] width 79 height 27
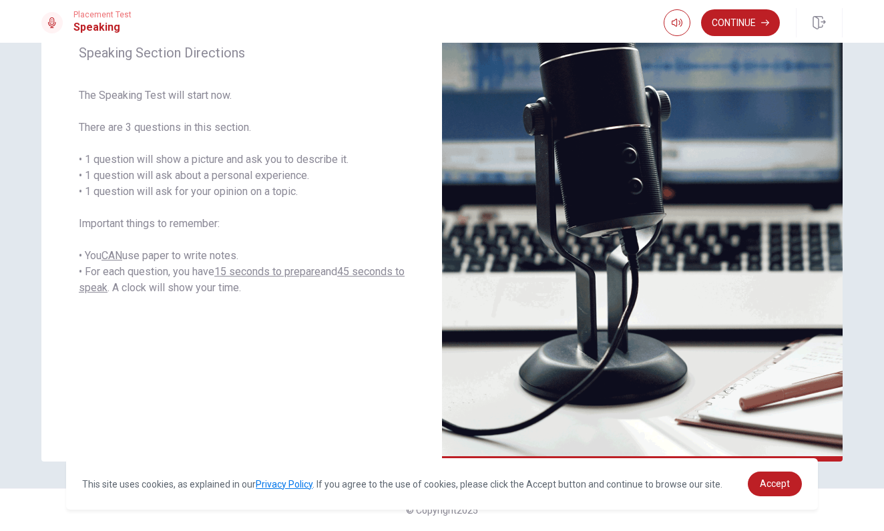
scroll to position [190, 0]
click at [733, 22] on button "Continue" at bounding box center [740, 22] width 79 height 27
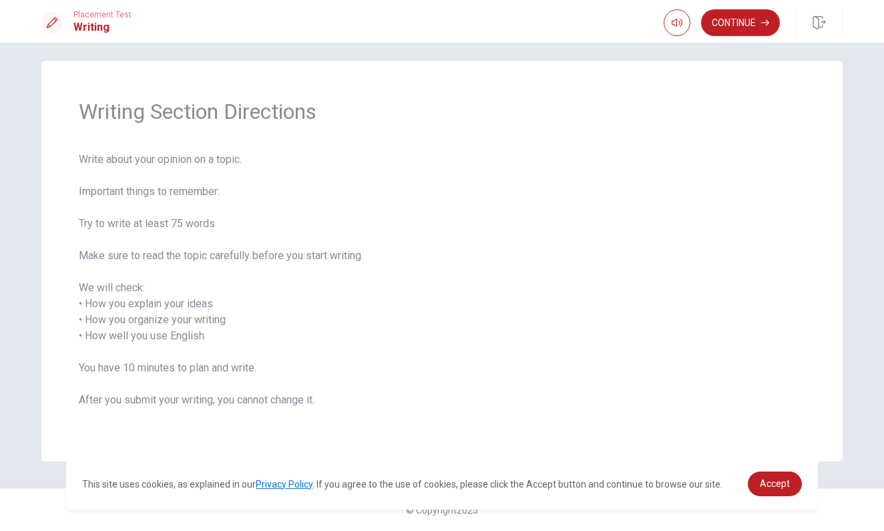
scroll to position [9, 0]
click at [739, 28] on button "Continue" at bounding box center [740, 22] width 79 height 27
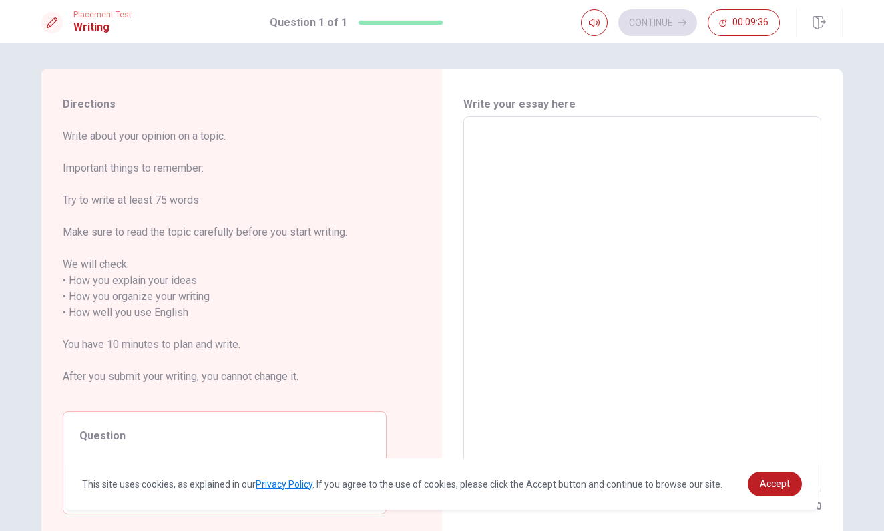
scroll to position [0, 0]
click at [552, 174] on textarea at bounding box center [642, 305] width 339 height 355
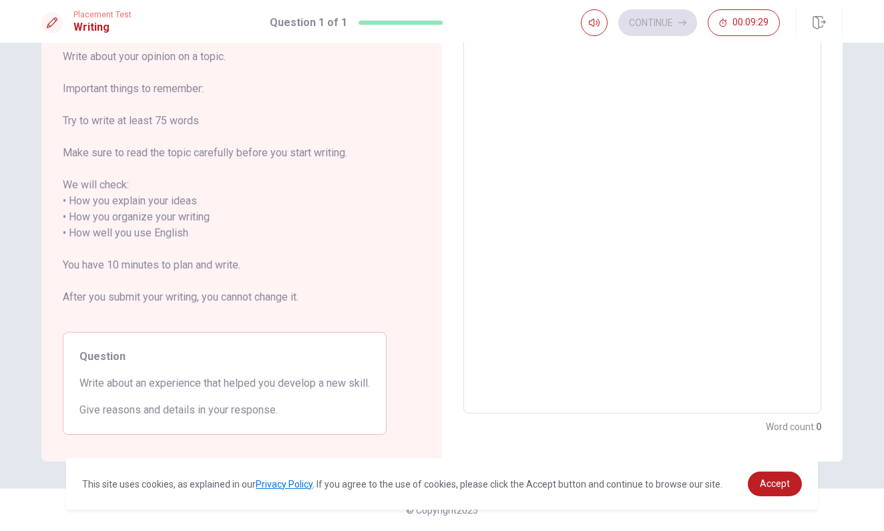
scroll to position [79, 0]
type textarea "I"
type textarea "x"
type textarea "I"
type textarea "x"
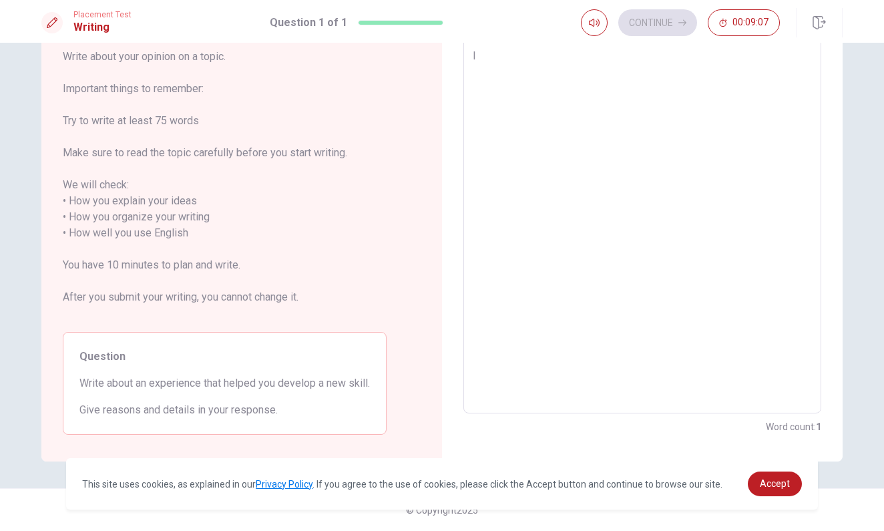
type textarea "I"
type textarea "x"
type textarea "Iw"
type textarea "x"
type textarea "I"
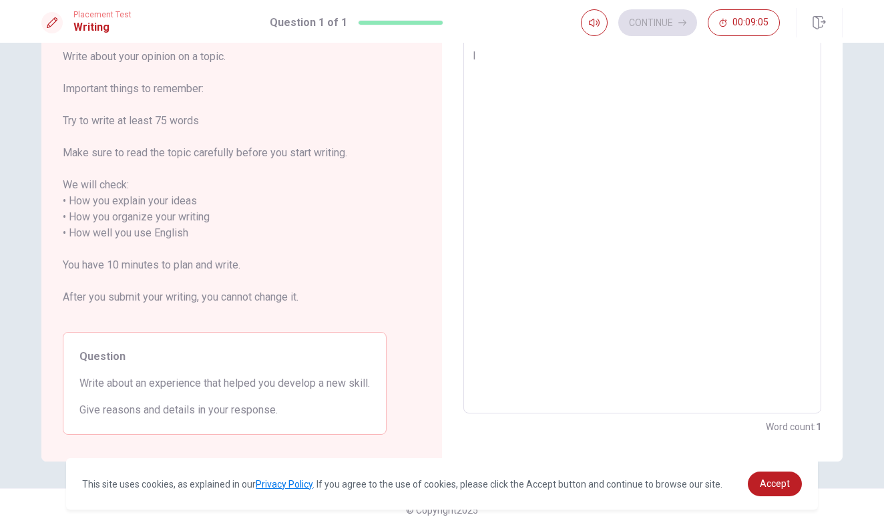
type textarea "x"
type textarea "W"
type textarea "x"
type textarea "WH"
type textarea "x"
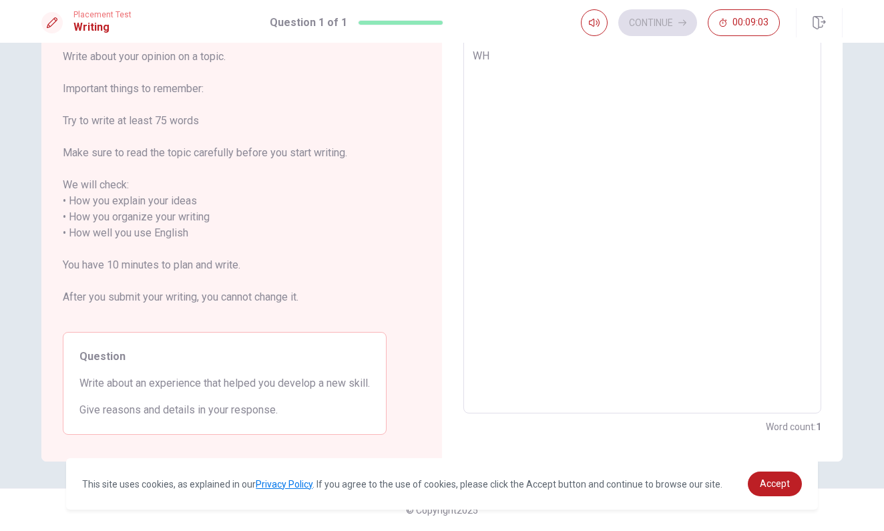
type textarea "W"
type textarea "x"
type textarea "Wh"
type textarea "x"
type textarea "Whe"
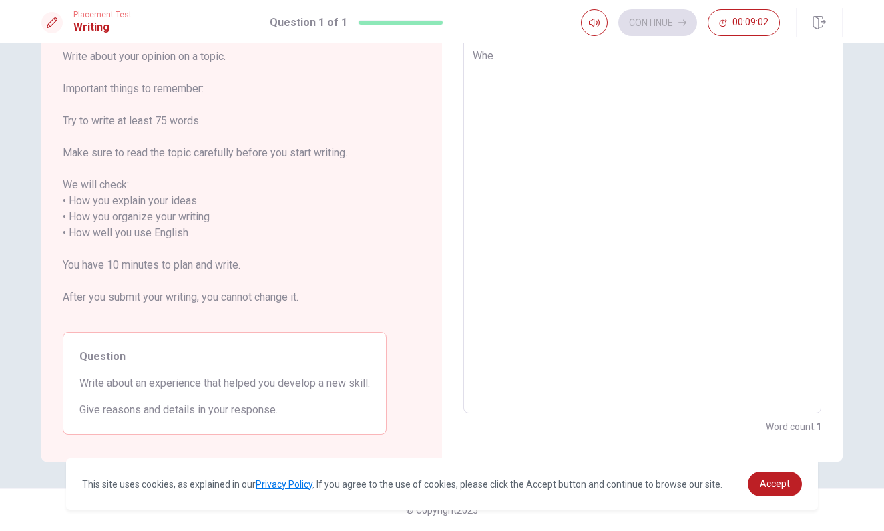
type textarea "x"
type textarea "When"
type textarea "x"
type textarea "When"
type textarea "x"
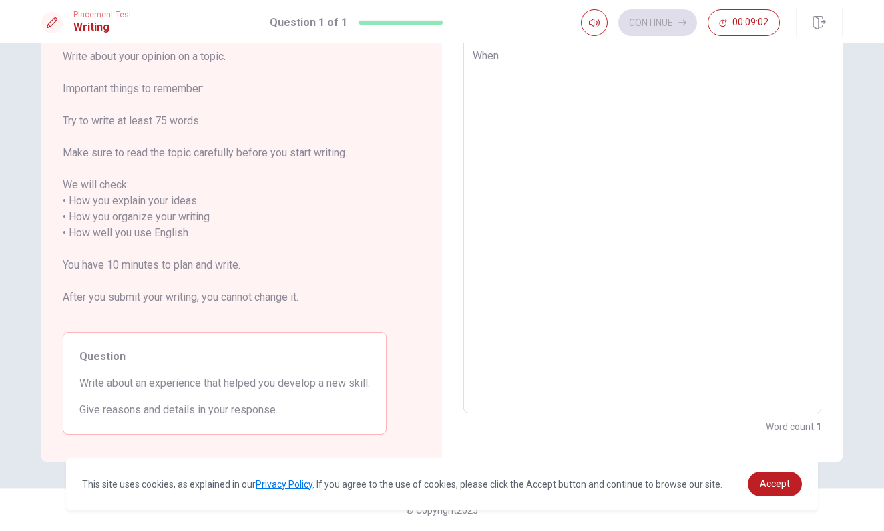
type textarea "When i"
type textarea "x"
type textarea "When i"
type textarea "x"
type textarea "When i"
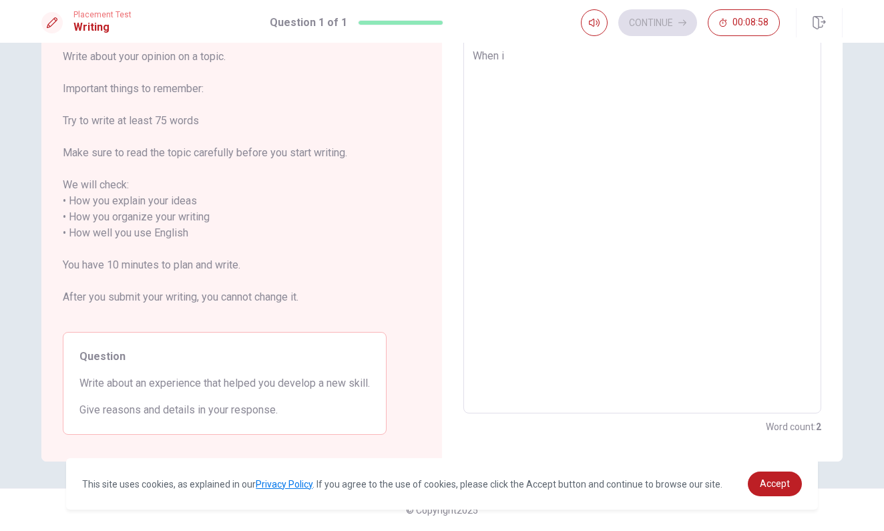
type textarea "x"
type textarea "When"
type textarea "x"
type textarea "When"
type textarea "x"
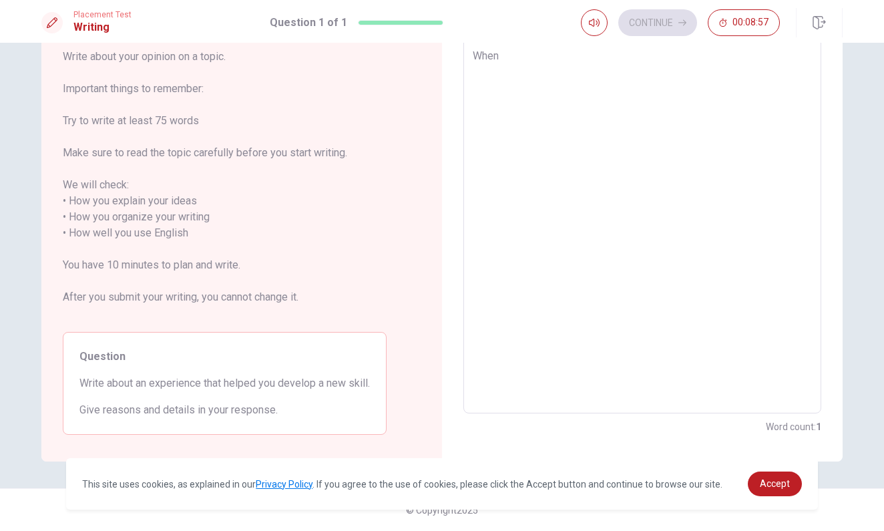
type textarea "Whe"
type textarea "x"
type textarea "Wh"
type textarea "x"
type textarea "W"
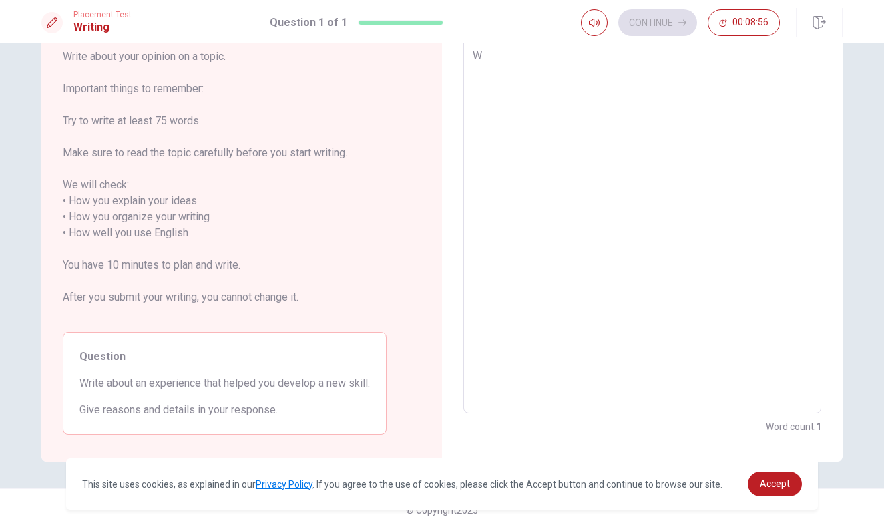
type textarea "x"
type textarea "i"
type textarea "x"
type textarea "i"
type textarea "x"
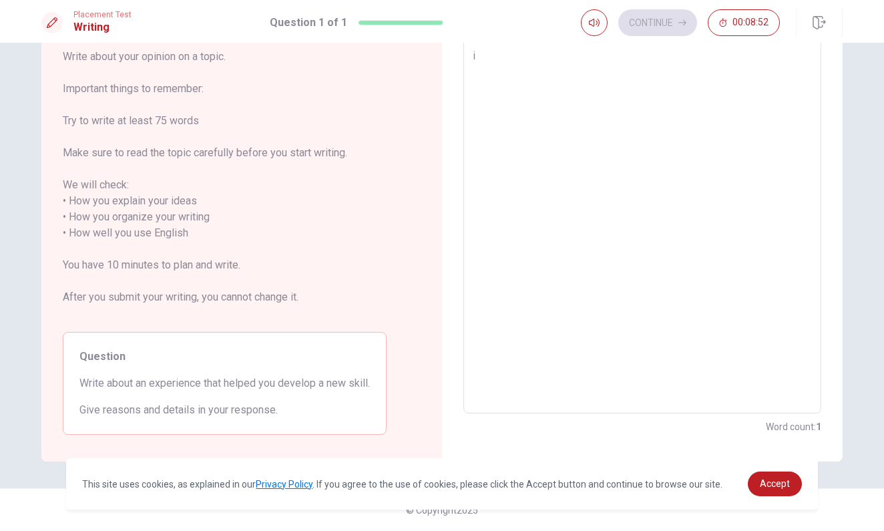
type textarea "i"
type textarea "x"
type textarea "I"
type textarea "x"
type textarea "I"
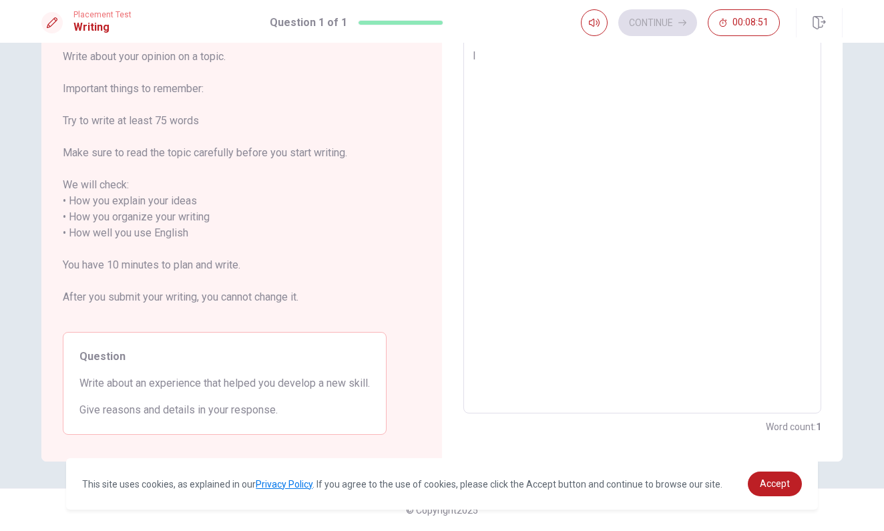
type textarea "x"
type textarea "I l"
type textarea "x"
type textarea "I le"
type textarea "x"
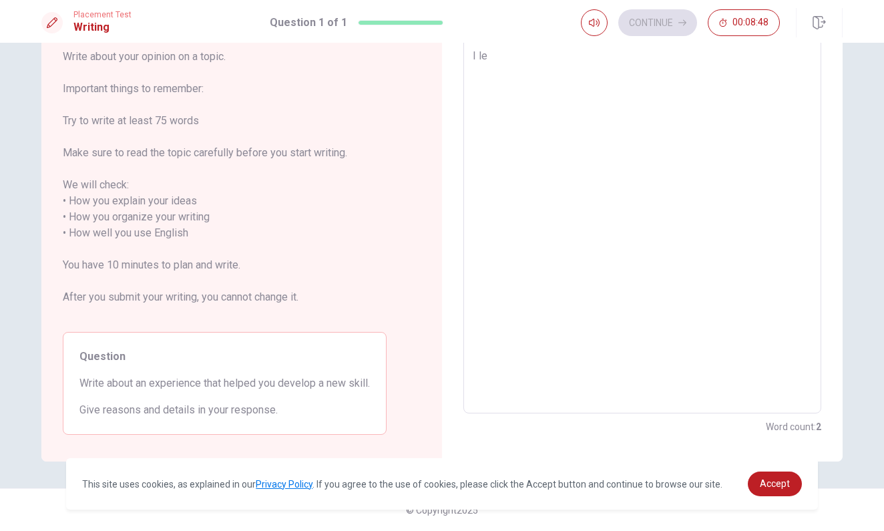
type textarea "I lea"
type textarea "x"
type textarea "I [PERSON_NAME]"
type textarea "x"
type textarea "I learn"
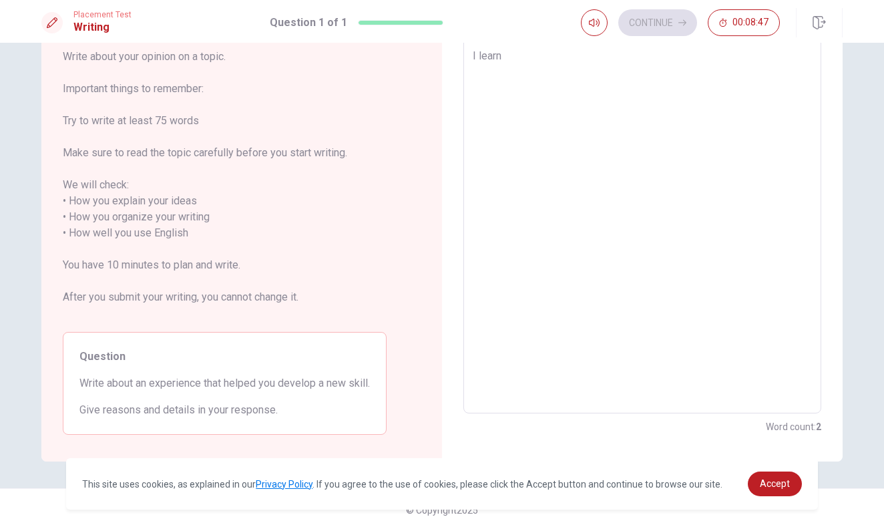
type textarea "x"
type textarea "I learni"
type textarea "x"
type textarea "I learnin"
type textarea "x"
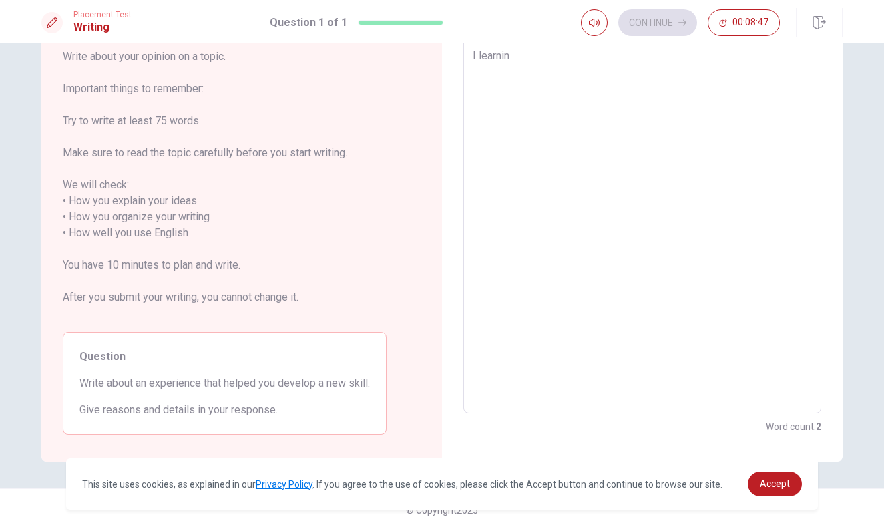
type textarea "I learning"
type textarea "x"
type textarea "I learning"
type textarea "x"
type textarea "I learning c"
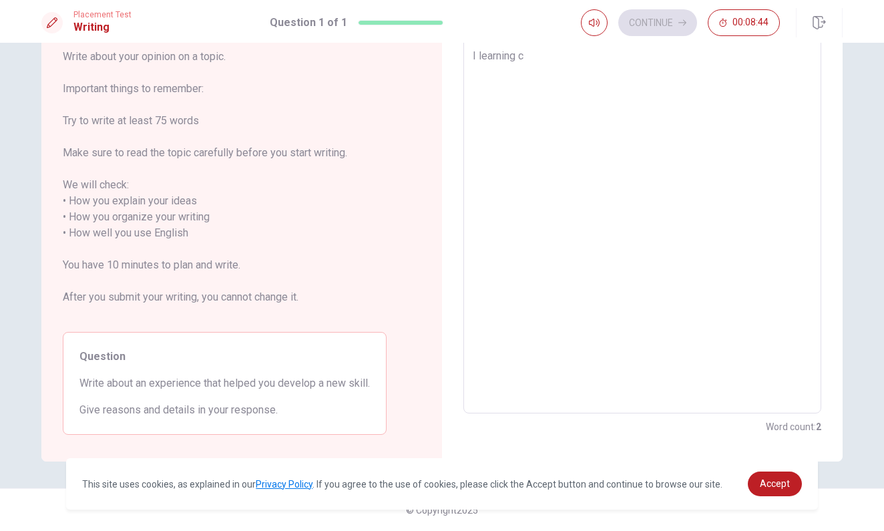
type textarea "x"
type textarea "I learning ch"
type textarea "x"
type textarea "I learning chr"
type textarea "x"
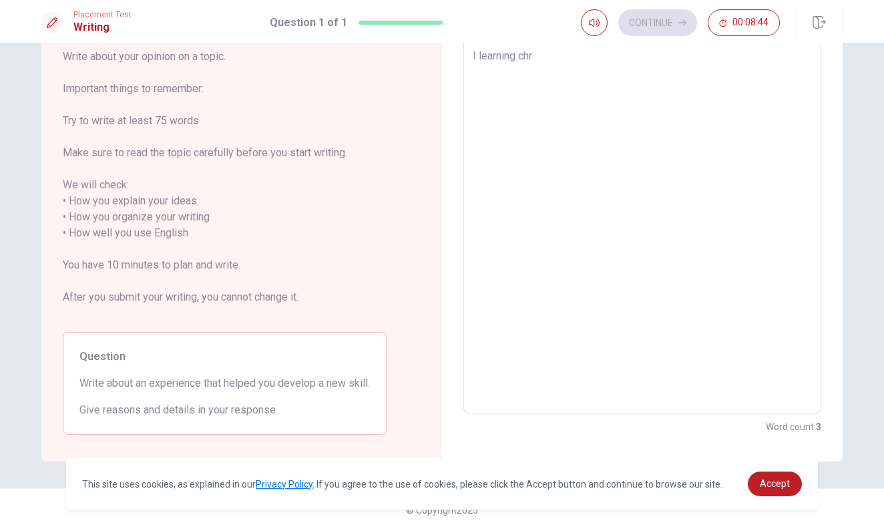
type textarea "I learning chro"
type textarea "x"
type textarea "I learning chroc"
type textarea "x"
type textarea "I learning chroch"
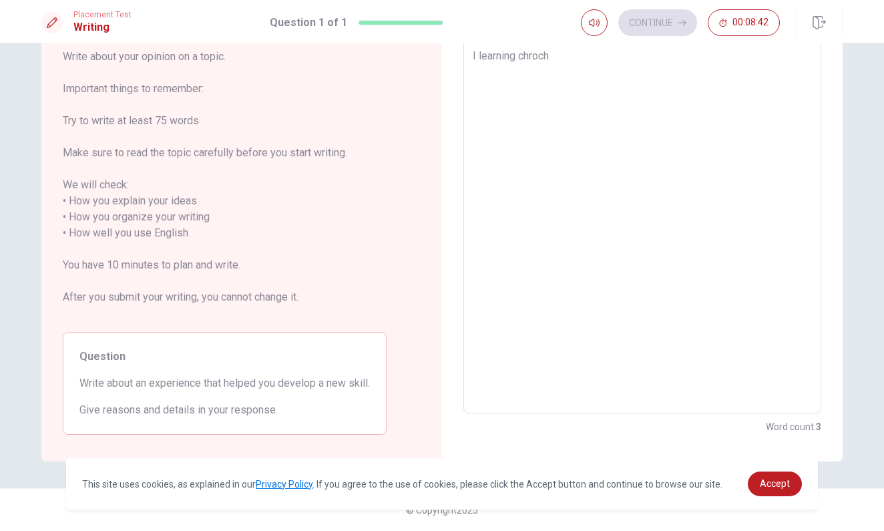
type textarea "x"
type textarea "I learning chroche"
type textarea "x"
type textarea "I learning chrochet"
click at [528, 57] on textarea "I learning chrochet" at bounding box center [642, 225] width 339 height 355
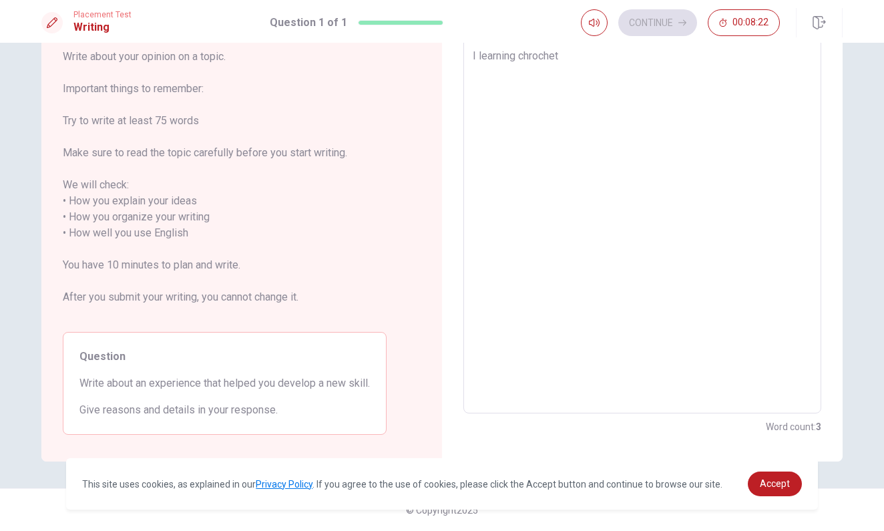
type textarea "x"
type textarea "I learning crochet"
click at [584, 53] on textarea "I learning crochet" at bounding box center [642, 225] width 339 height 355
type textarea "x"
type textarea "I learning crochet"
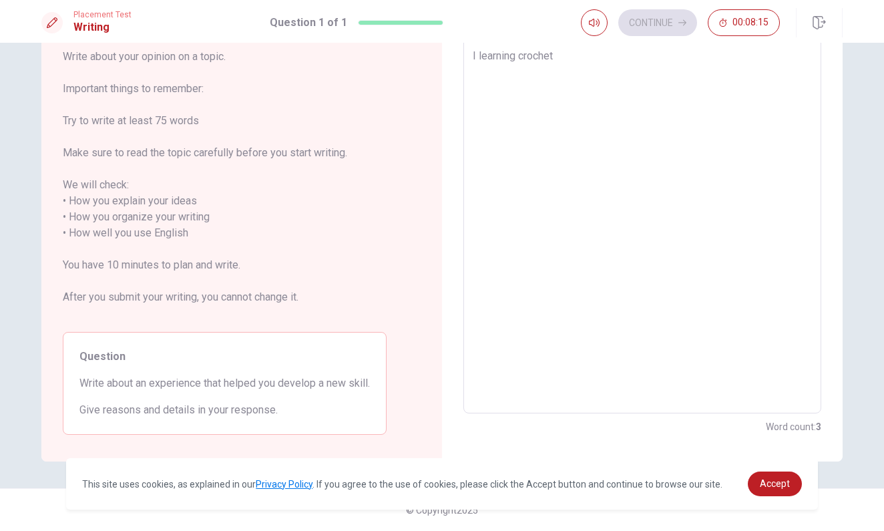
type textarea "x"
type textarea "I learning crochet l"
type textarea "x"
type textarea "I learning crochet la"
type textarea "x"
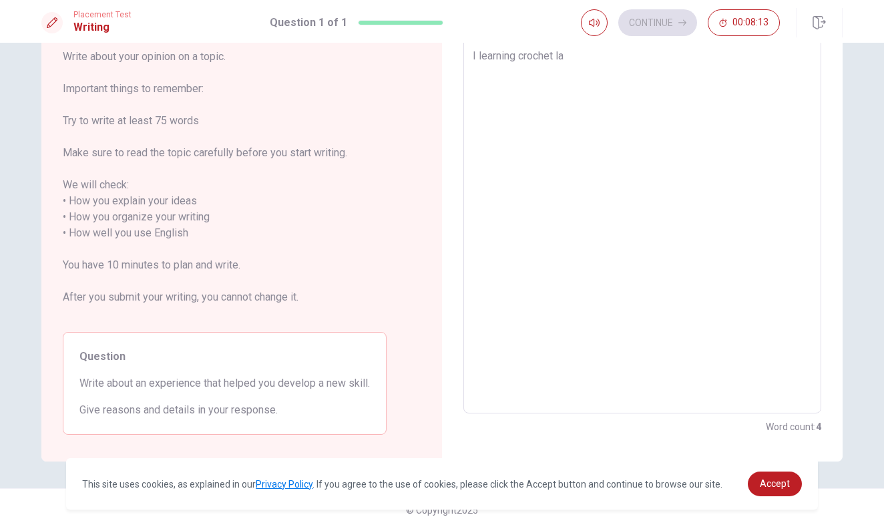
type textarea "I learning crochet las"
type textarea "x"
type textarea "I learning crochet last"
type textarea "x"
type textarea "I learning crochet last"
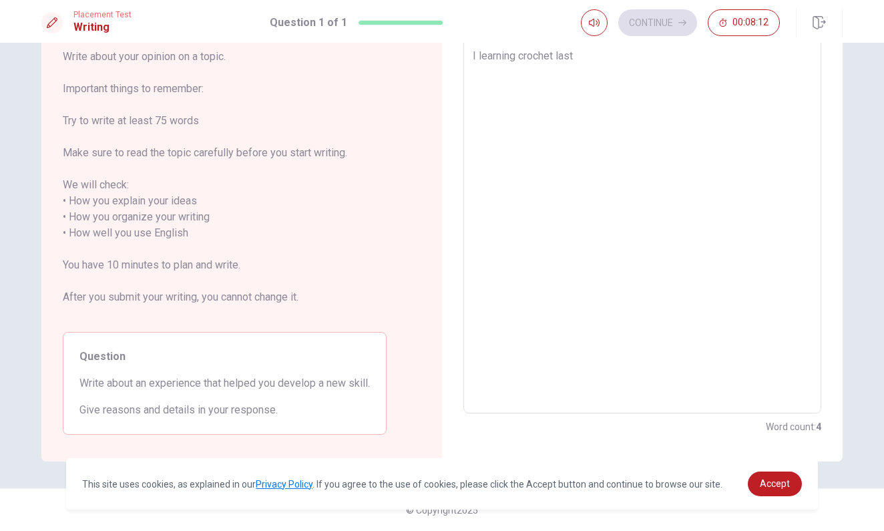
type textarea "x"
type textarea "I learning crochet last y"
type textarea "x"
type textarea "I learning crochet last ye"
type textarea "x"
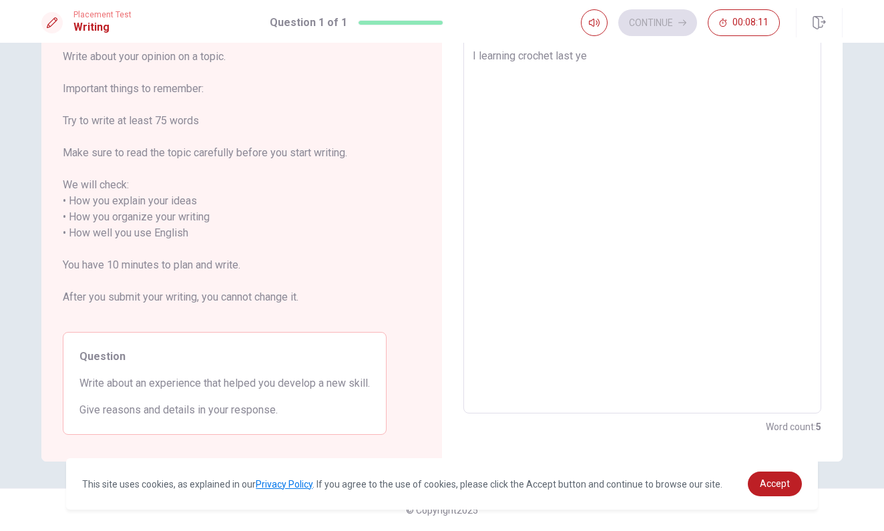
type textarea "I learning crochet last yea"
type textarea "x"
type textarea "I learning crochet last year"
type textarea "x"
type textarea "I learning crochet slast year"
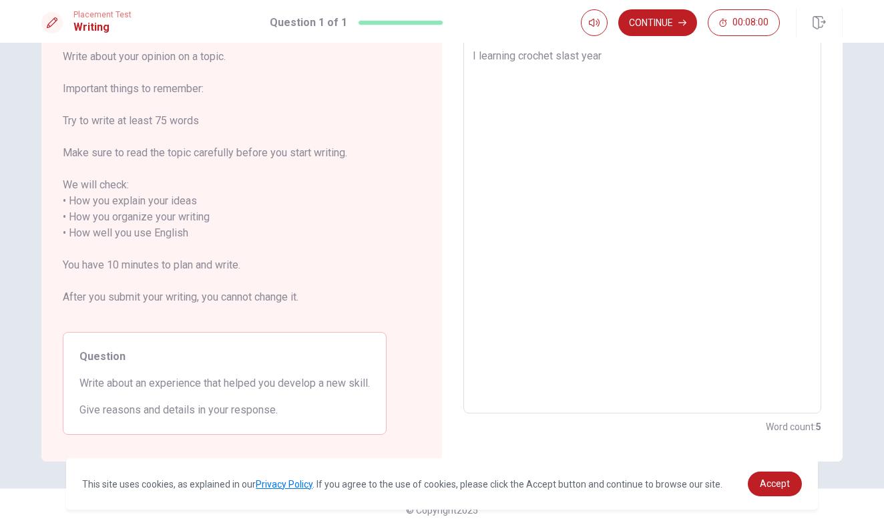
type textarea "x"
type textarea "I learning crochet silast year"
type textarea "x"
type textarea "I learning crochet sinlast year"
type textarea "x"
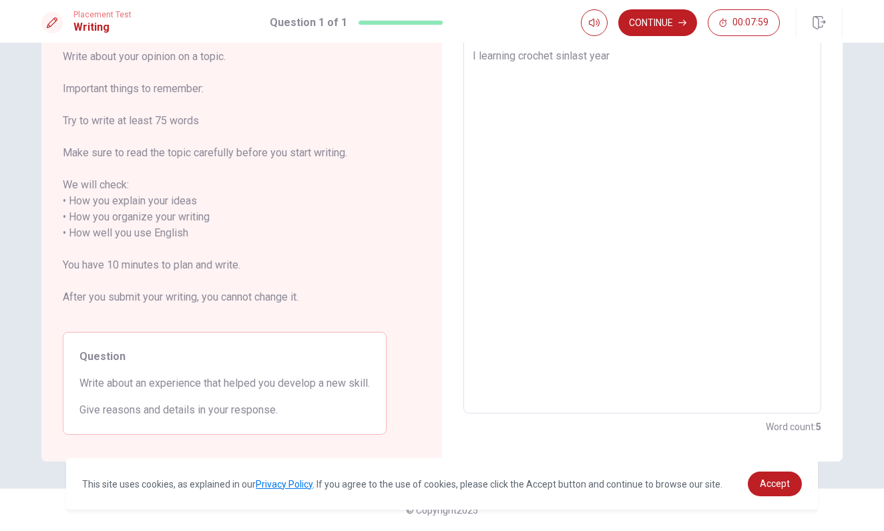
type textarea "I learning crochet sinclast year"
type textarea "x"
type textarea "I learning crochet sincelast year"
type textarea "x"
type textarea "I learning crochet since last year"
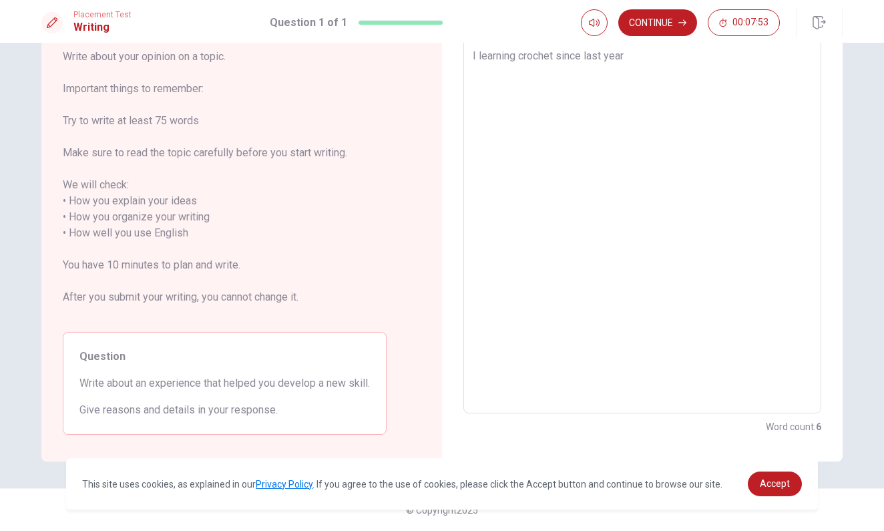
click at [556, 57] on textarea "I learning crochet since last year" at bounding box center [642, 225] width 339 height 355
type textarea "x"
type textarea "I learning crochet wsince last year"
type textarea "x"
type textarea "I learning crochet wisince last year"
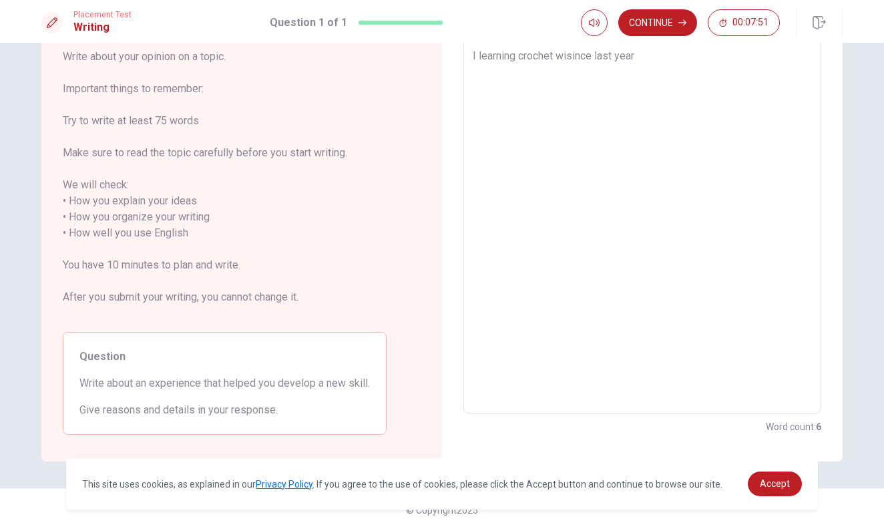
type textarea "x"
type textarea "I learning crochet witsince last year"
type textarea "x"
type textarea "I learning crochet withsince last year"
type textarea "x"
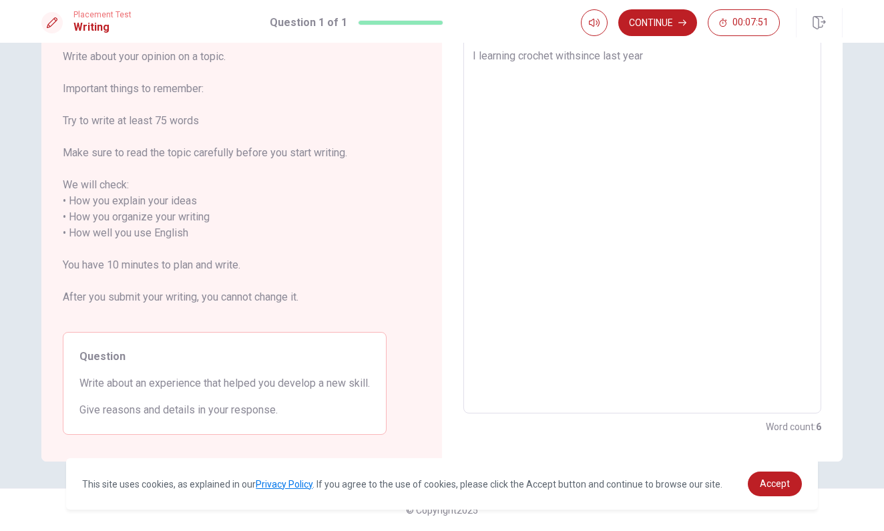
type textarea "I learning crochet with since last year"
type textarea "x"
type textarea "I learning crochet with msince last year"
type textarea "x"
type textarea "I learning crochet with mysince last year"
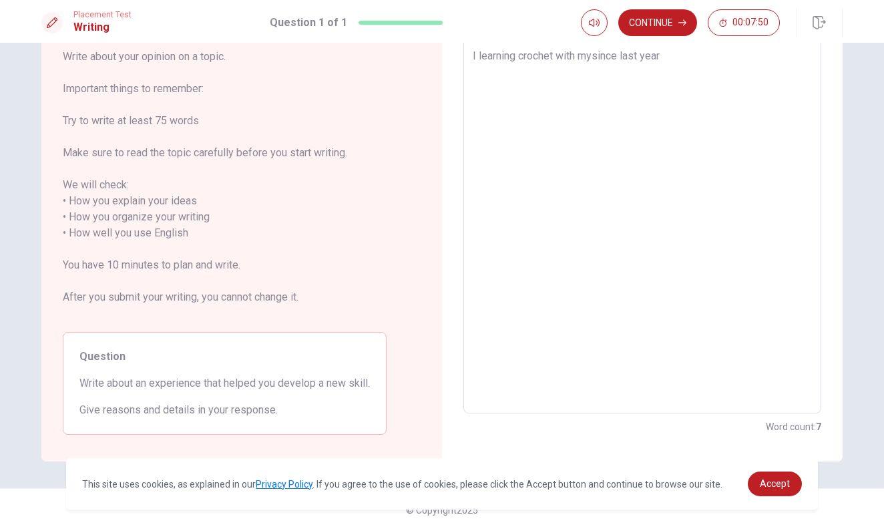
type textarea "x"
type textarea "I learning crochet with my since last year"
type textarea "x"
type textarea "I learning crochet with my msince last year"
type textarea "x"
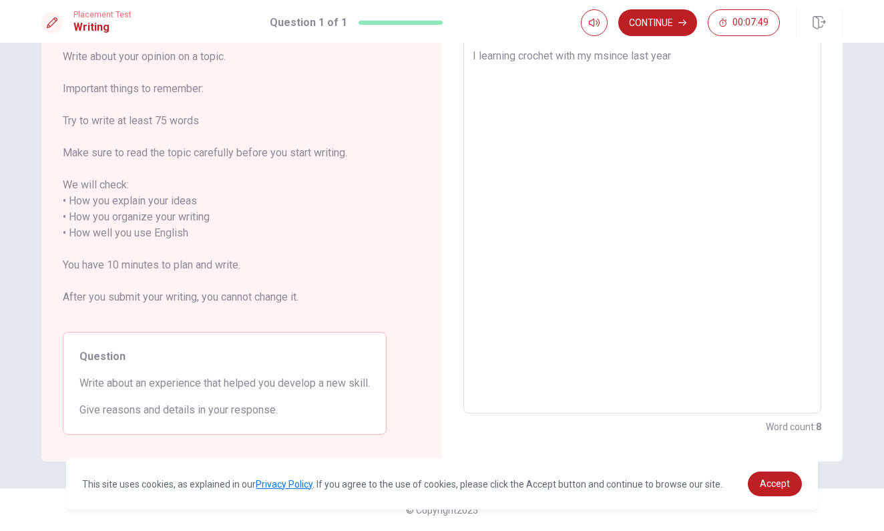
type textarea "I learning crochet with my mosince last year"
type textarea "x"
type textarea "I learning crochet with my momsince last year"
type textarea "x"
type textarea "I learning crochet with my mom since last year"
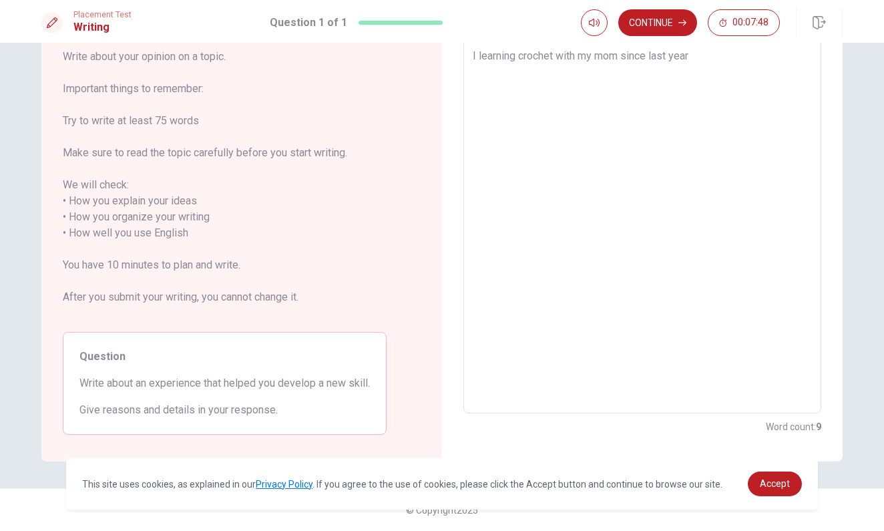
type textarea "x"
click at [710, 63] on textarea "I learning crochet with my mom since last year" at bounding box center [642, 225] width 339 height 355
type textarea "I learning crochet with my mom since last year,"
type textarea "x"
type textarea "I learning crochet with my mom since last year,"
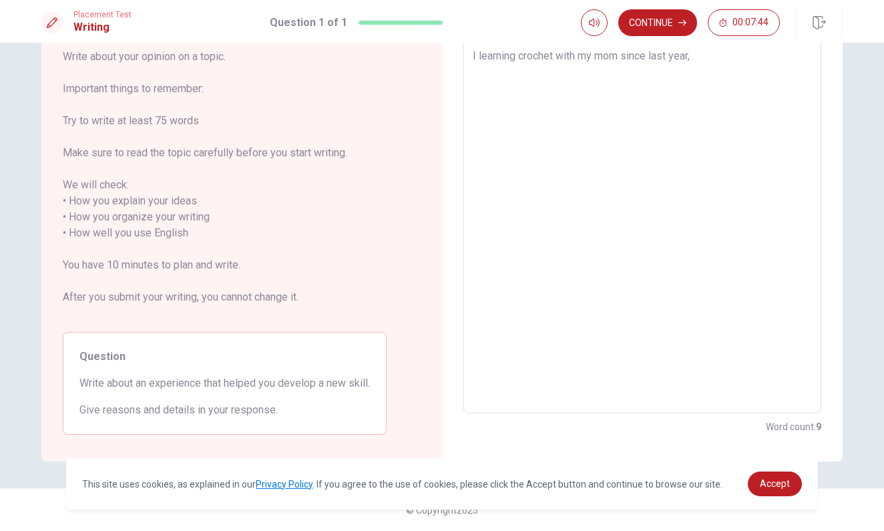
type textarea "x"
type textarea "I learning crochet with my mom since last year, s"
type textarea "x"
type textarea "I learning crochet with my mom since last year, sh"
type textarea "x"
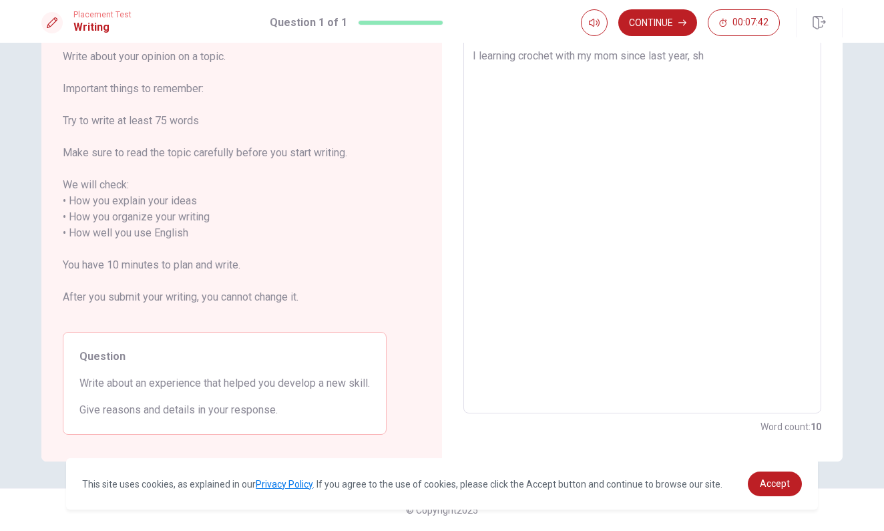
type textarea "I learning crochet with my mom since last year, she"
type textarea "x"
type textarea "I learning crochet with my mom since last year, she"
type textarea "x"
type textarea "I learning crochet with my mom since last year, she a"
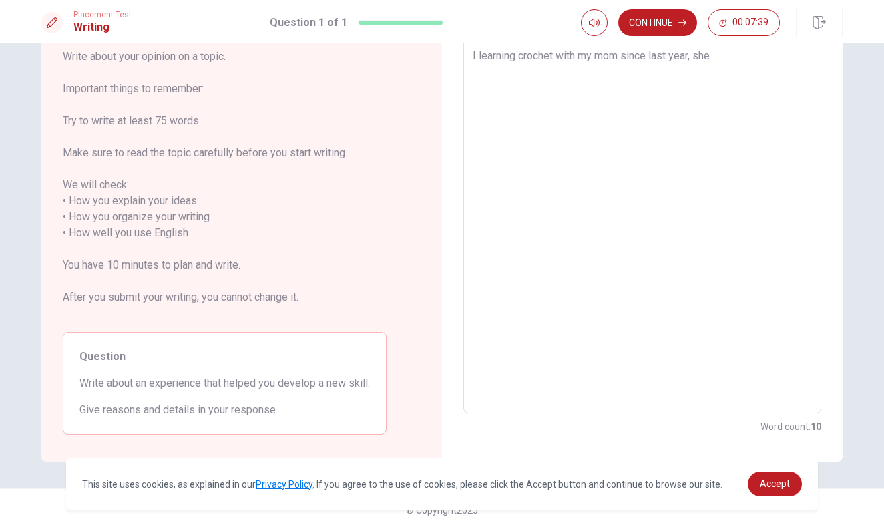
type textarea "x"
type textarea "I learning crochet with my mom since last year, she ag"
type textarea "x"
type textarea "I learning crochet with my mom since last year, she agv"
type textarea "x"
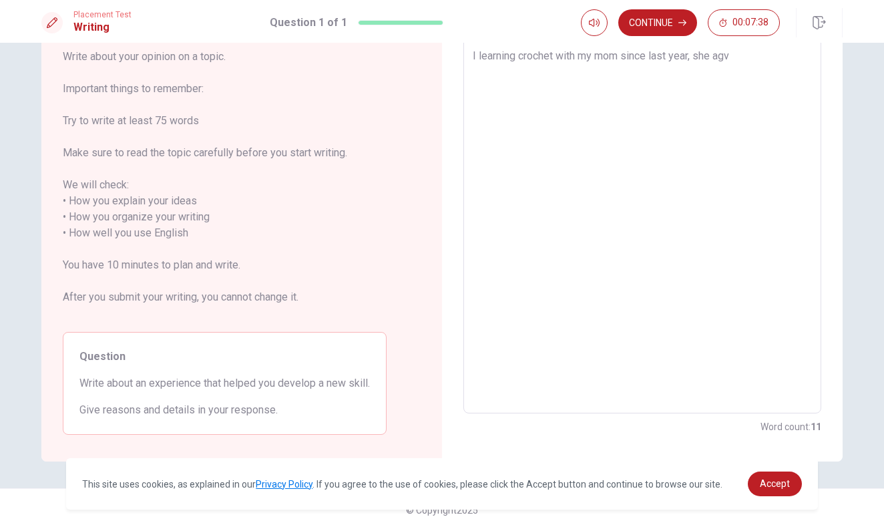
type textarea "I learning crochet with my mom since last year, she ag"
type textarea "x"
type textarea "I learning crochet with my mom since last year, she a"
type textarea "x"
type textarea "I learning crochet with my mom since last year, she"
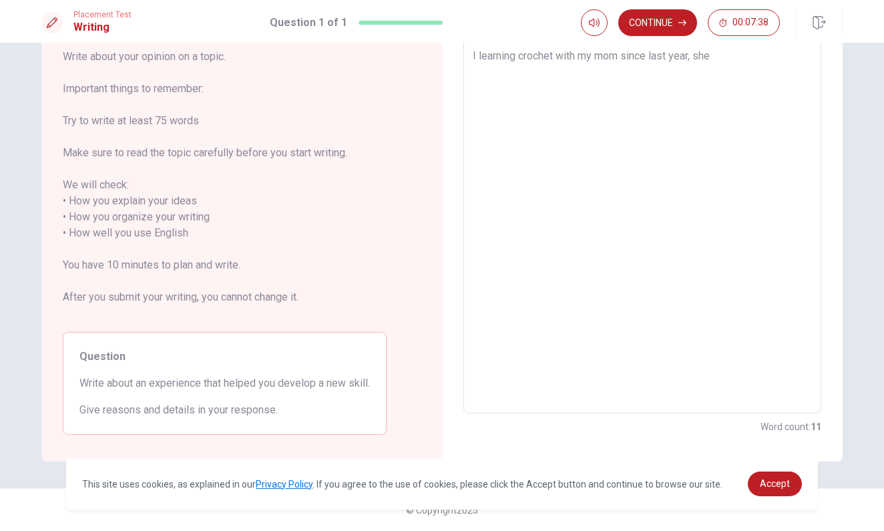
type textarea "x"
type textarea "I learning crochet with my mom since last year, she g"
type textarea "x"
type textarea "I learning crochet with my mom since last year, she ga"
type textarea "x"
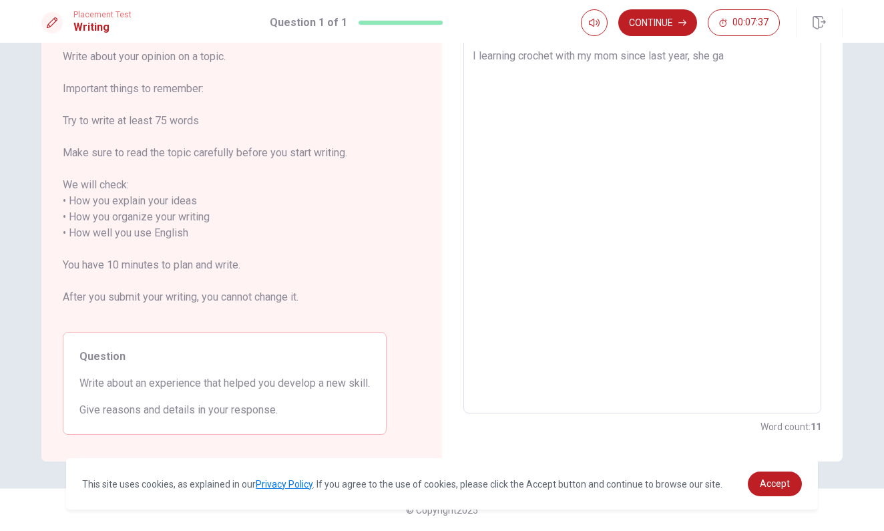
type textarea "I learning crochet with my mom since last year, she gav"
type textarea "x"
type textarea "I learning crochet with my mom since last year, she gave"
type textarea "x"
type textarea "I learning crochet with my mom since last year, she gave"
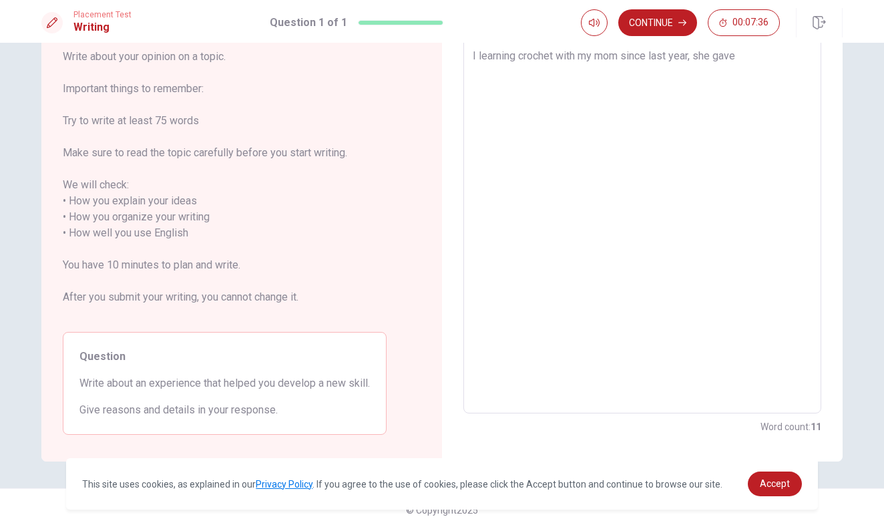
type textarea "x"
type textarea "I learning crochet with my mom since last year, she gave m"
type textarea "x"
type textarea "I learning crochet with my mom since last year, she gave me"
type textarea "x"
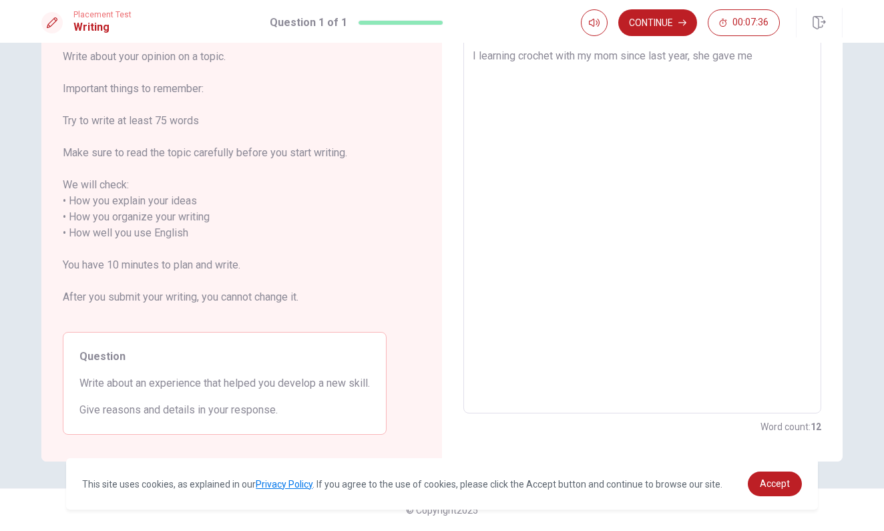
type textarea "I learning crochet with my mom since last year, she gave me"
type textarea "x"
type textarea "I learning crochet with my mom since last year, she gave me"
type textarea "x"
type textarea "I learning crochet with my mom since last year, she gave m"
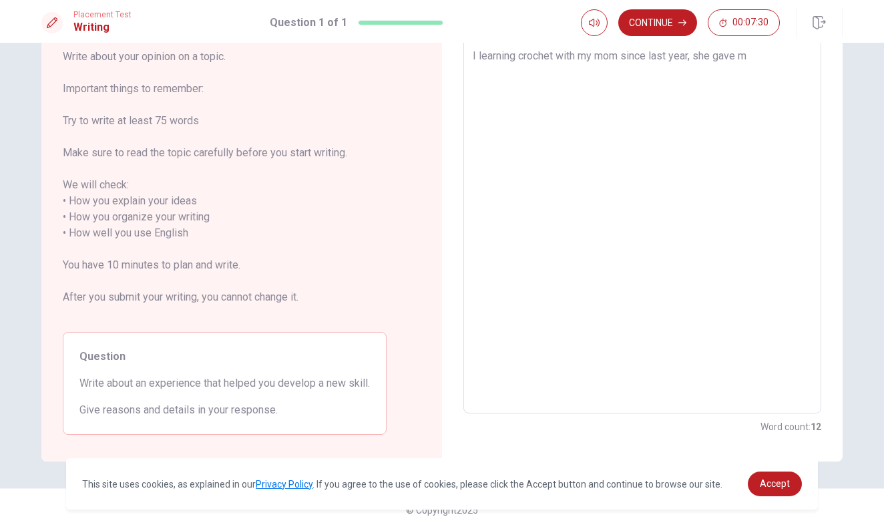
type textarea "x"
type textarea "I learning crochet with my mom since last year, she gave"
type textarea "x"
type textarea "I learning crochet with my mom since last year, she gave"
type textarea "x"
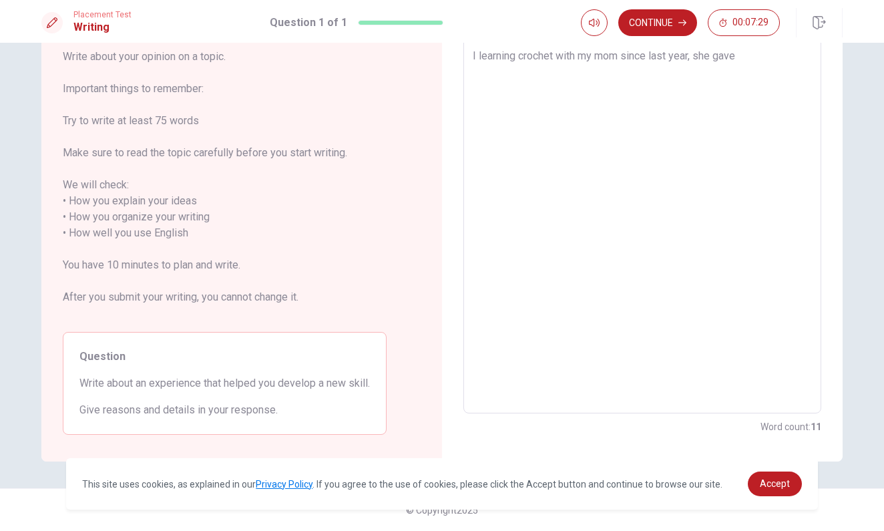
type textarea "I learning crochet with my mom since last year, she gav"
type textarea "x"
type textarea "I learning crochet with my mom since last year, she ga"
type textarea "x"
type textarea "I learning crochet with my mom since last year, she g"
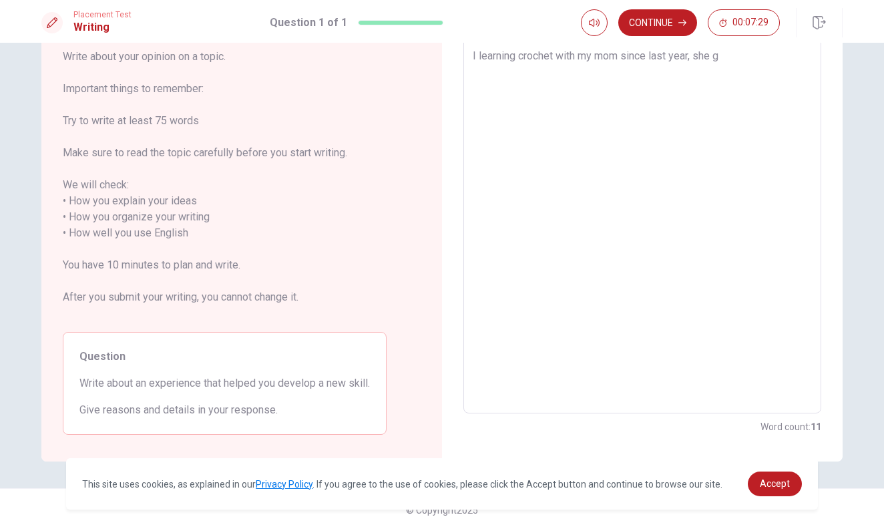
type textarea "x"
click at [479, 69] on textarea "I learning crochet with my mom since last year, she is my teacher. I'm gladfull…" at bounding box center [642, 225] width 339 height 355
click at [614, 69] on textarea "I learning crochet with my mom since last year, she is my teacher. I'm grateful…" at bounding box center [642, 225] width 339 height 355
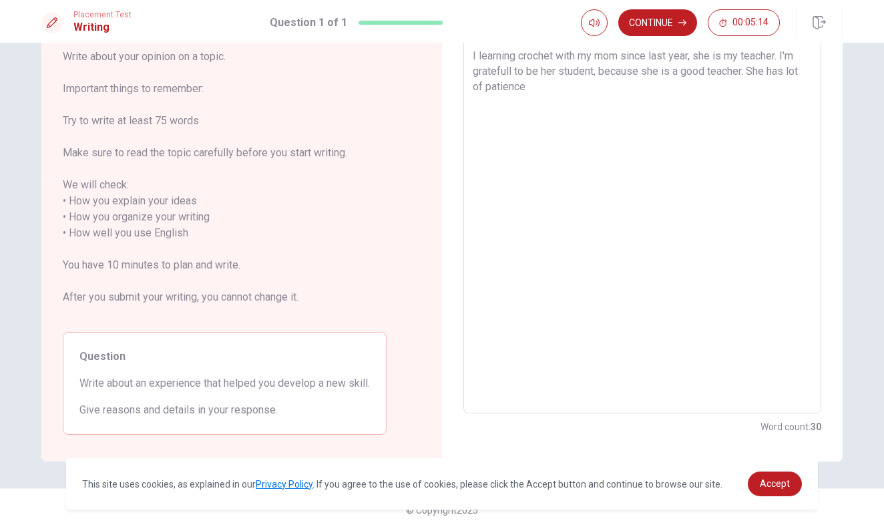
click at [768, 73] on textarea "I learning crochet with my mom since last year, she is my teacher. I'm grateful…" at bounding box center [642, 225] width 339 height 355
drag, startPoint x: 767, startPoint y: 69, endPoint x: 785, endPoint y: 73, distance: 18.5
click at [785, 73] on textarea "I learning crochet with my mom since last year, she is my teacher. I'm grateful…" at bounding box center [642, 225] width 339 height 355
click at [746, 89] on textarea "I learning crochet with my mom since last year, she is my teacher. I'm grateful…" at bounding box center [642, 225] width 339 height 355
drag, startPoint x: 768, startPoint y: 69, endPoint x: 547, endPoint y: 91, distance: 222.1
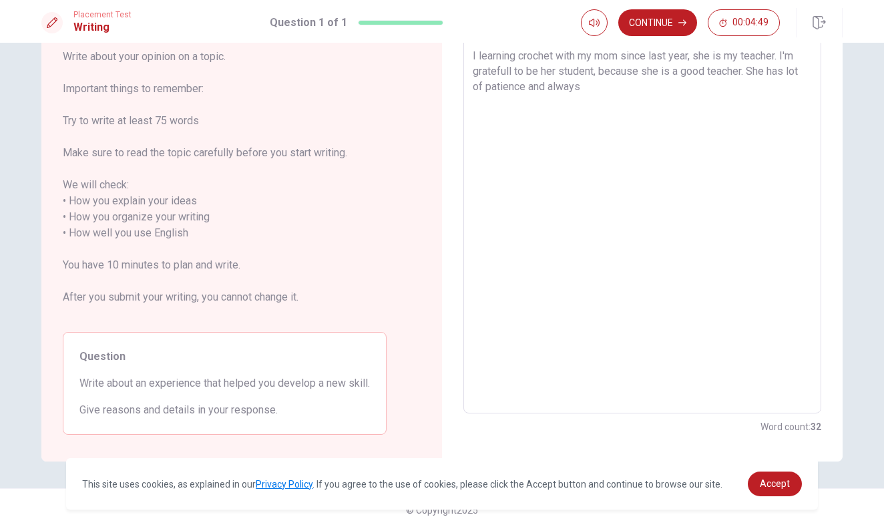
click at [547, 91] on textarea "I learning crochet with my mom since last year, she is my teacher. I'm grateful…" at bounding box center [642, 225] width 339 height 355
click at [747, 89] on textarea "I learning crochet with my mom since last year, she is my teacher. I'm grateful…" at bounding box center [642, 225] width 339 height 355
click at [650, 108] on textarea "I learning crochet with my mom since last year, she is my teacher. I'm grateful…" at bounding box center [642, 225] width 339 height 355
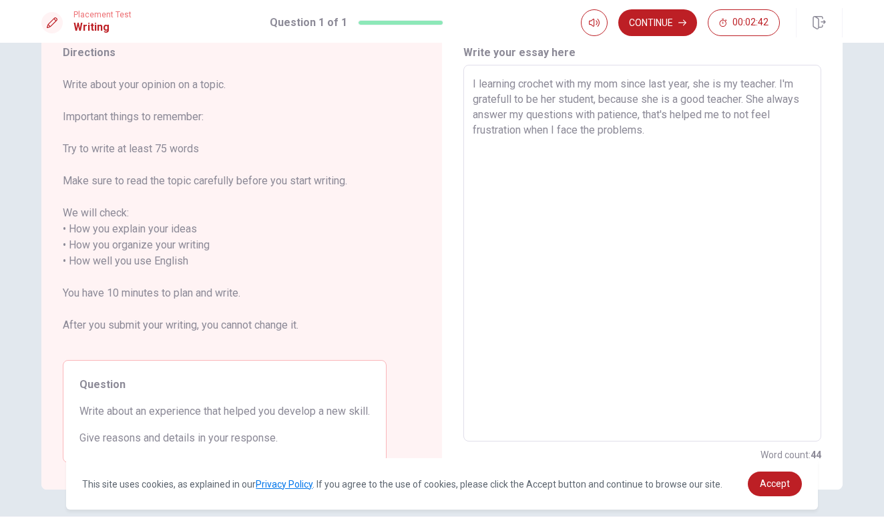
scroll to position [61, 0]
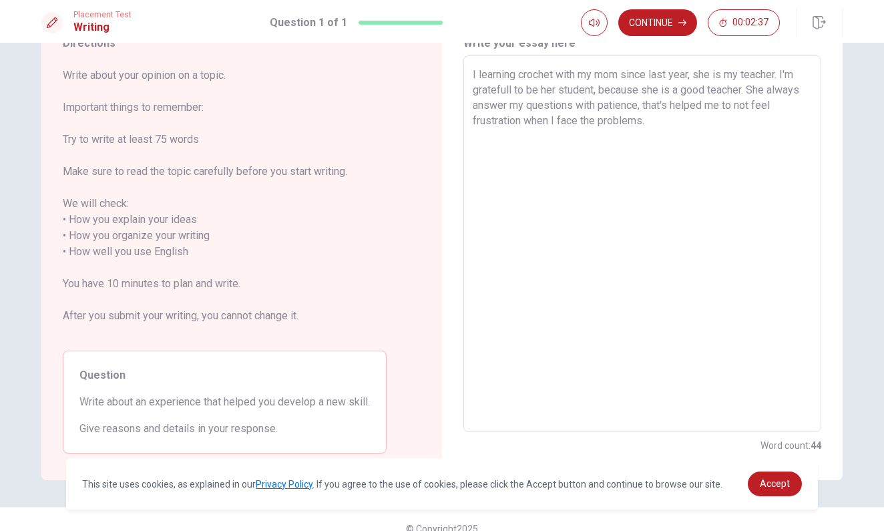
drag, startPoint x: 662, startPoint y: 107, endPoint x: 670, endPoint y: 110, distance: 8.4
click at [670, 110] on textarea "I learning crochet with my mom since last year, she is my teacher. I'm grateful…" at bounding box center [642, 244] width 339 height 355
click at [685, 122] on textarea "I learning crochet with my mom since last year, she is my teacher. I'm grateful…" at bounding box center [642, 244] width 339 height 355
drag, startPoint x: 671, startPoint y: 122, endPoint x: 435, endPoint y: 63, distance: 243.6
click at [435, 63] on div "Directions Write about your opinion on a topic. Important things to remember: T…" at bounding box center [441, 244] width 801 height 471
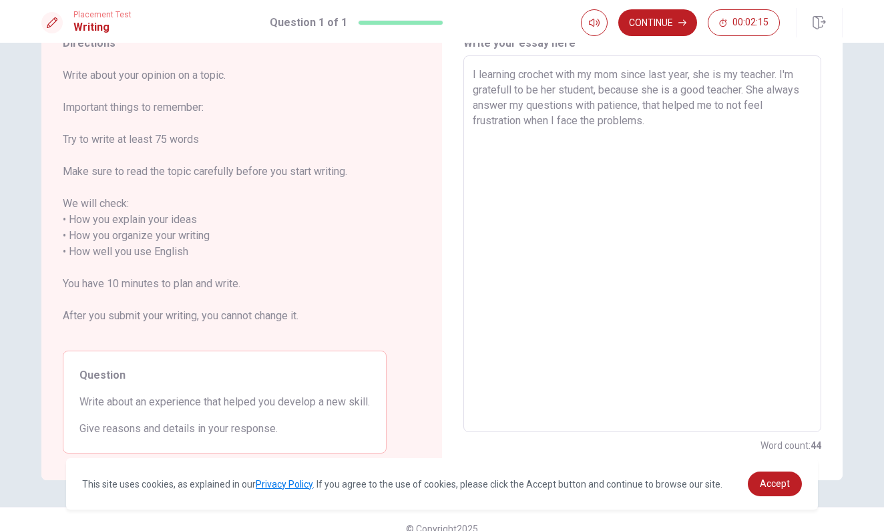
click at [714, 121] on textarea "I learning crochet with my mom since last year, she is my teacher. I'm grateful…" at bounding box center [642, 244] width 339 height 355
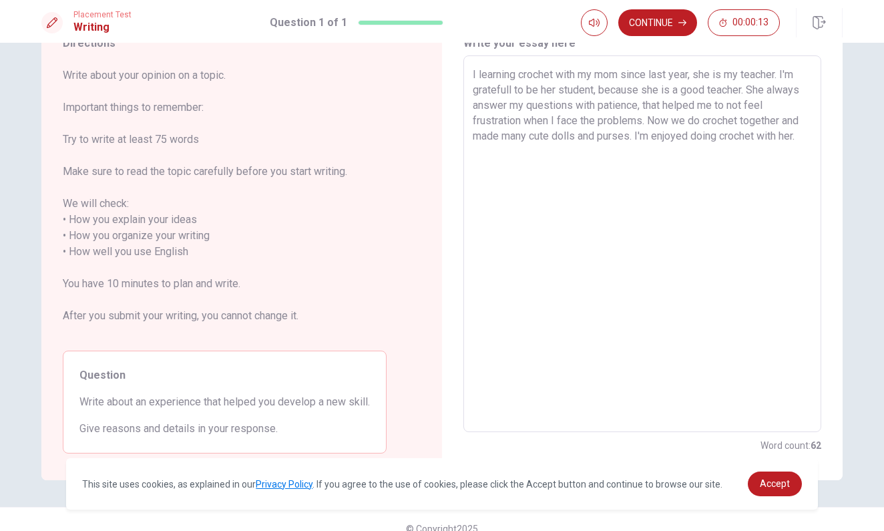
click at [475, 72] on textarea "I learning crochet with my mom since last year, she is my teacher. I'm grateful…" at bounding box center [642, 244] width 339 height 355
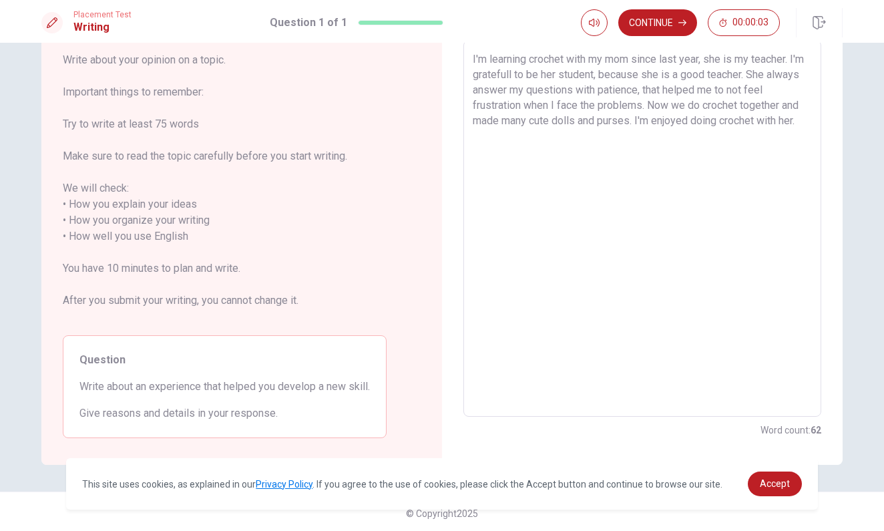
scroll to position [48, 0]
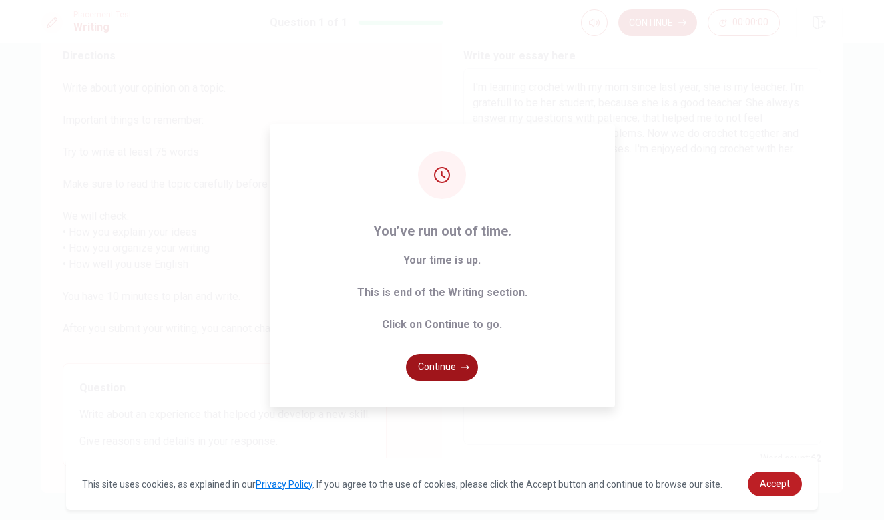
click at [459, 363] on button "Continue" at bounding box center [442, 367] width 72 height 27
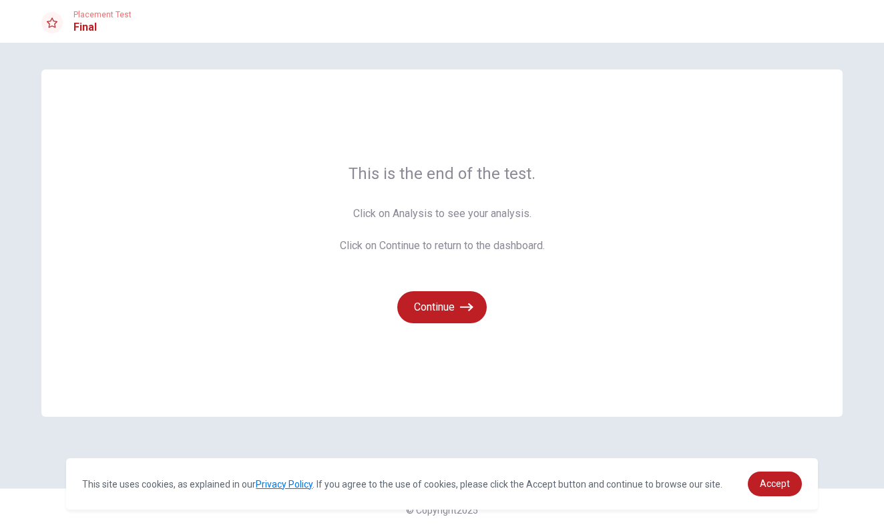
scroll to position [0, 0]
click at [449, 320] on button "Continue" at bounding box center [441, 307] width 89 height 32
